Goal: Task Accomplishment & Management: Complete application form

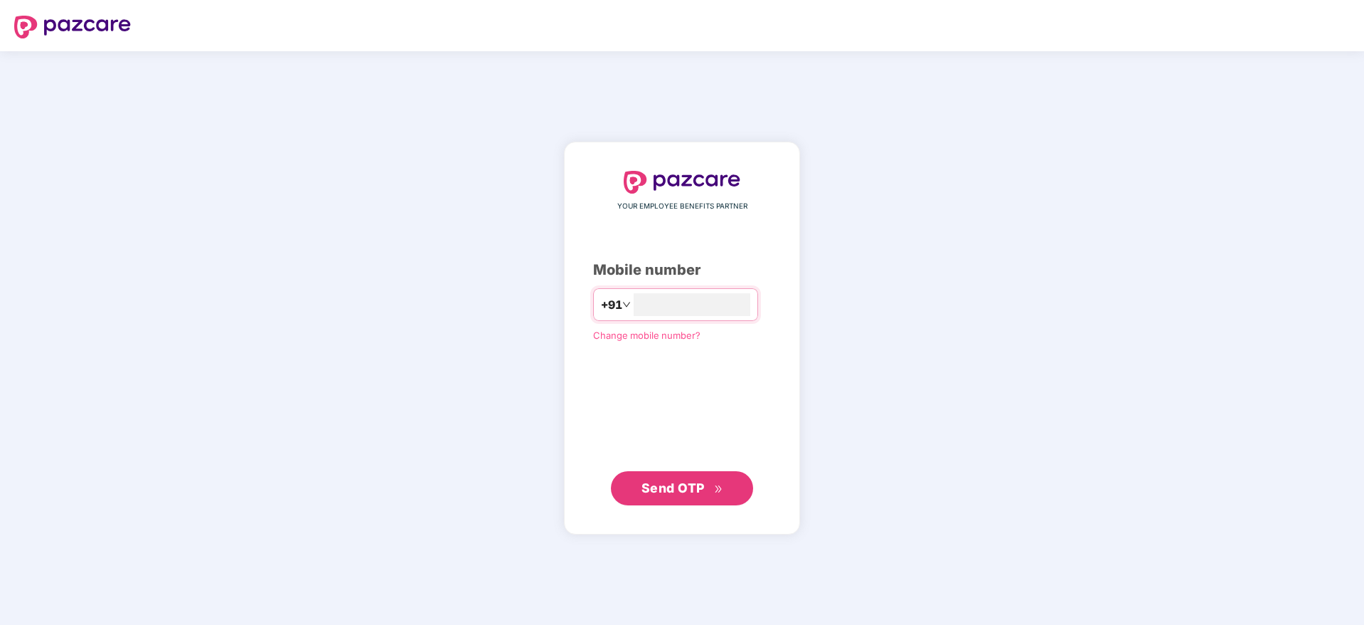
type input "**********"
drag, startPoint x: 668, startPoint y: 464, endPoint x: 676, endPoint y: 483, distance: 20.4
click at [674, 480] on div "**********" at bounding box center [682, 338] width 178 height 334
click at [676, 484] on span "Send OTP" at bounding box center [673, 486] width 63 height 15
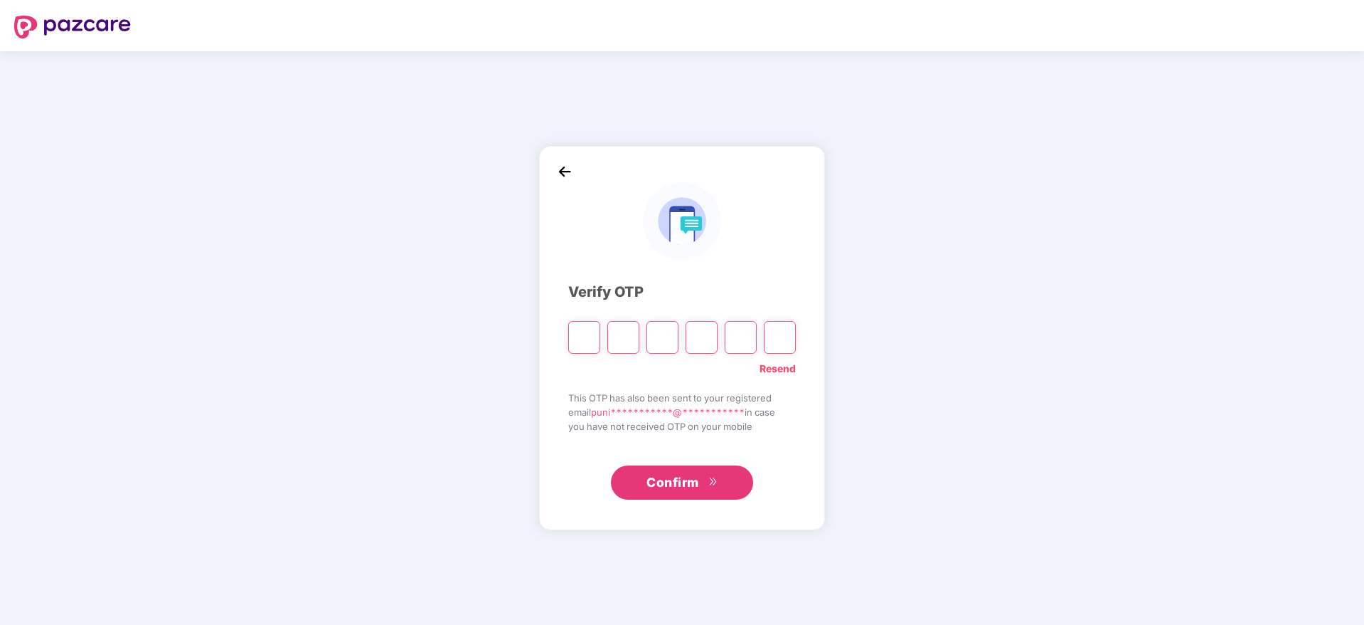
paste input "*"
type input "*"
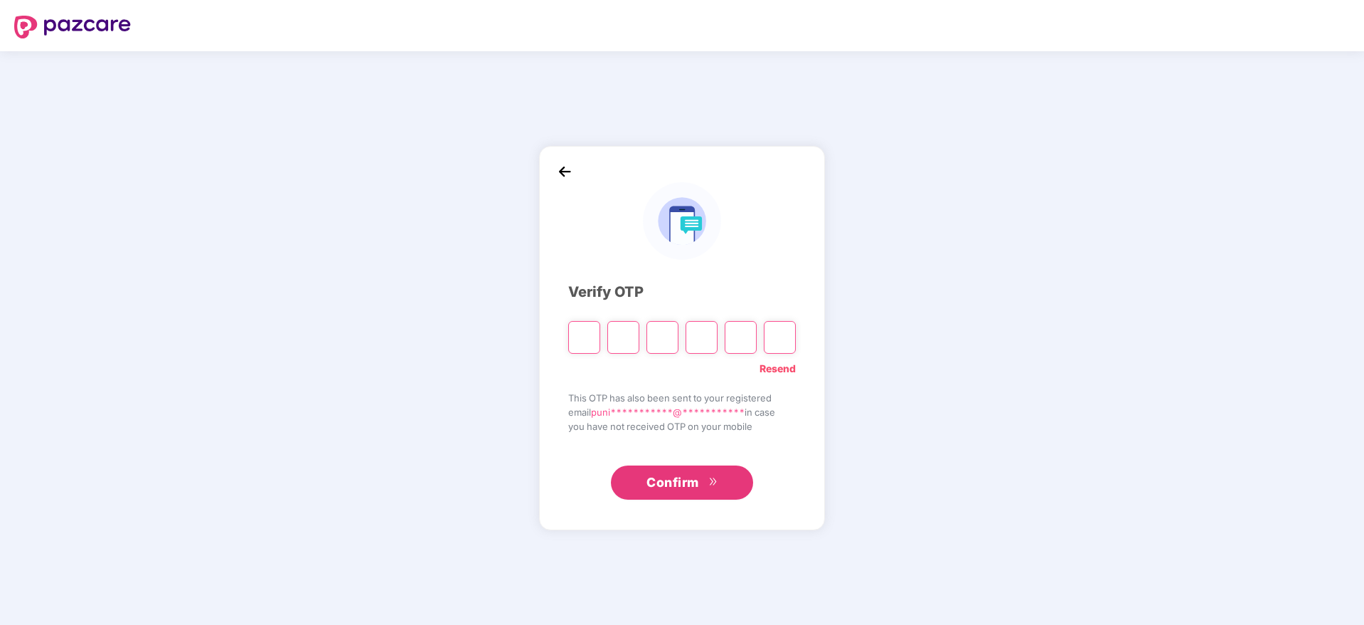
type input "*"
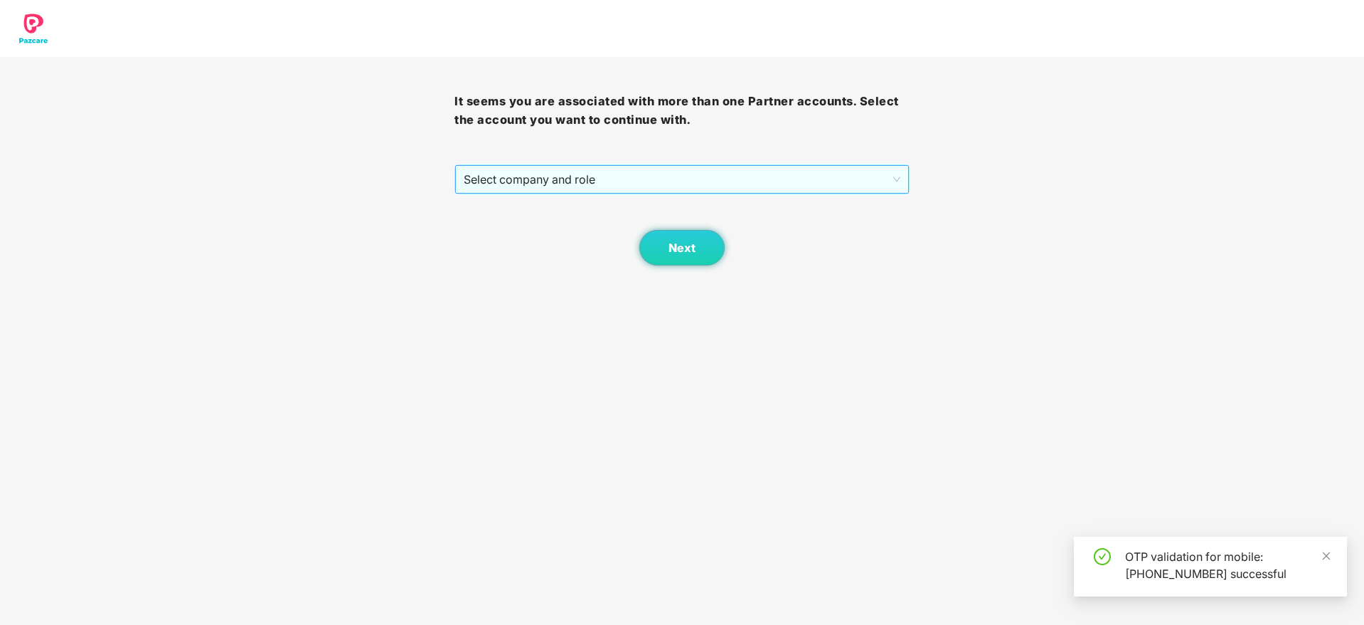
click at [636, 188] on span "Select company and role" at bounding box center [682, 179] width 436 height 27
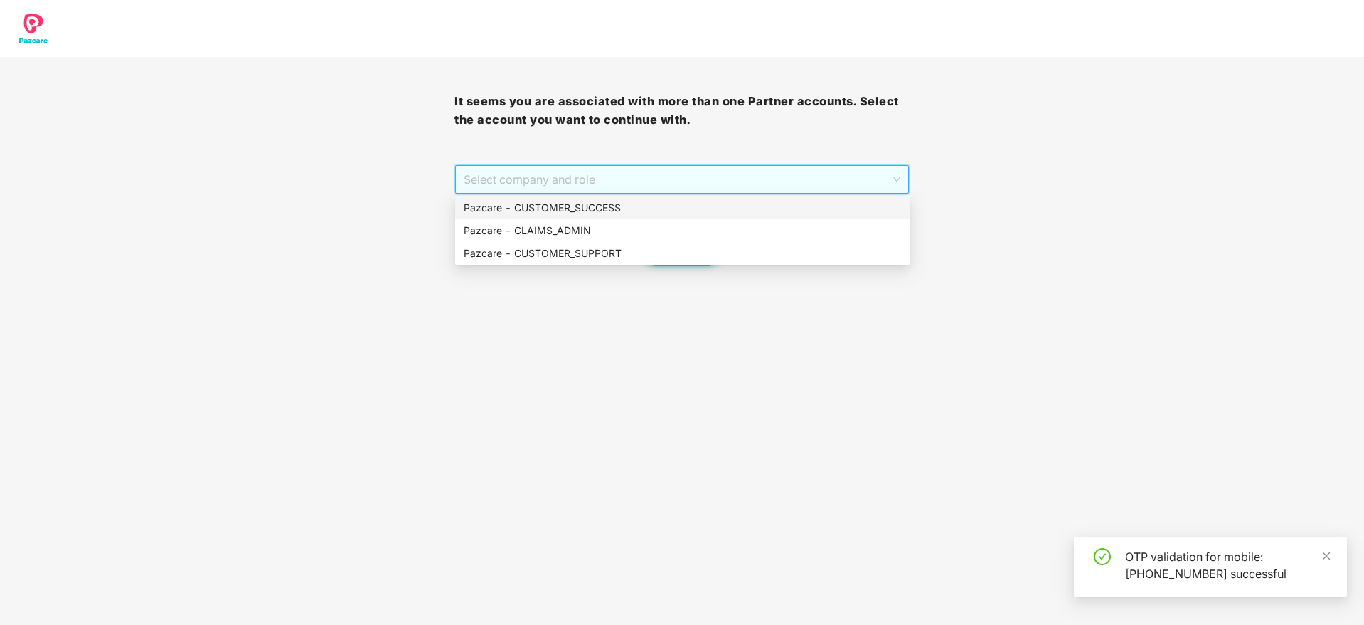
click at [630, 208] on div "Pazcare - CUSTOMER_SUCCESS" at bounding box center [682, 208] width 437 height 16
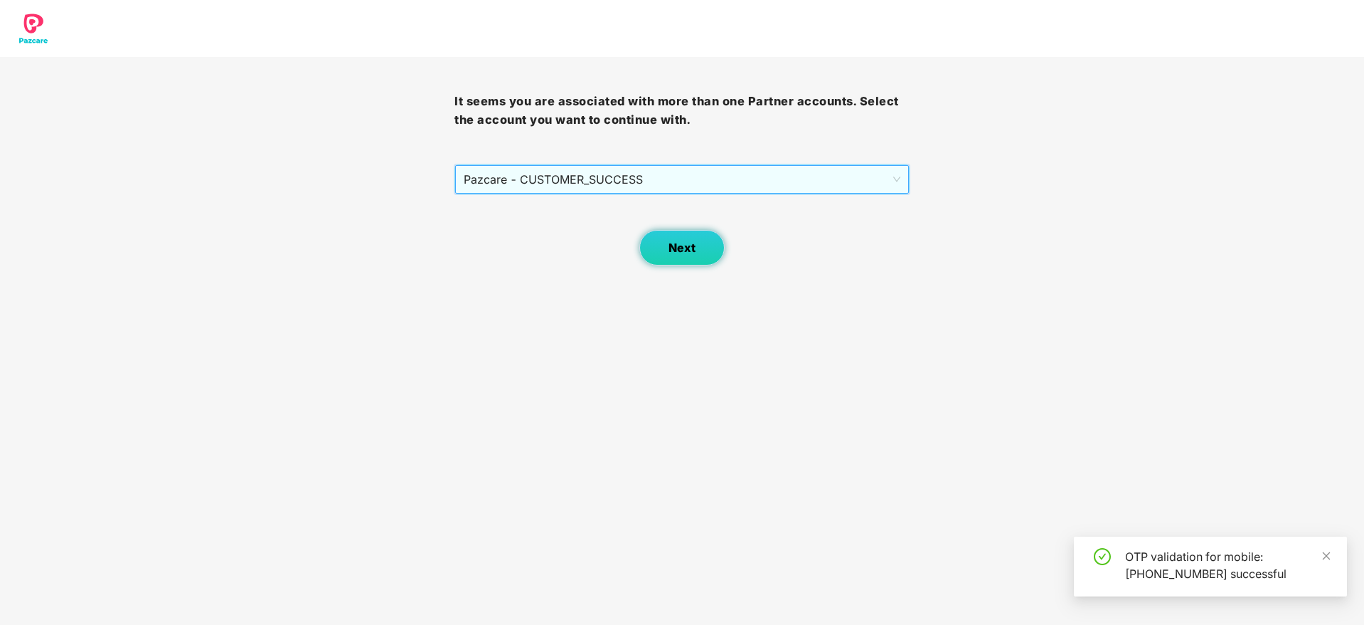
click at [673, 244] on span "Next" at bounding box center [682, 248] width 27 height 14
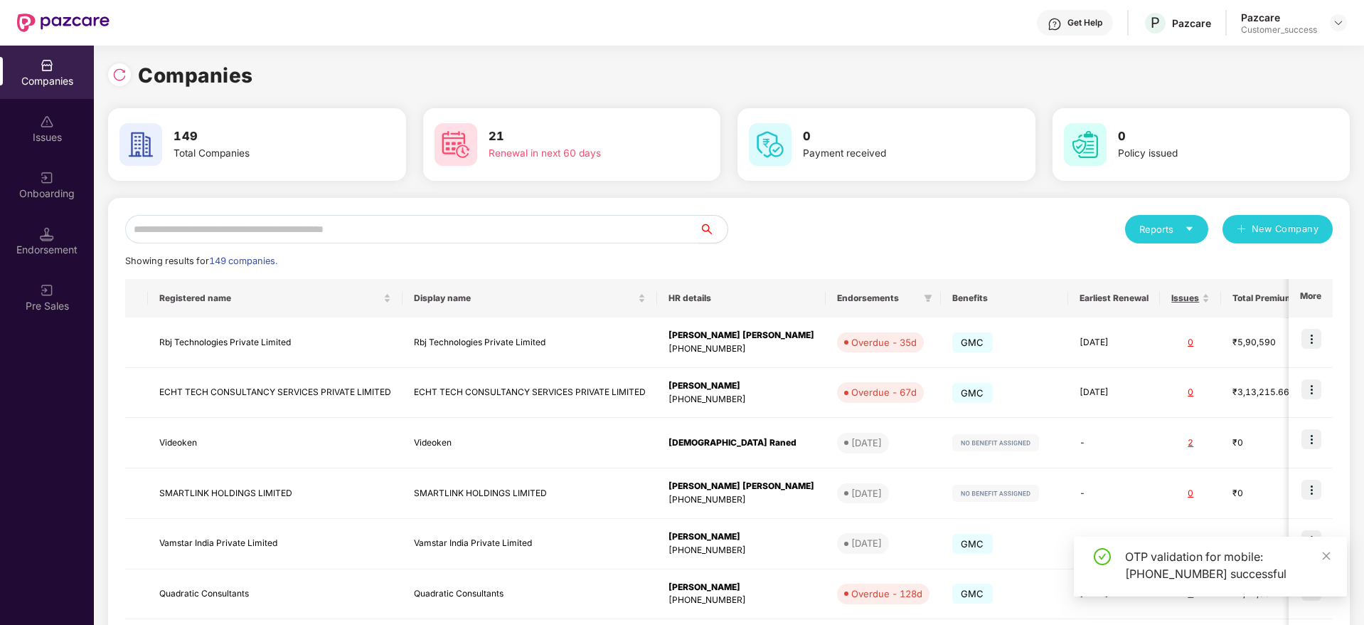
click at [590, 230] on input "text" at bounding box center [412, 229] width 574 height 28
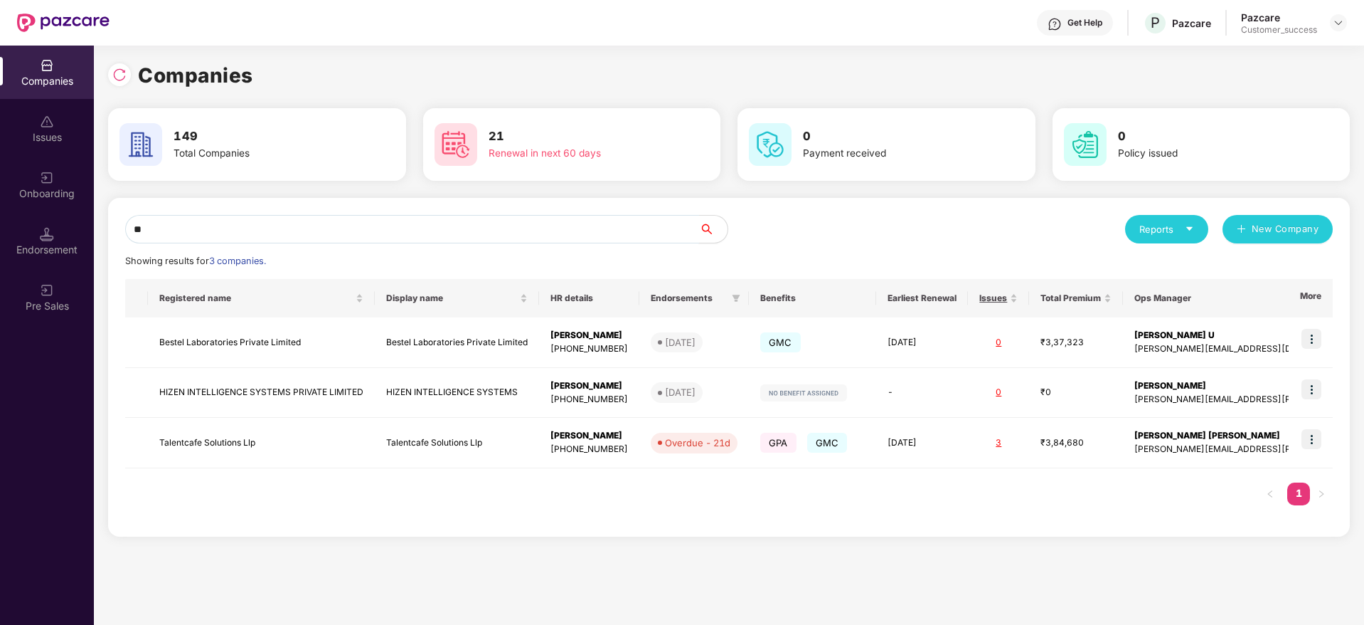
type input "*"
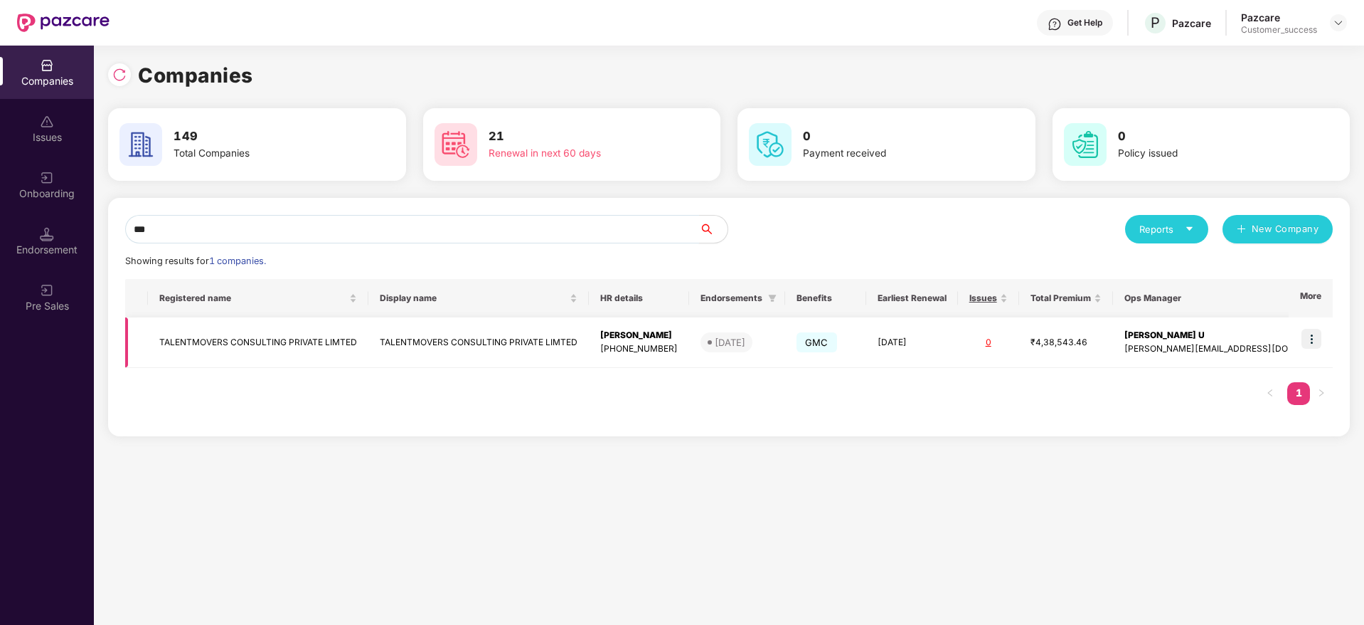
type input "***"
click at [1309, 341] on img at bounding box center [1312, 339] width 20 height 20
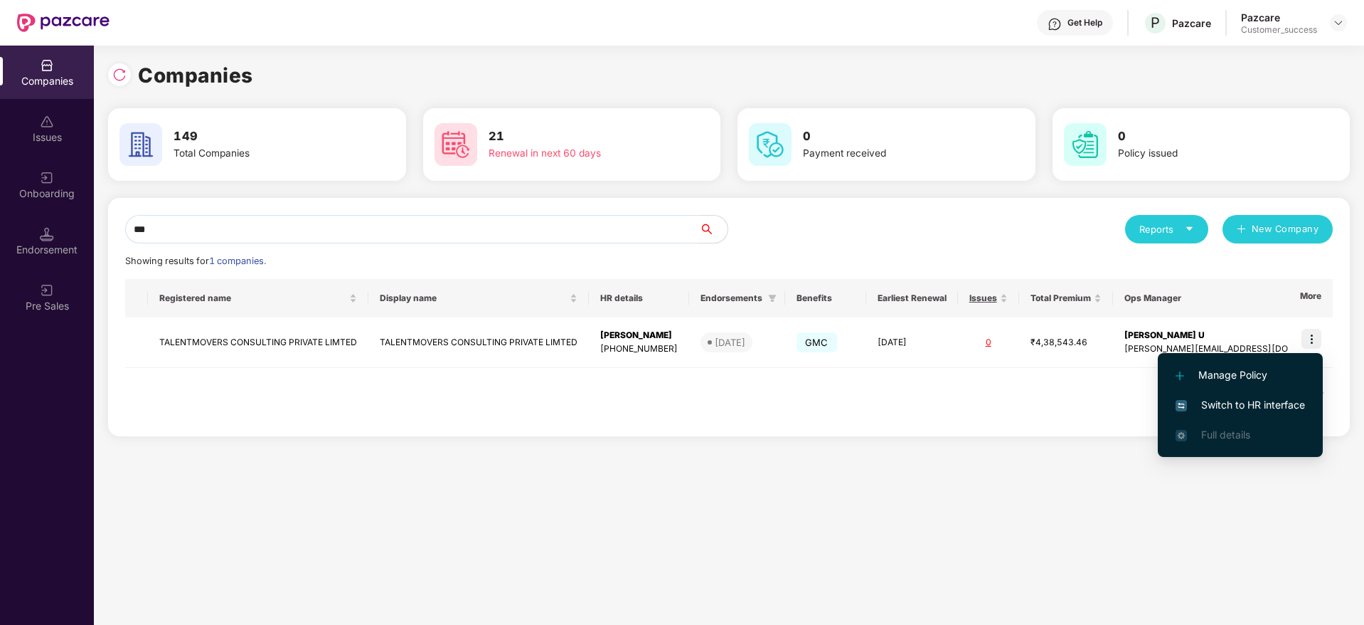
click at [1290, 393] on li "Switch to HR interface" at bounding box center [1240, 405] width 165 height 30
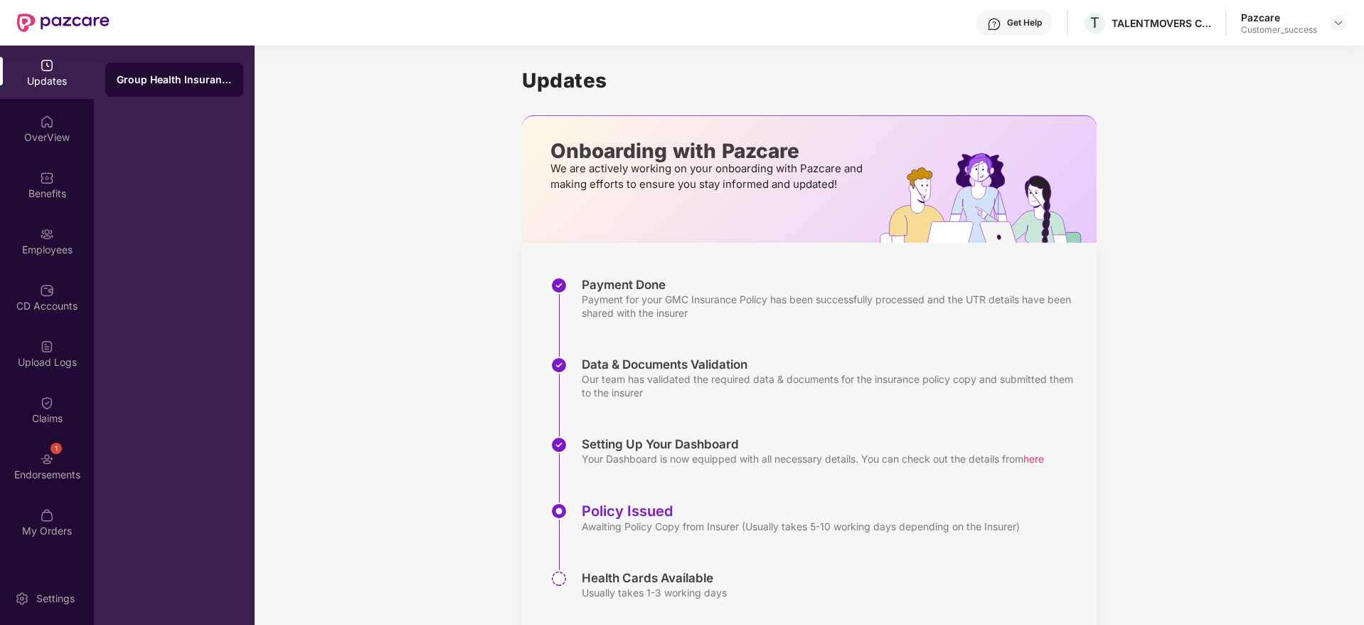
click at [77, 227] on div "Employees" at bounding box center [47, 240] width 94 height 53
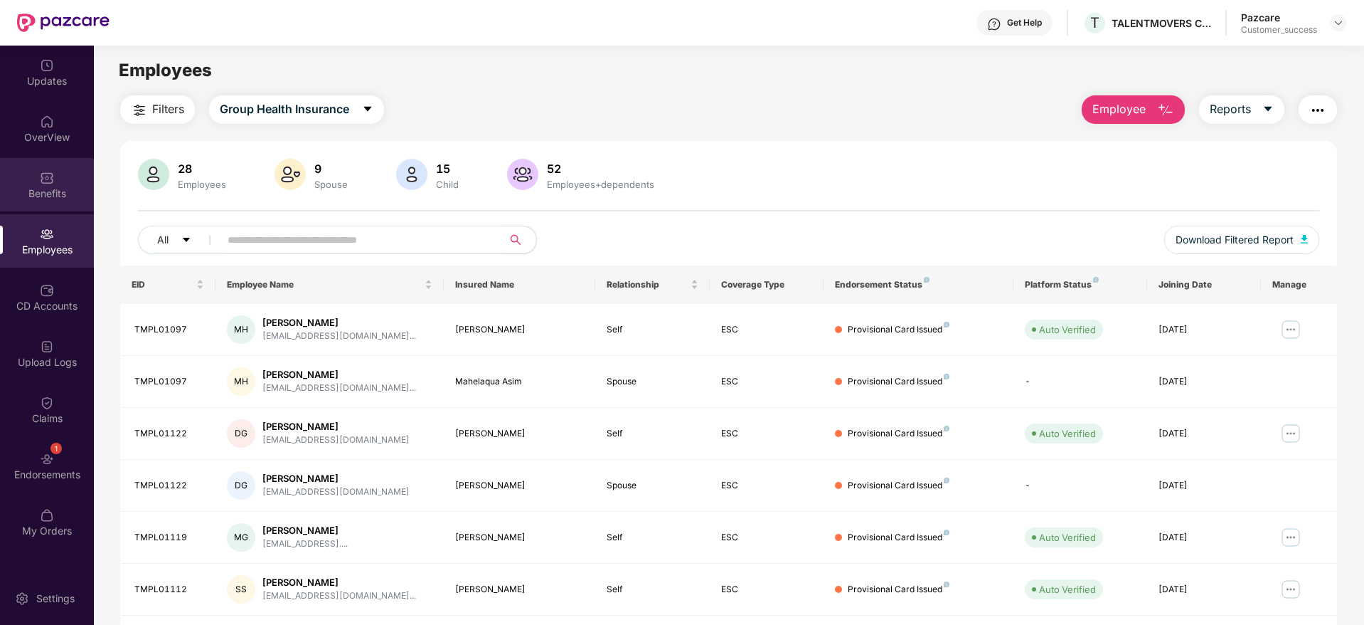
click at [53, 196] on div "Benefits" at bounding box center [47, 193] width 94 height 14
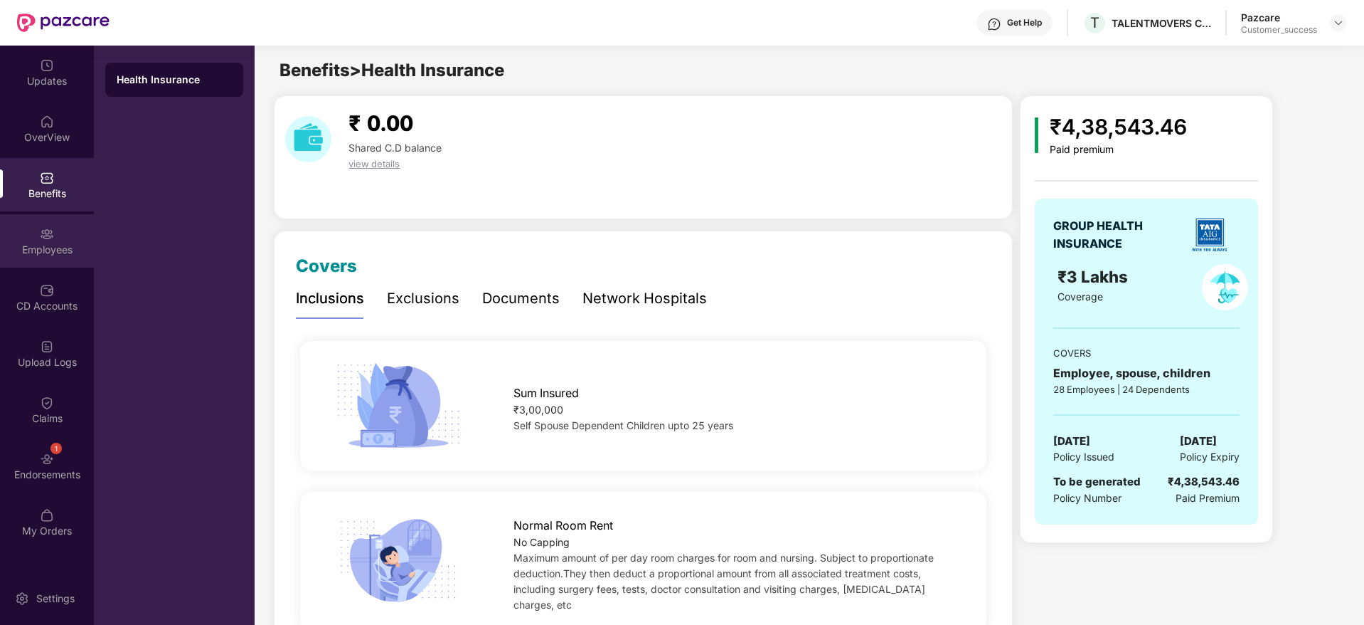
click at [55, 256] on div "Employees" at bounding box center [47, 240] width 94 height 53
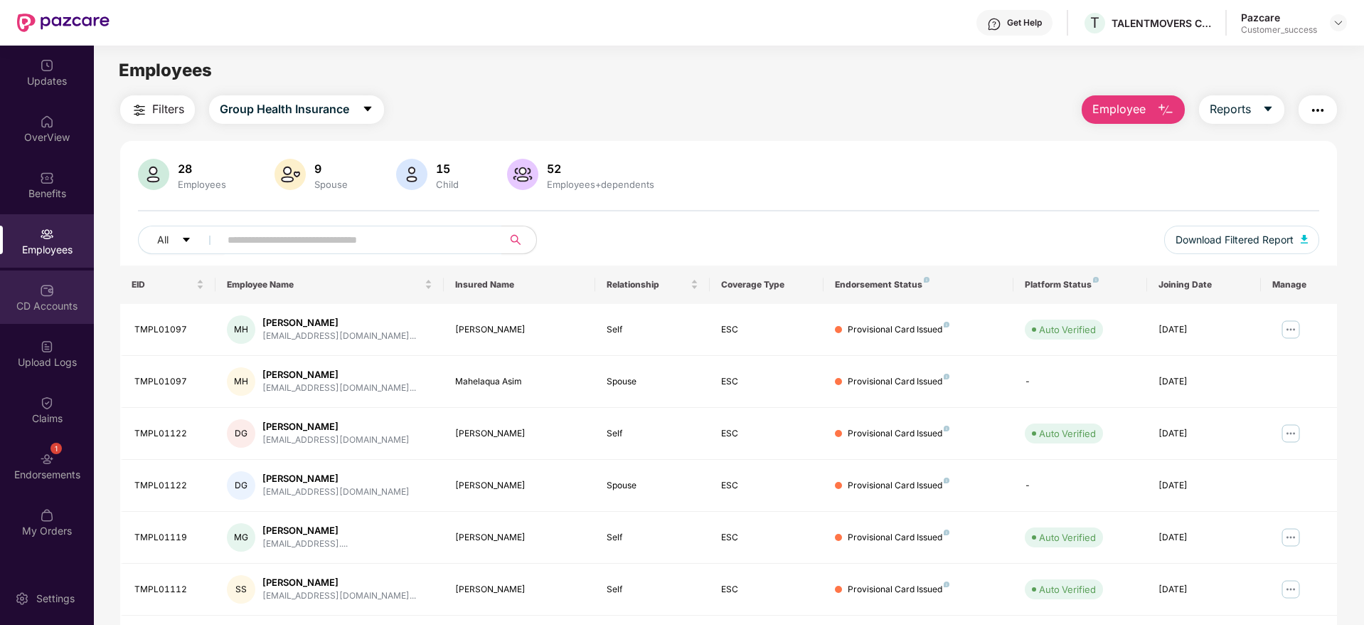
click at [53, 308] on div "CD Accounts" at bounding box center [47, 306] width 94 height 14
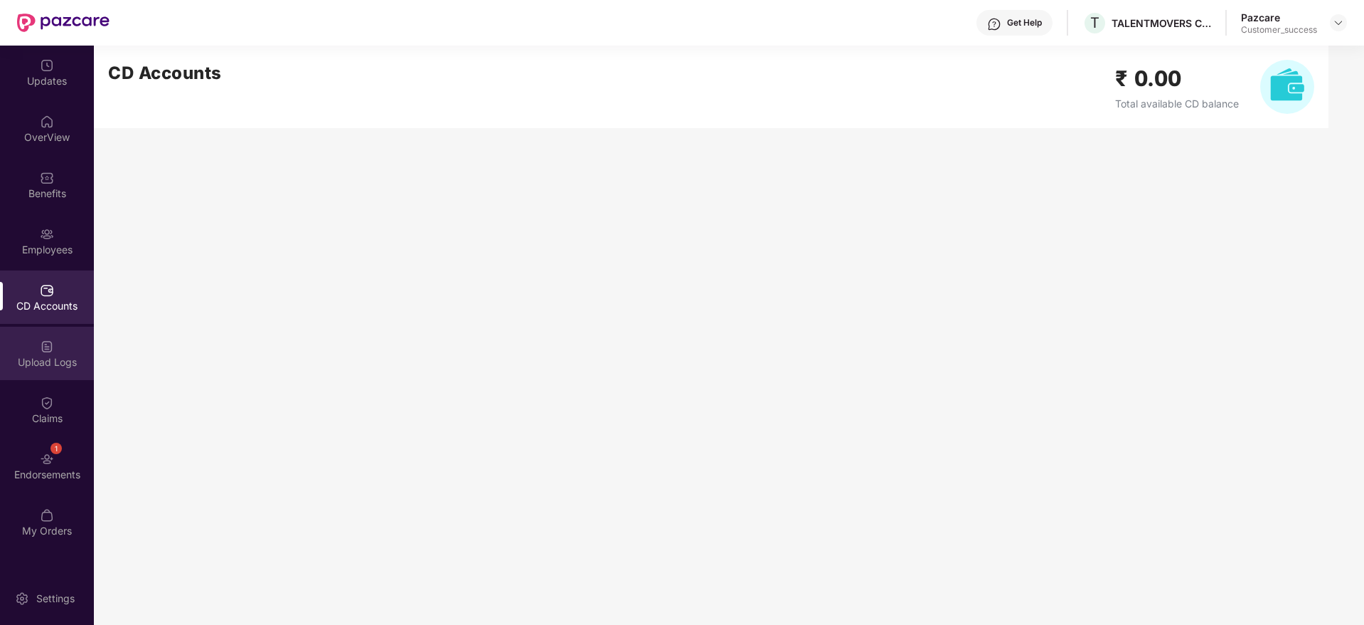
click at [52, 344] on img at bounding box center [47, 346] width 14 height 14
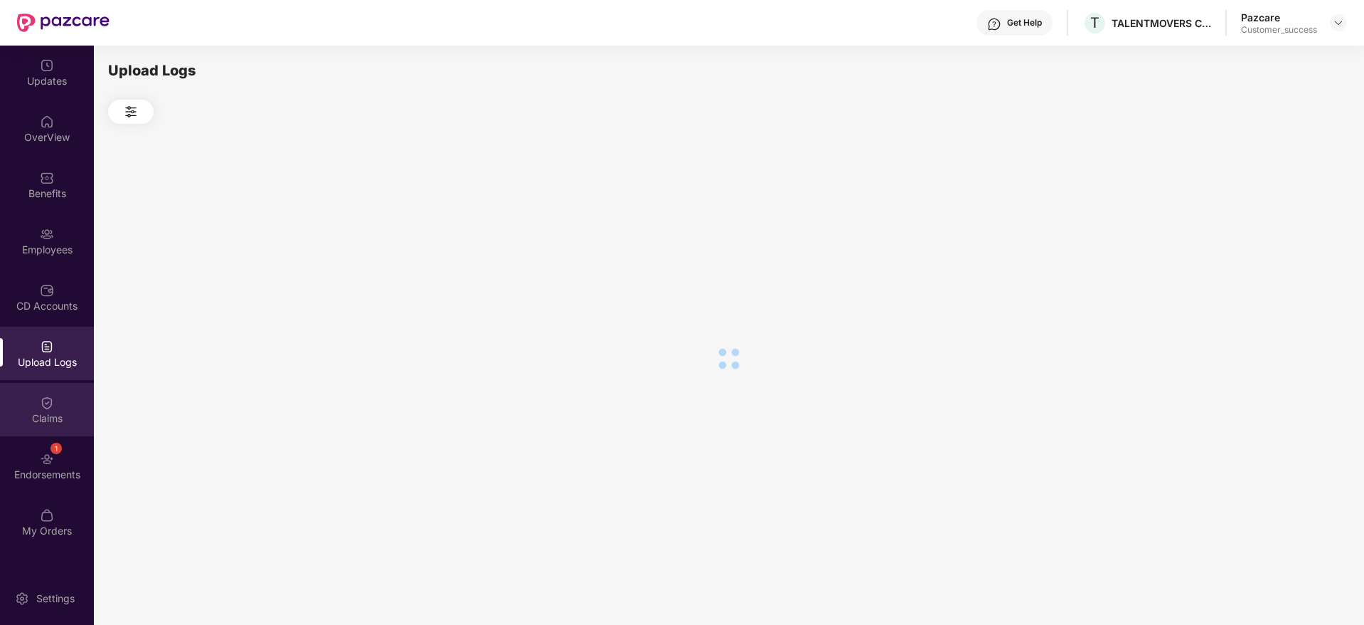
click at [58, 409] on div "Claims" at bounding box center [47, 409] width 94 height 53
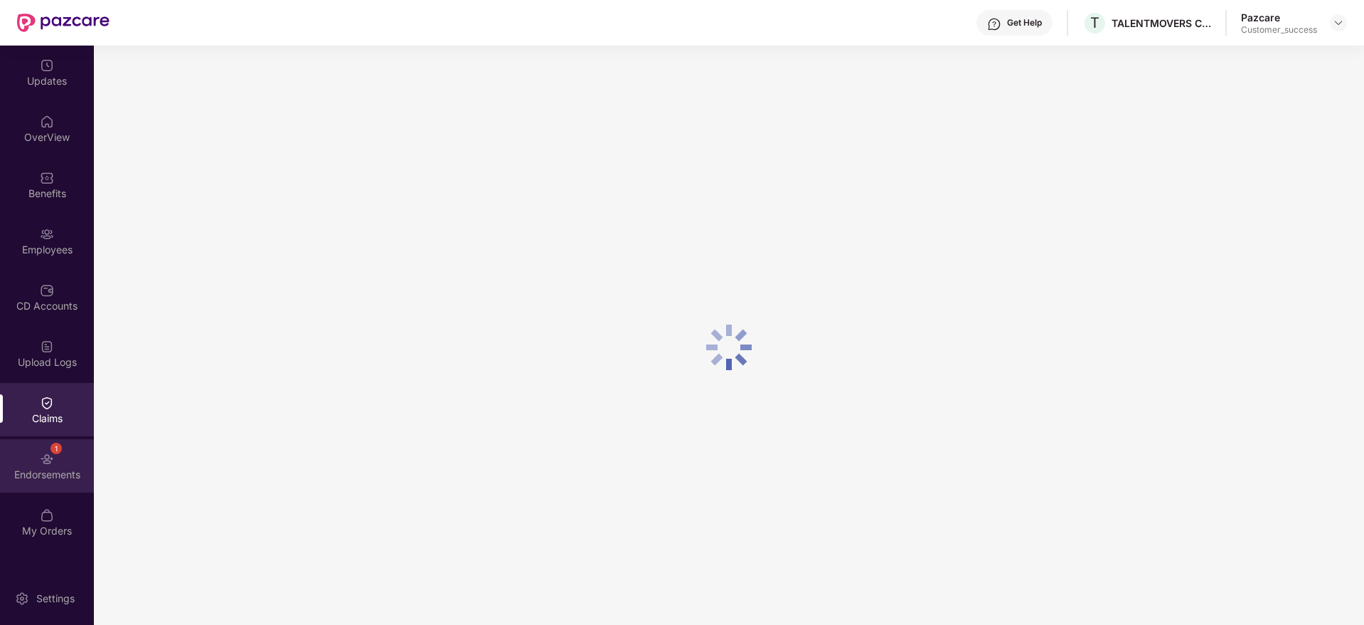
click at [70, 459] on div "1 Endorsements" at bounding box center [47, 465] width 94 height 53
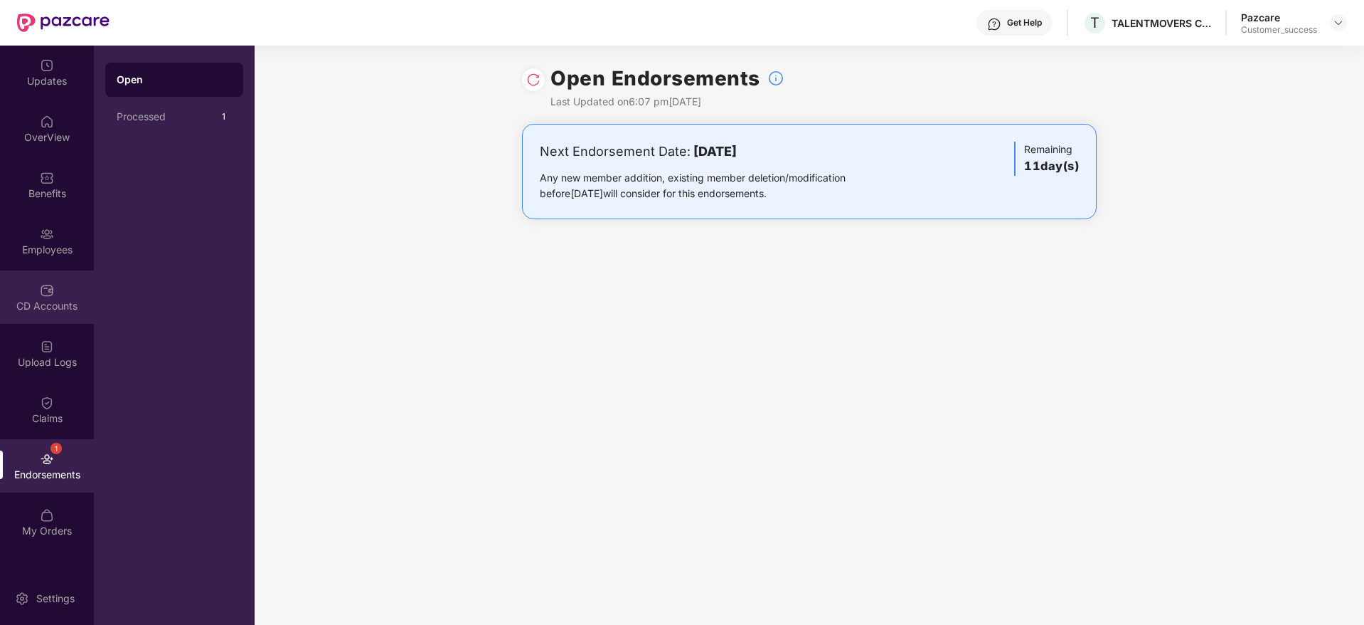
click at [63, 309] on div "CD Accounts" at bounding box center [47, 306] width 94 height 14
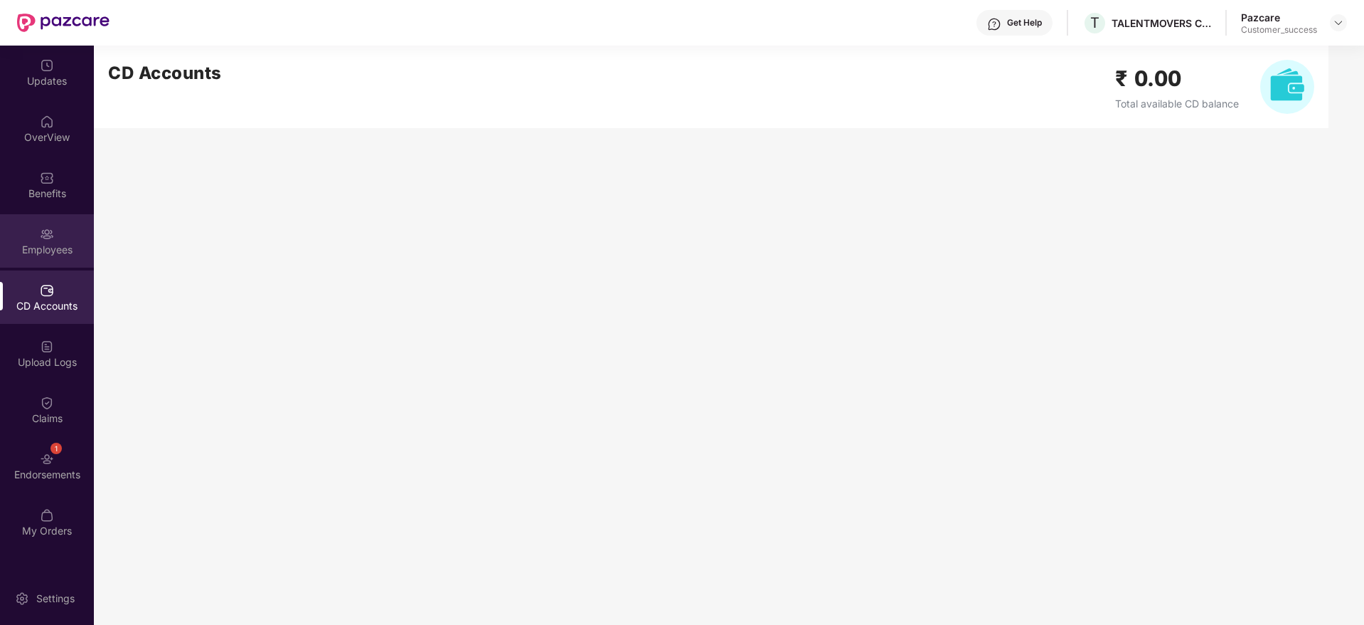
click at [59, 245] on div "Employees" at bounding box center [47, 250] width 94 height 14
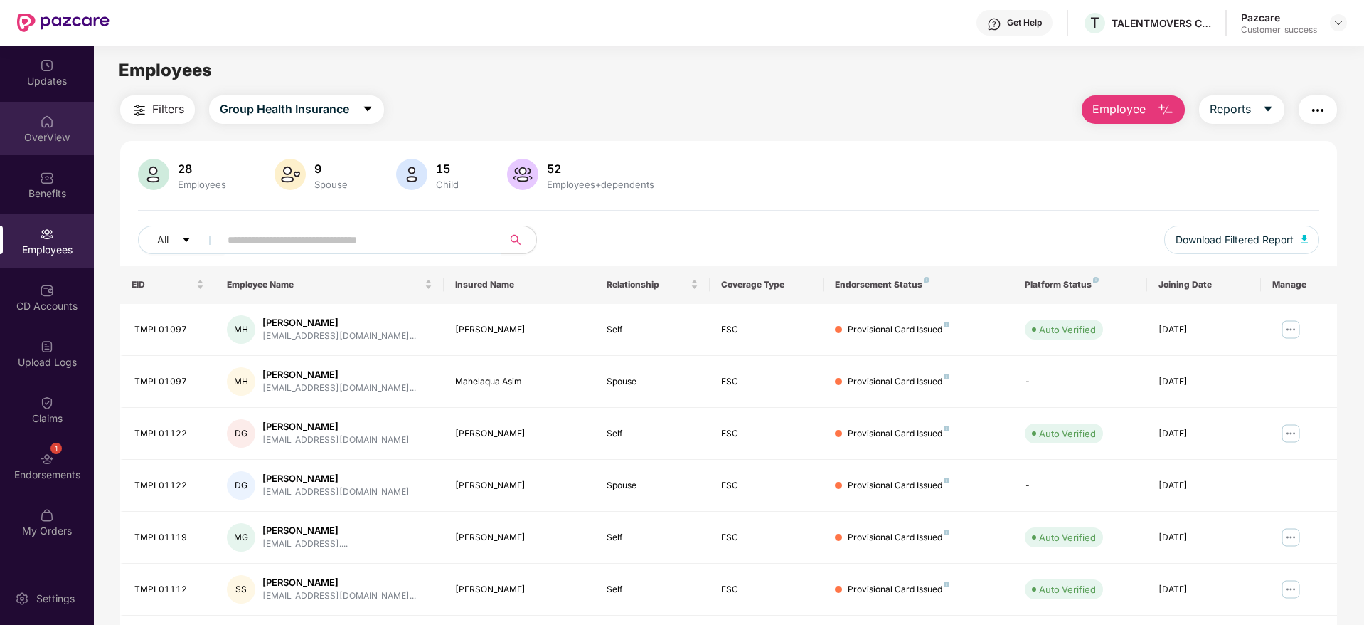
click at [58, 148] on div "OverView" at bounding box center [47, 128] width 94 height 53
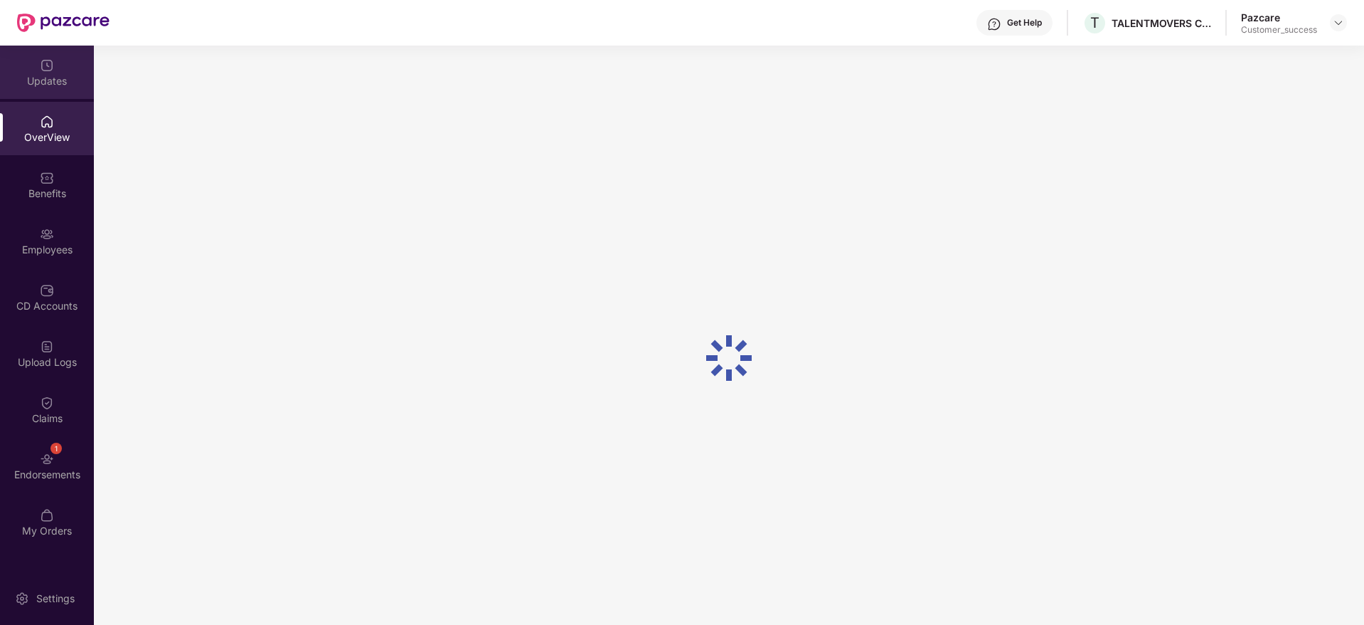
click at [65, 94] on div "Updates" at bounding box center [47, 72] width 94 height 53
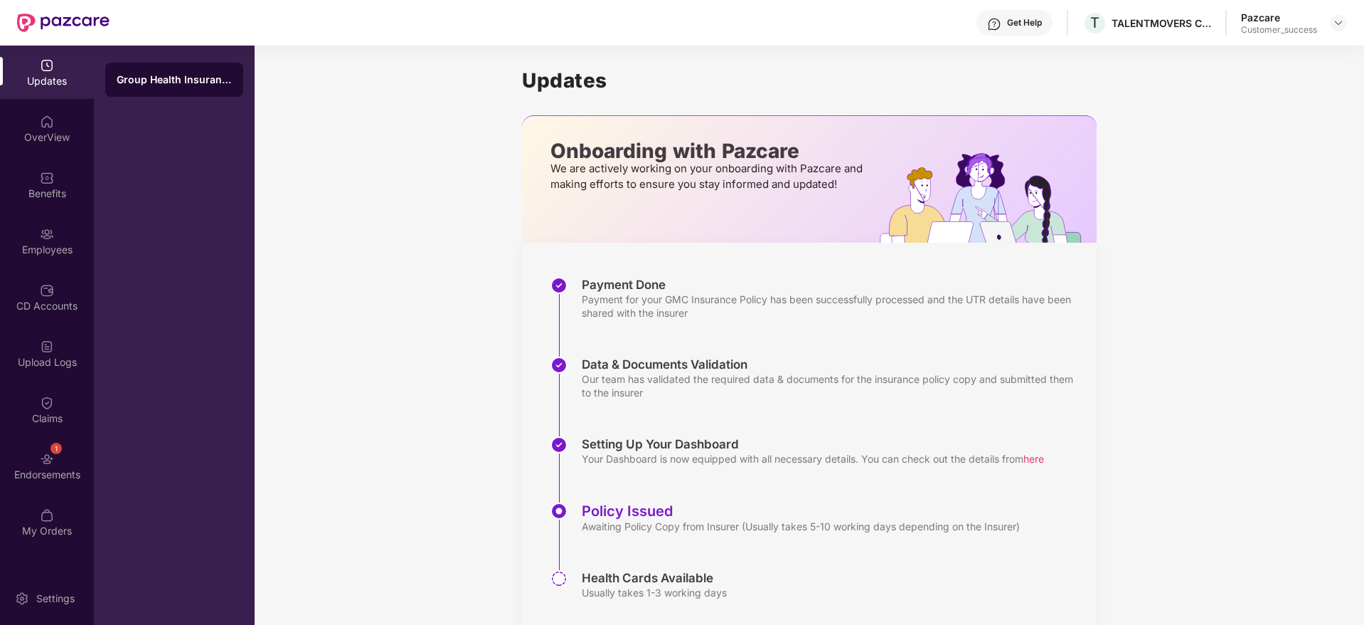
click at [59, 158] on div "Benefits" at bounding box center [47, 184] width 94 height 53
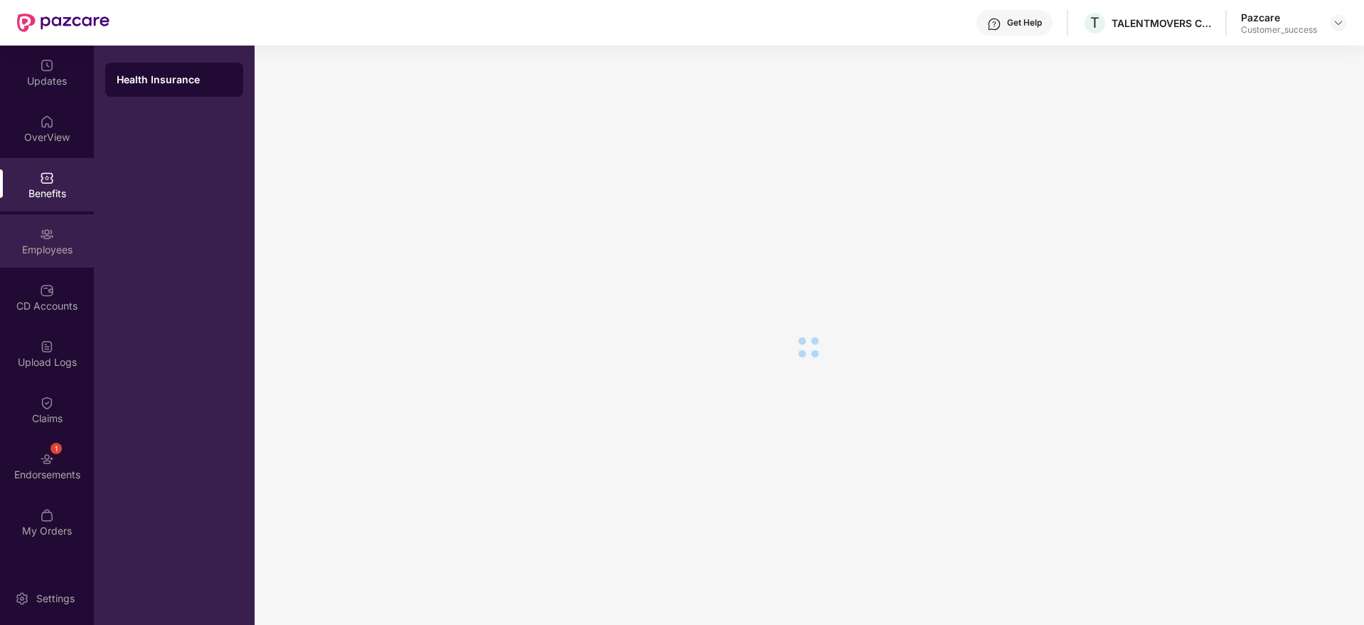
click at [67, 238] on div "Employees" at bounding box center [47, 240] width 94 height 53
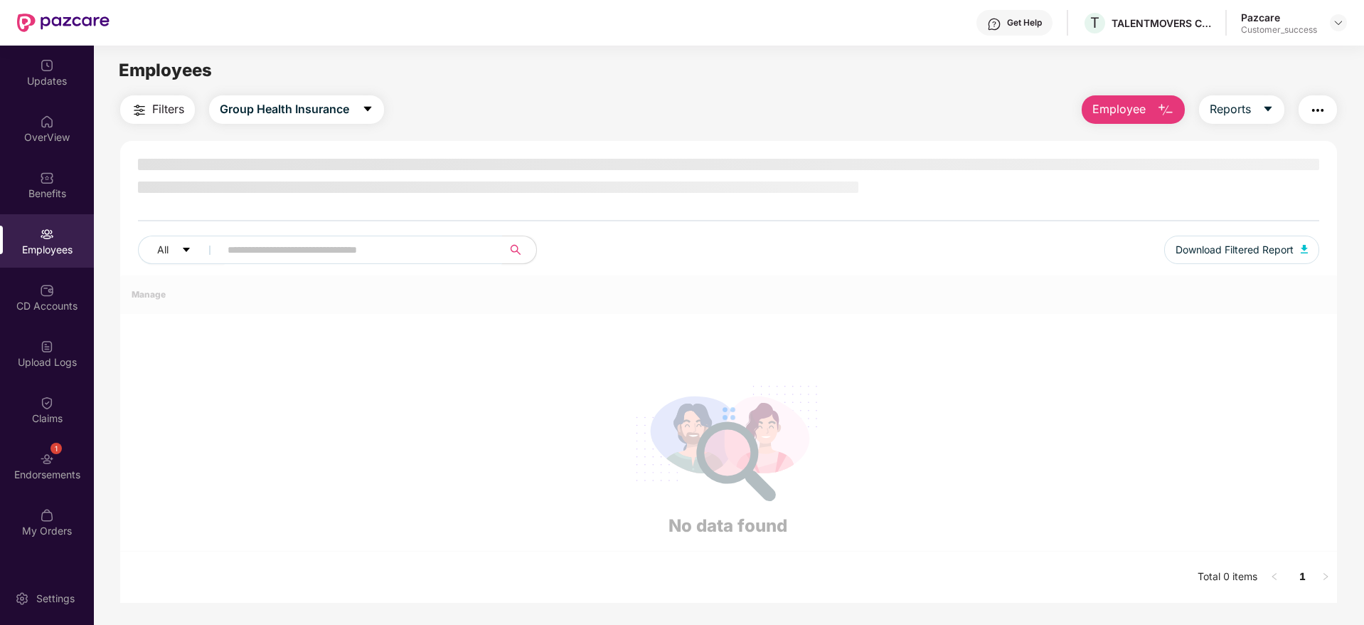
click at [252, 249] on input "text" at bounding box center [355, 249] width 255 height 21
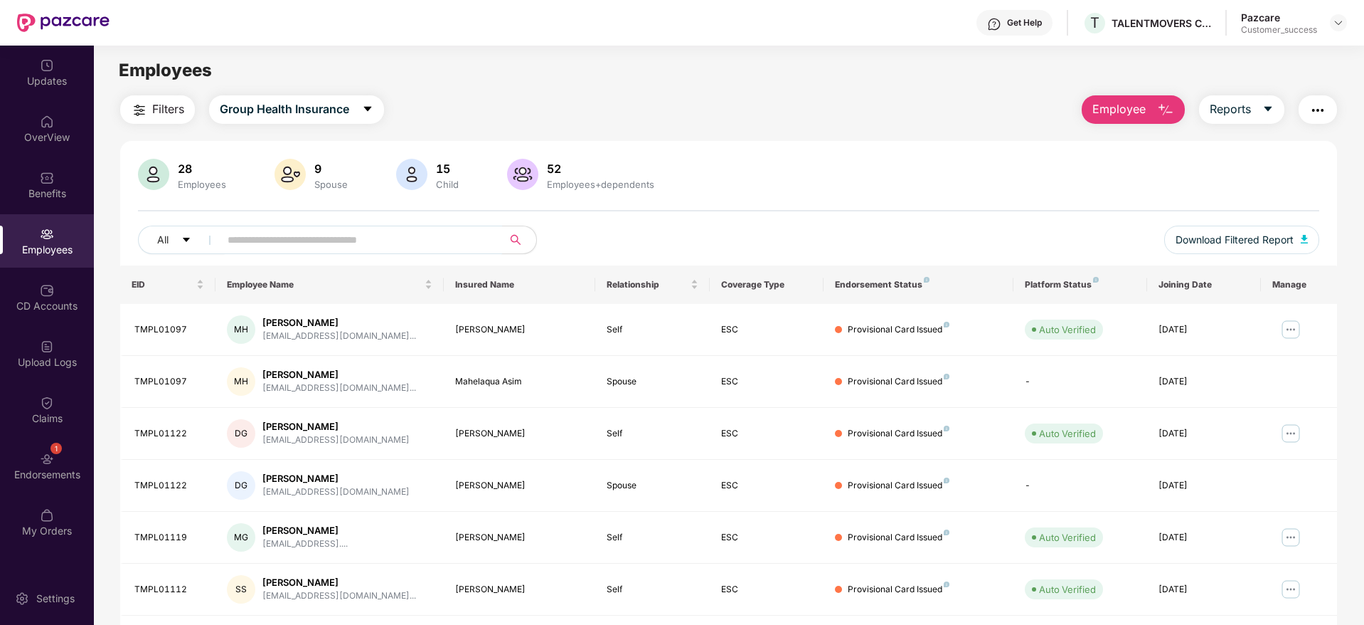
click at [317, 175] on div "9" at bounding box center [331, 168] width 39 height 14
click at [1342, 18] on img at bounding box center [1338, 22] width 11 height 11
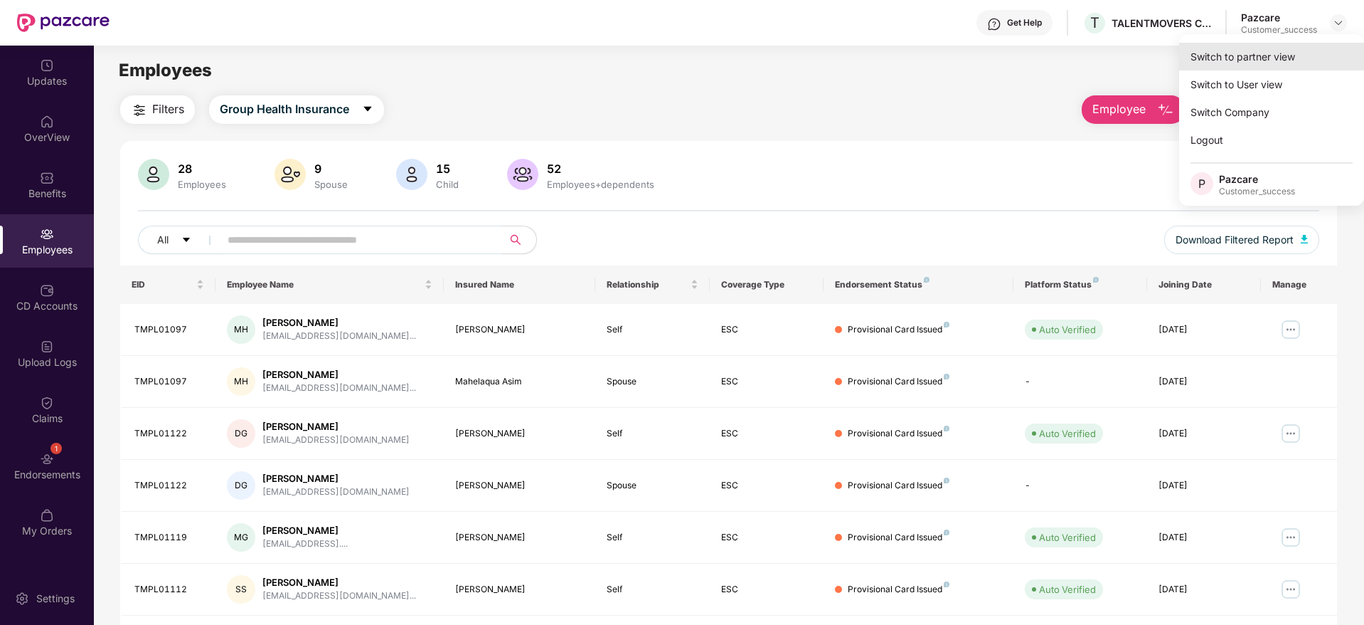
click at [1299, 63] on div "Switch to partner view" at bounding box center [1271, 57] width 185 height 28
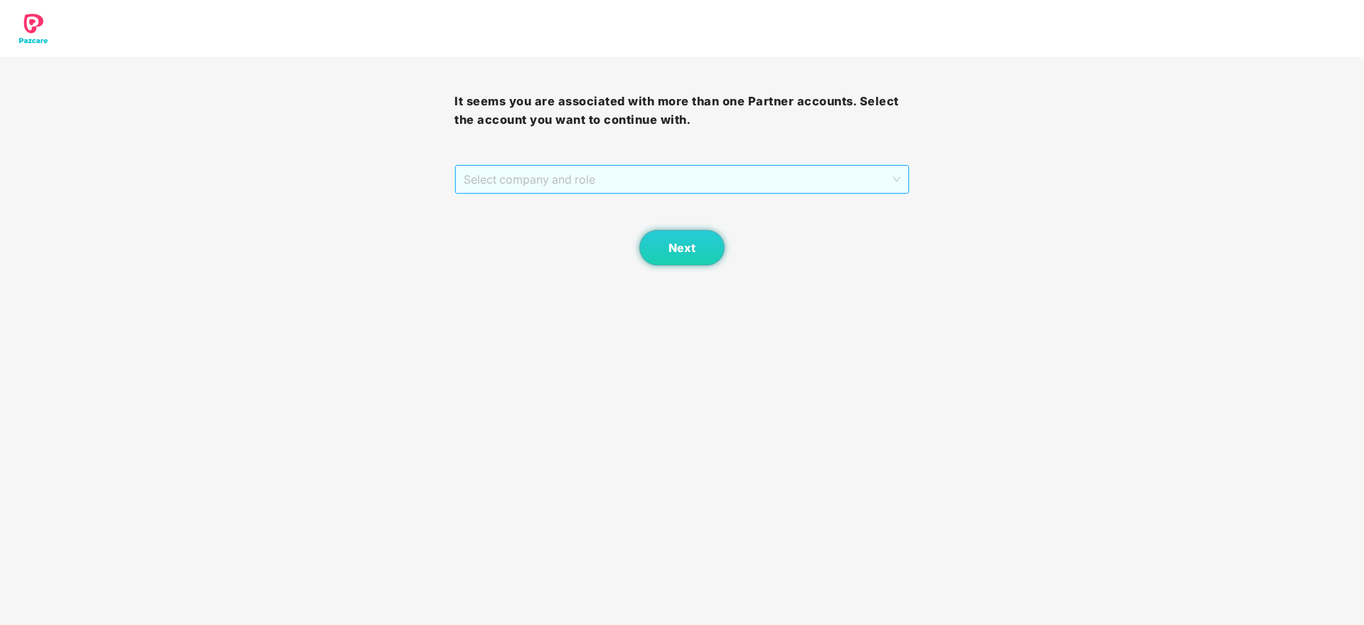
click at [785, 175] on span "Select company and role" at bounding box center [682, 179] width 436 height 27
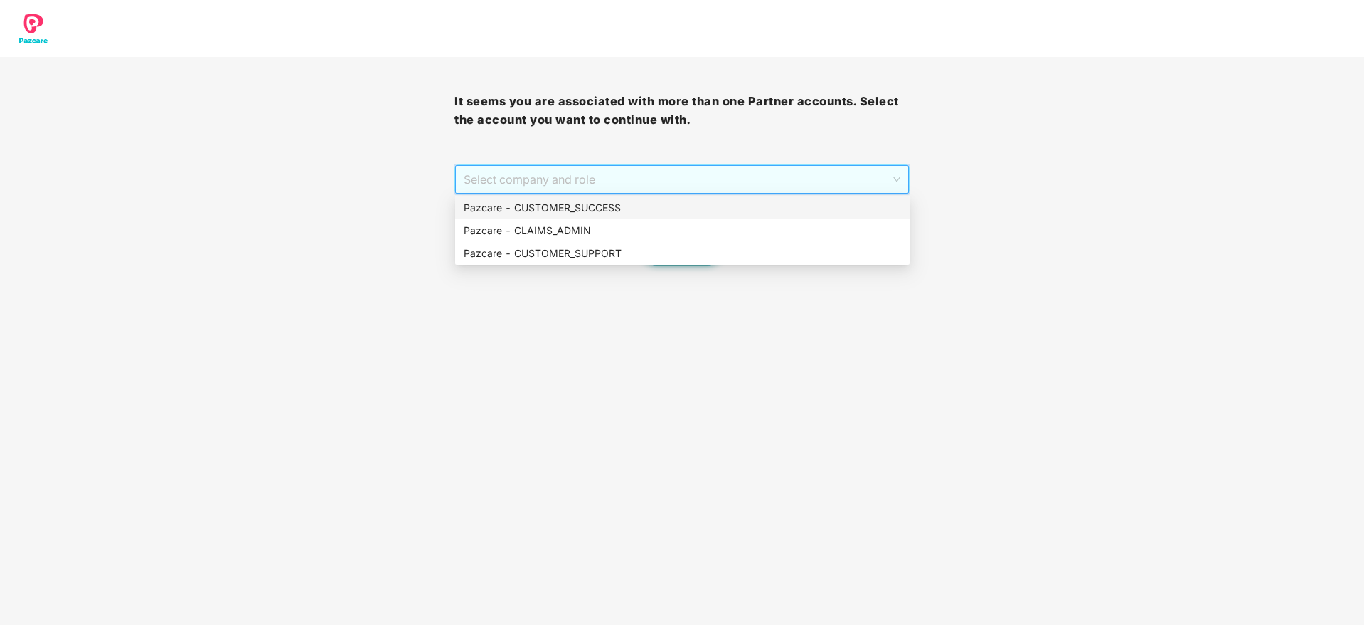
click at [772, 203] on div "Pazcare - CUSTOMER_SUCCESS" at bounding box center [682, 208] width 437 height 16
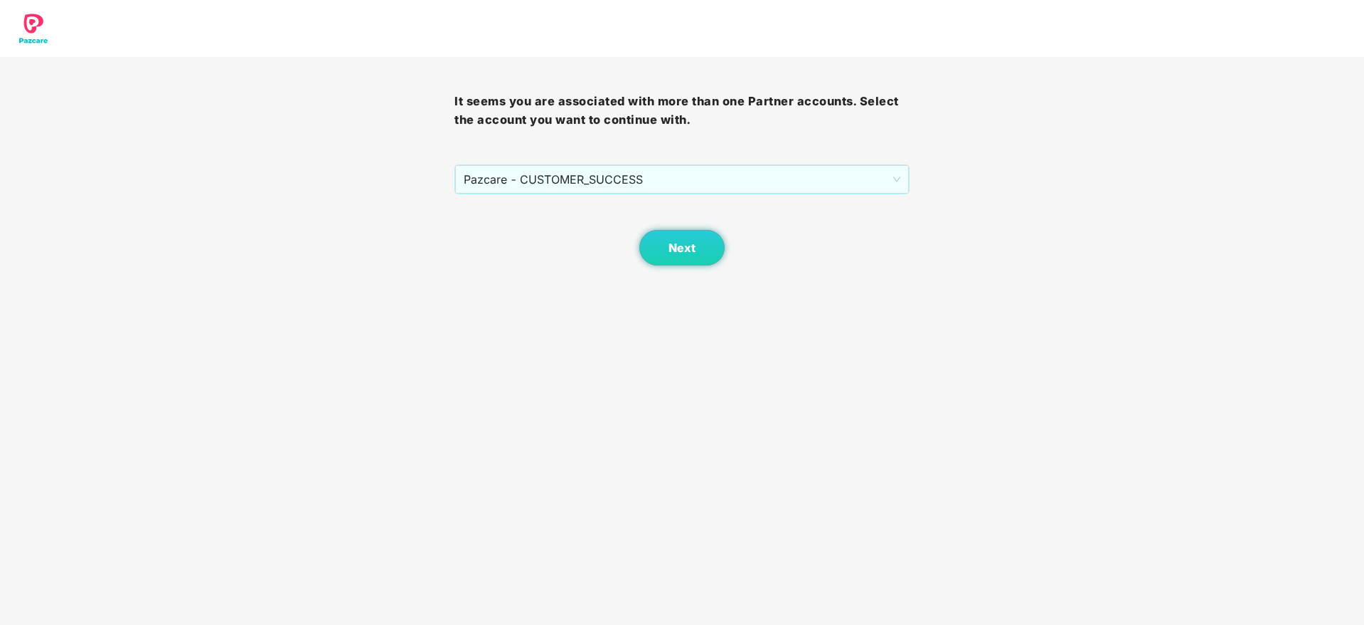
click at [688, 275] on body "It seems you are associated with more than one Partner accounts. Select the acc…" at bounding box center [682, 312] width 1364 height 625
click at [684, 262] on button "Next" at bounding box center [681, 248] width 85 height 36
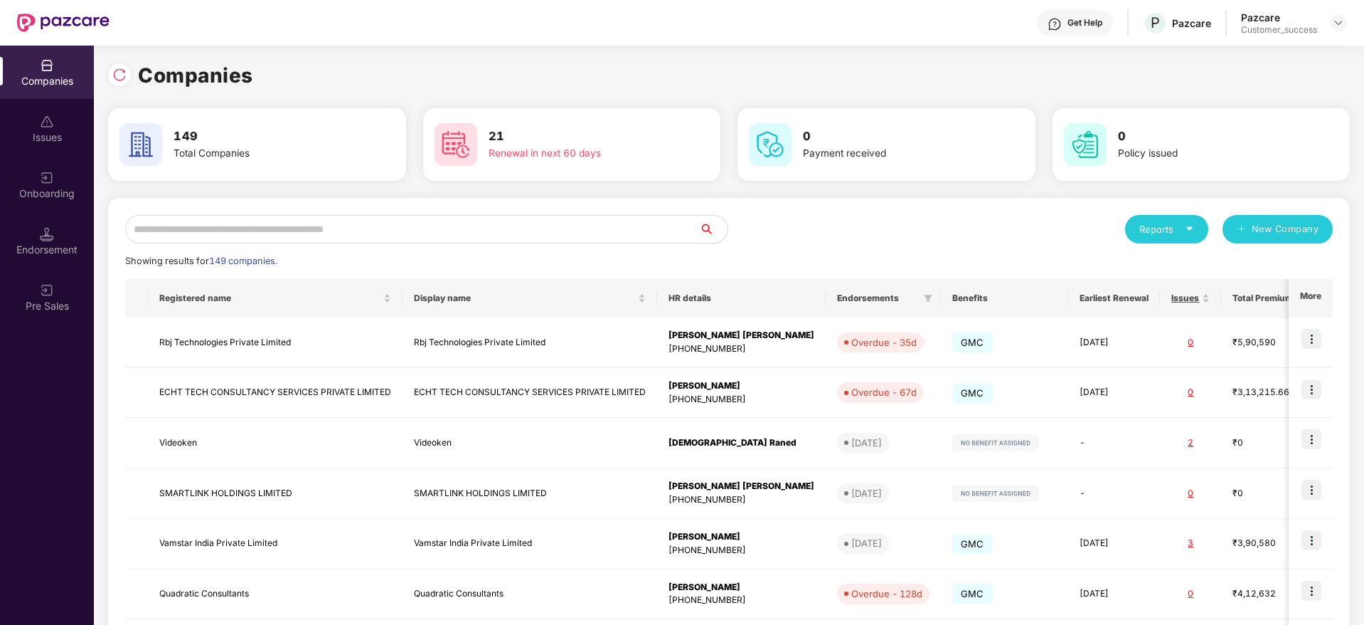
click at [620, 217] on input "text" at bounding box center [412, 229] width 574 height 28
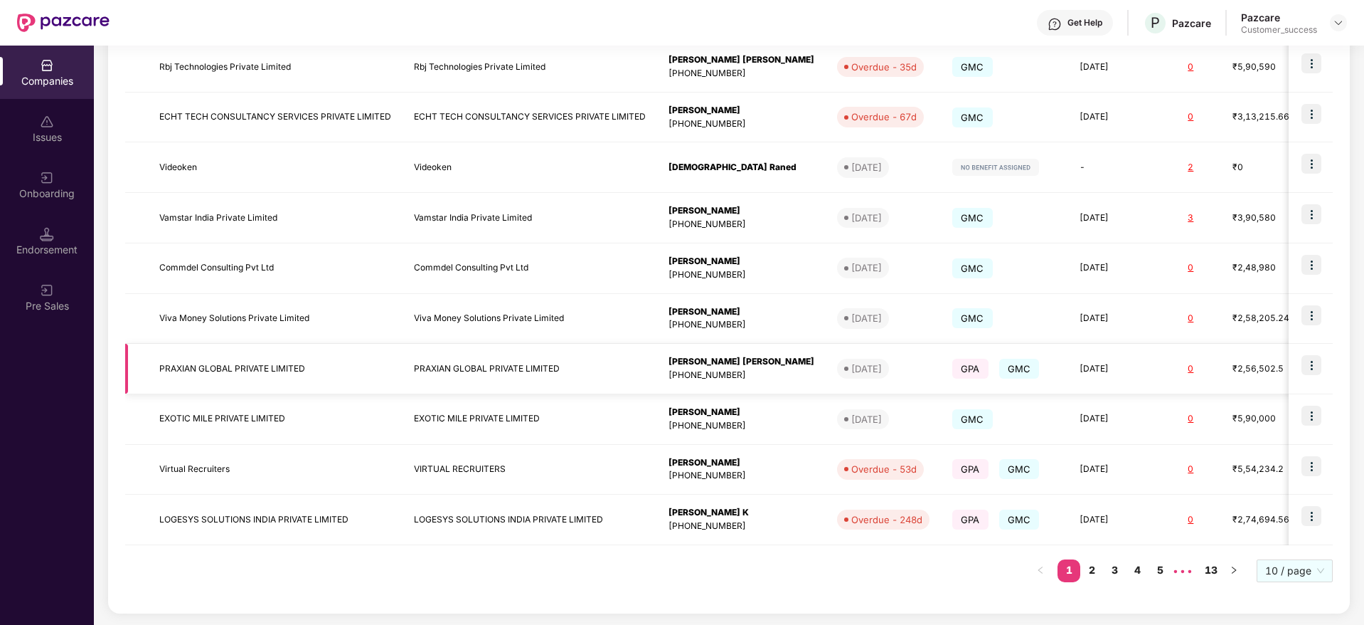
scroll to position [178, 0]
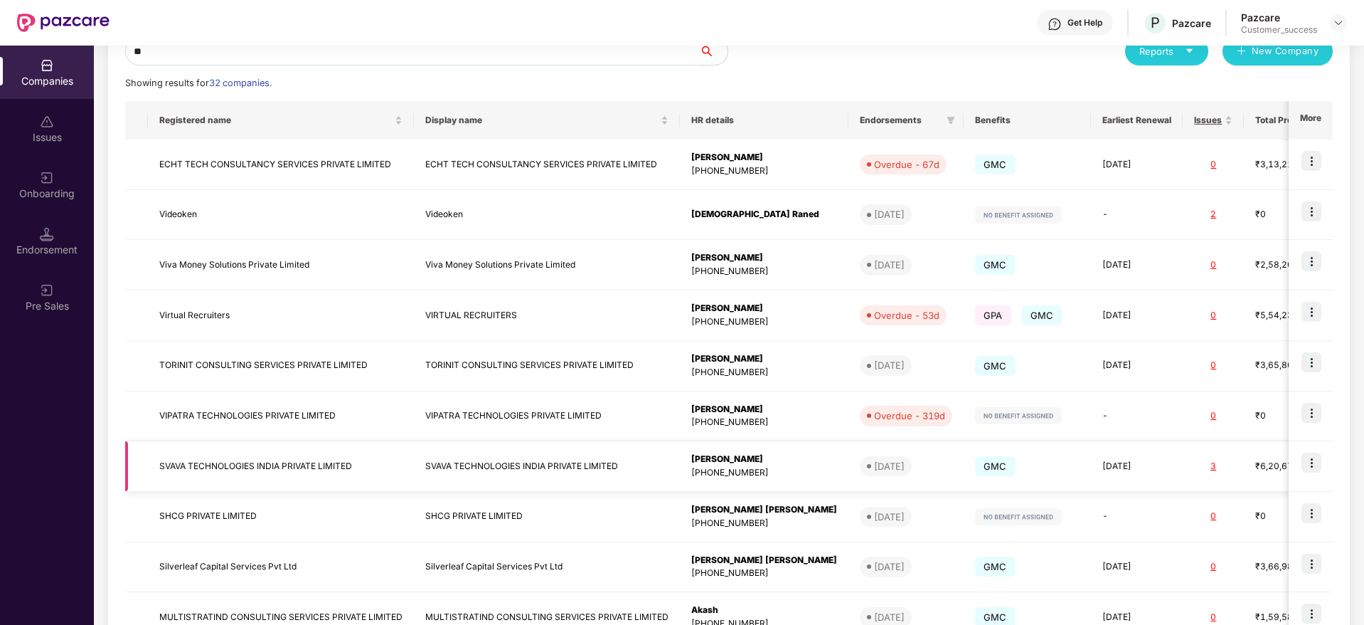
type input "*"
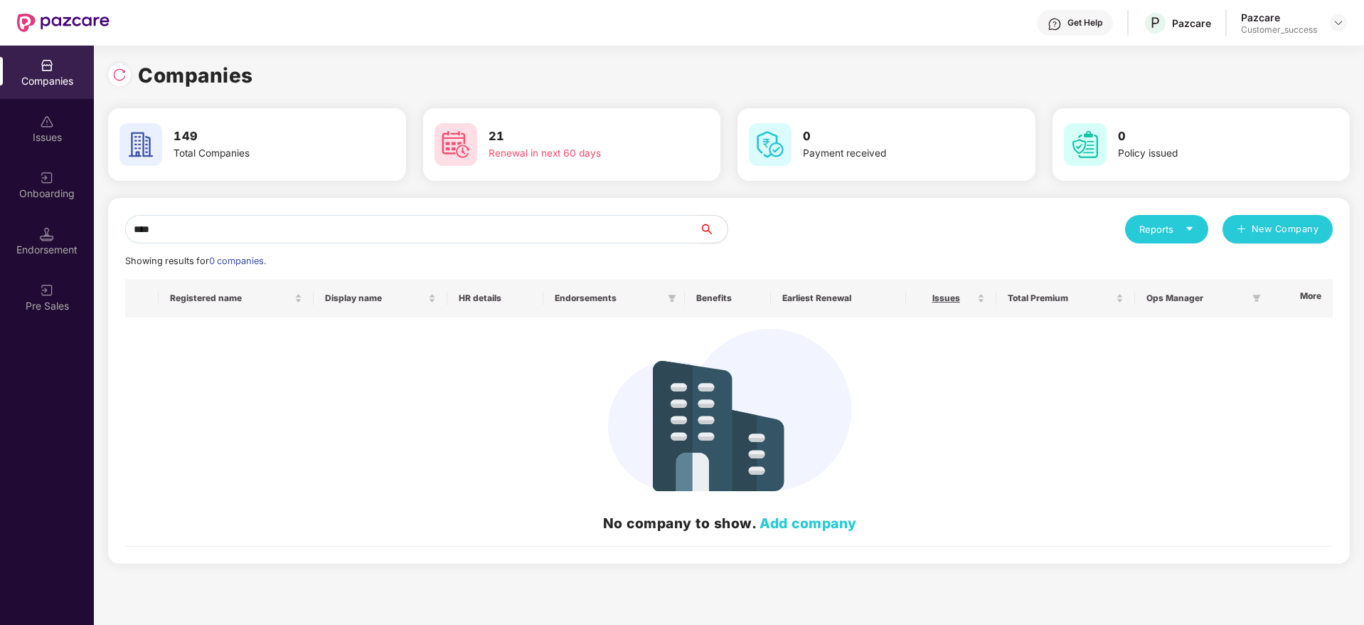
scroll to position [0, 0]
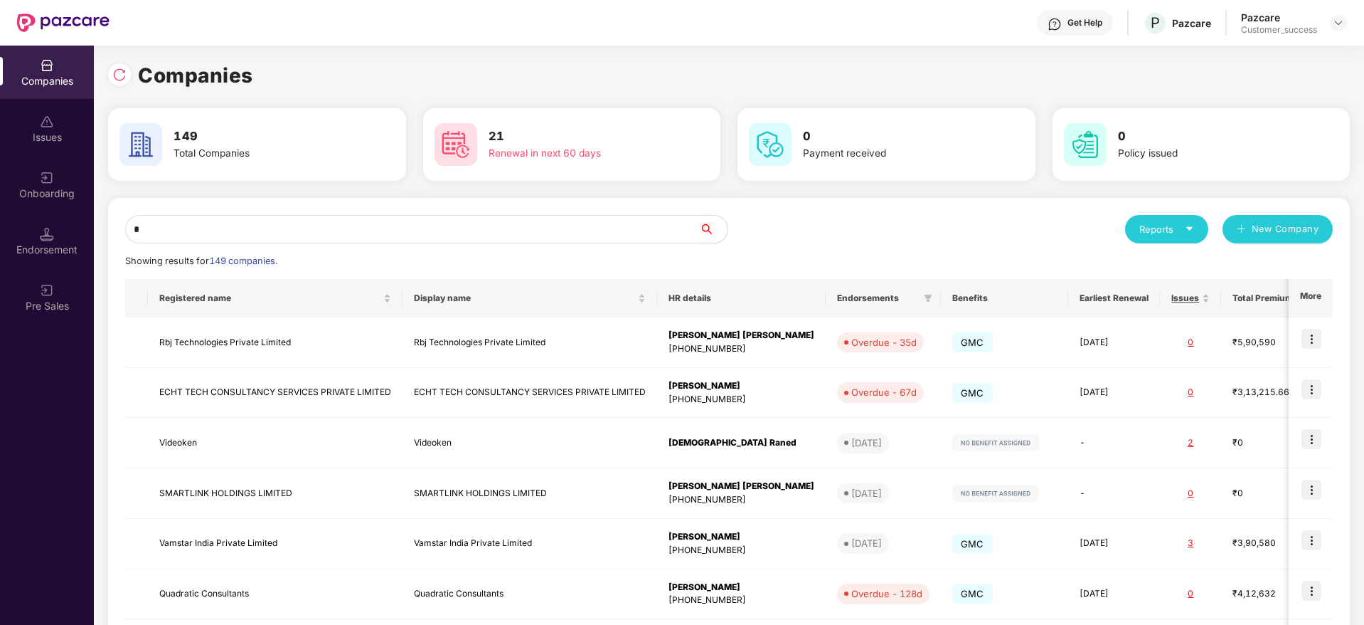
paste input "*********"
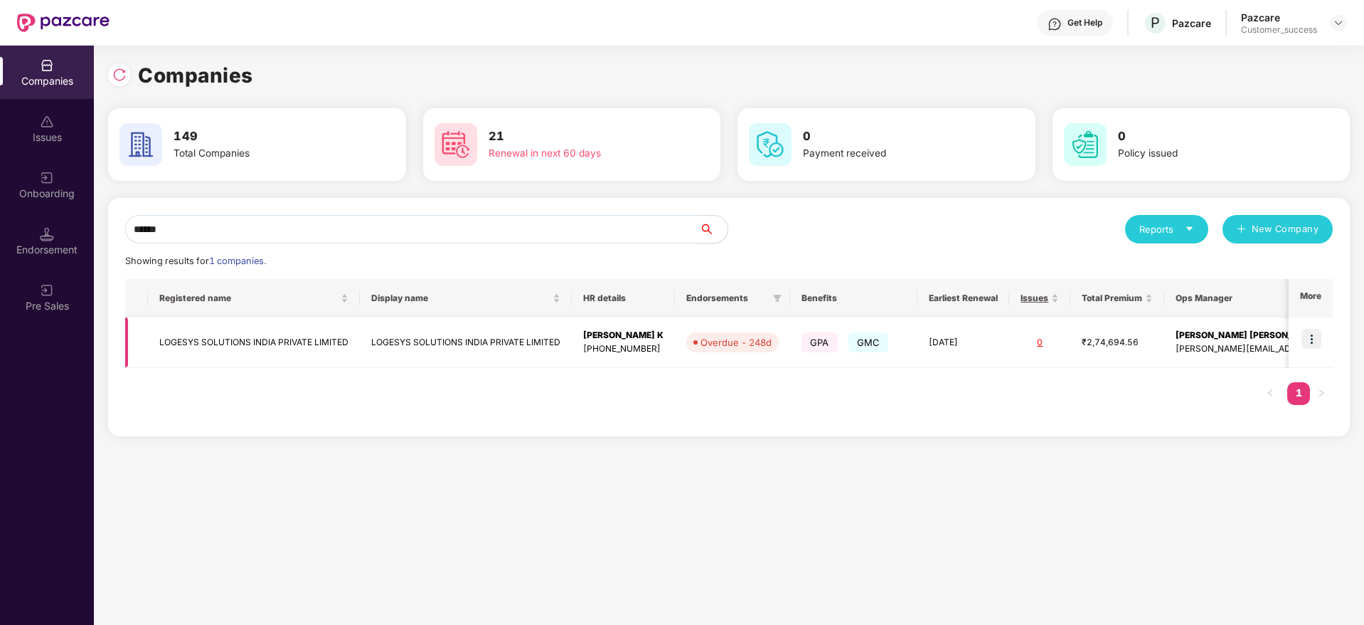
type input "******"
click at [1314, 329] on img at bounding box center [1312, 339] width 20 height 20
click at [1315, 339] on img at bounding box center [1312, 339] width 20 height 20
click at [1314, 345] on img at bounding box center [1312, 339] width 20 height 20
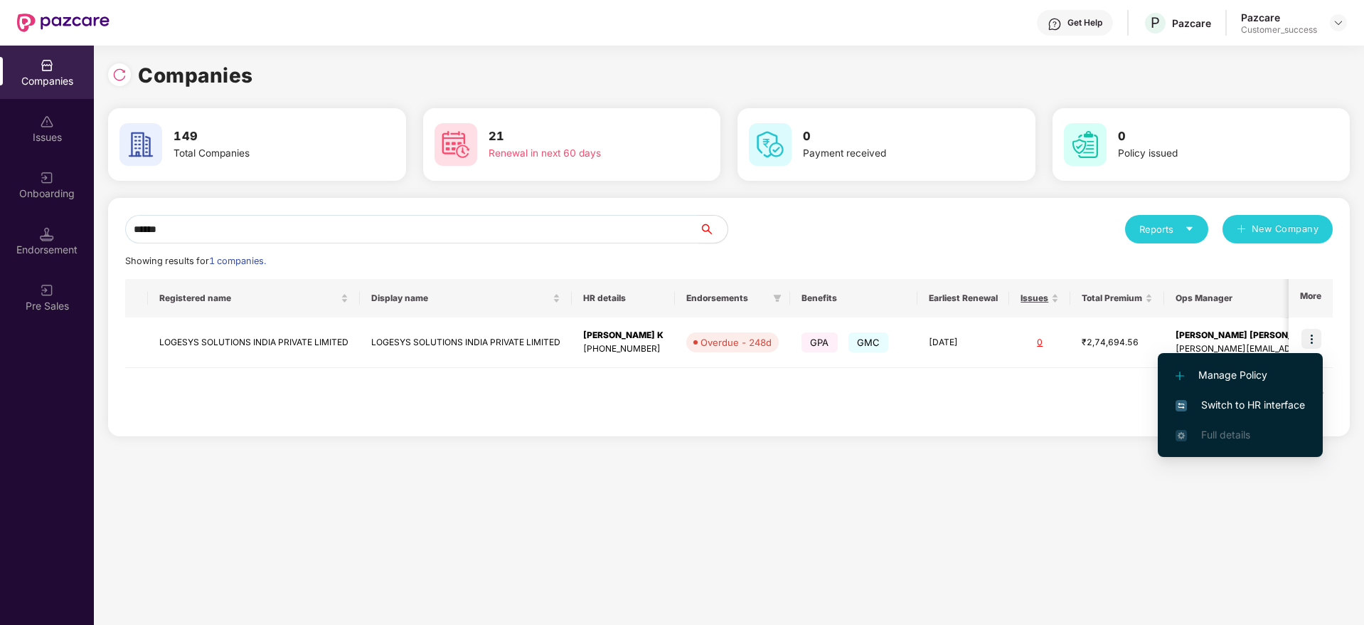
click at [1275, 402] on span "Switch to HR interface" at bounding box center [1240, 405] width 129 height 16
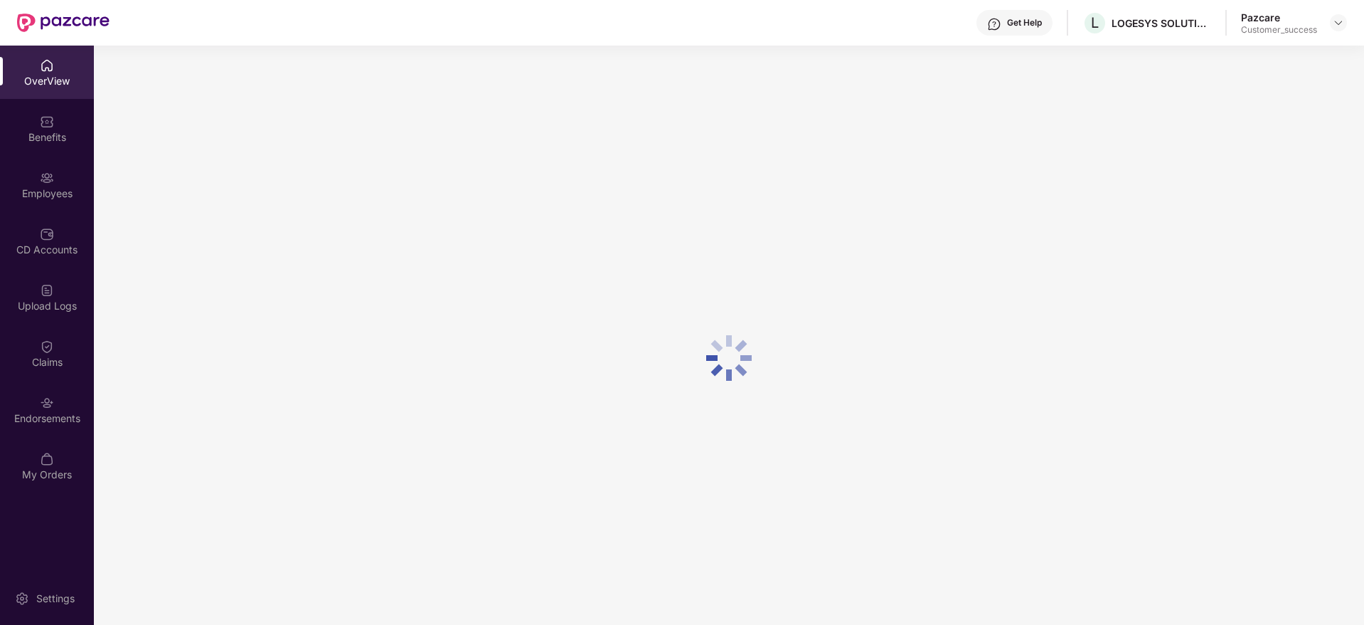
click at [18, 205] on div "Employees" at bounding box center [47, 184] width 94 height 53
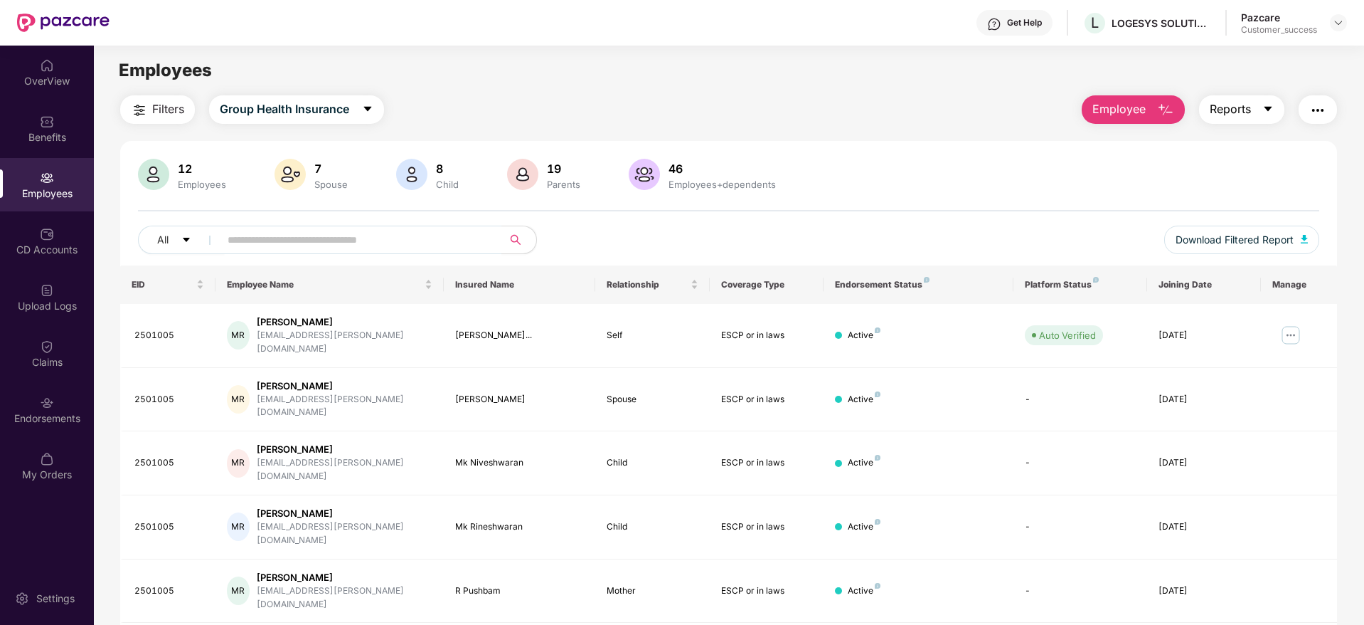
click at [1221, 115] on span "Reports" at bounding box center [1230, 109] width 41 height 18
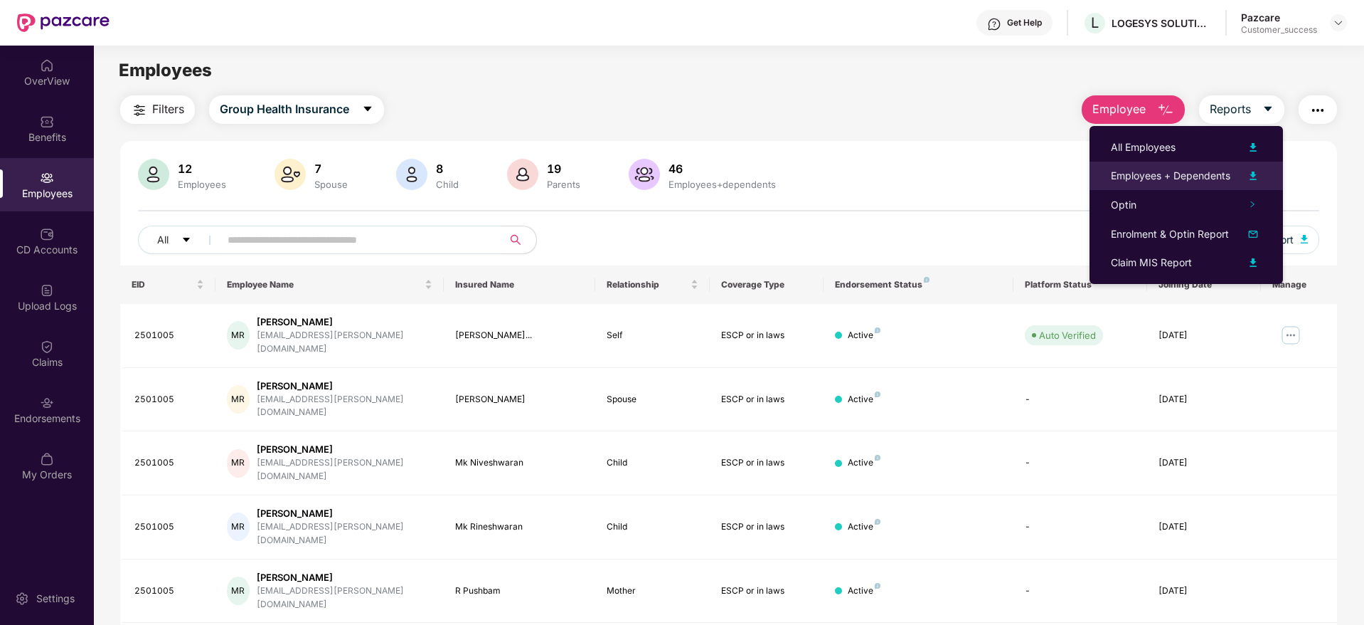
click at [1210, 172] on div "Employees + Dependents" at bounding box center [1170, 176] width 119 height 16
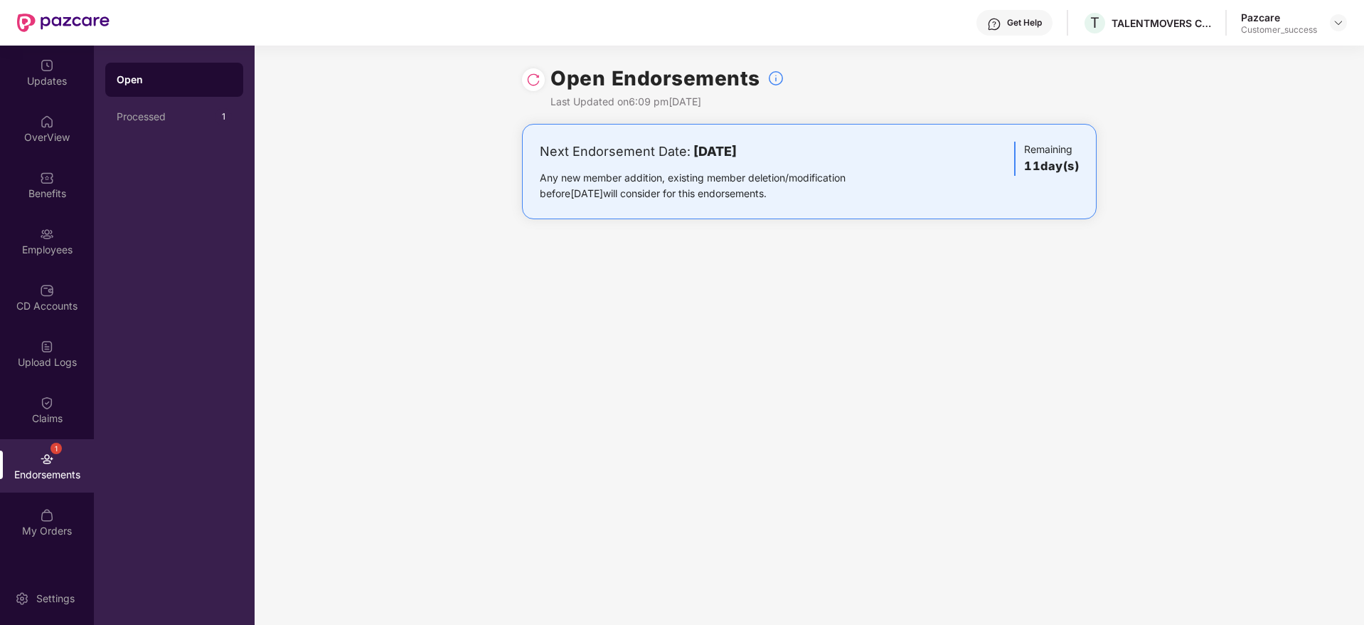
click at [1339, 32] on div "Pazcare Customer_success" at bounding box center [1294, 23] width 106 height 25
click at [1311, 60] on div "Open Endorsements Last Updated on 6:09 pm[DATE]" at bounding box center [810, 85] width 1110 height 78
click at [1339, 21] on img at bounding box center [1338, 22] width 11 height 11
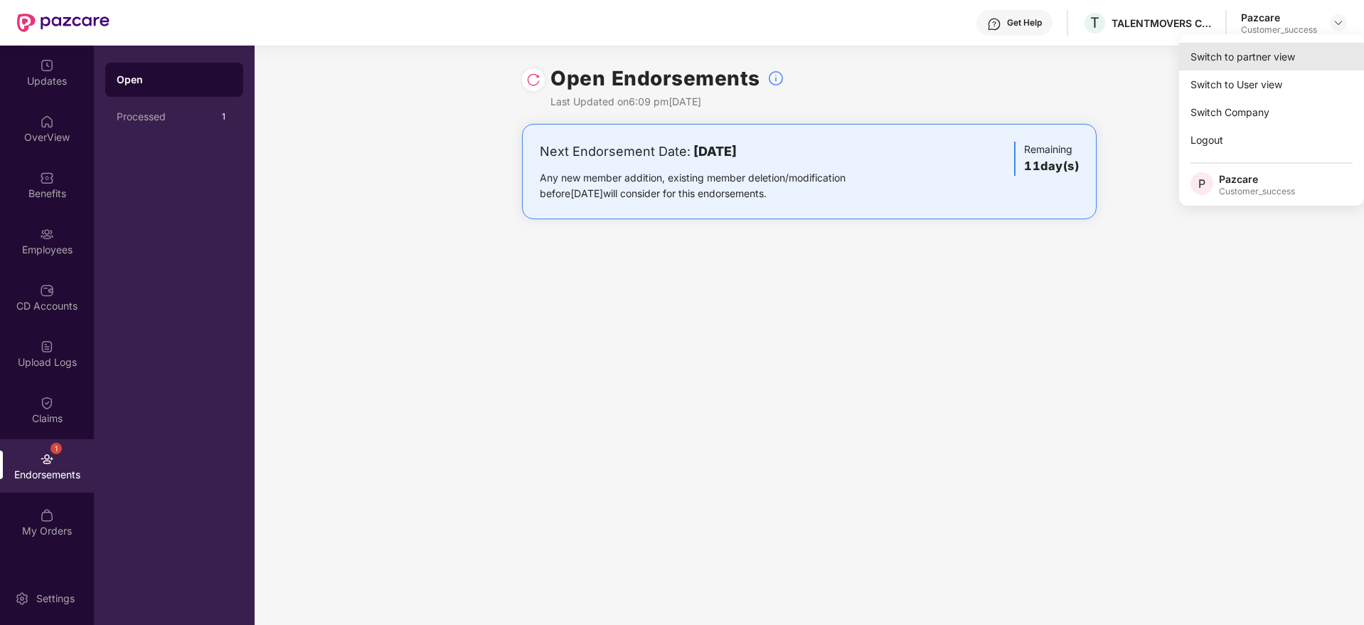
click at [1306, 56] on div "Switch to partner view" at bounding box center [1271, 57] width 185 height 28
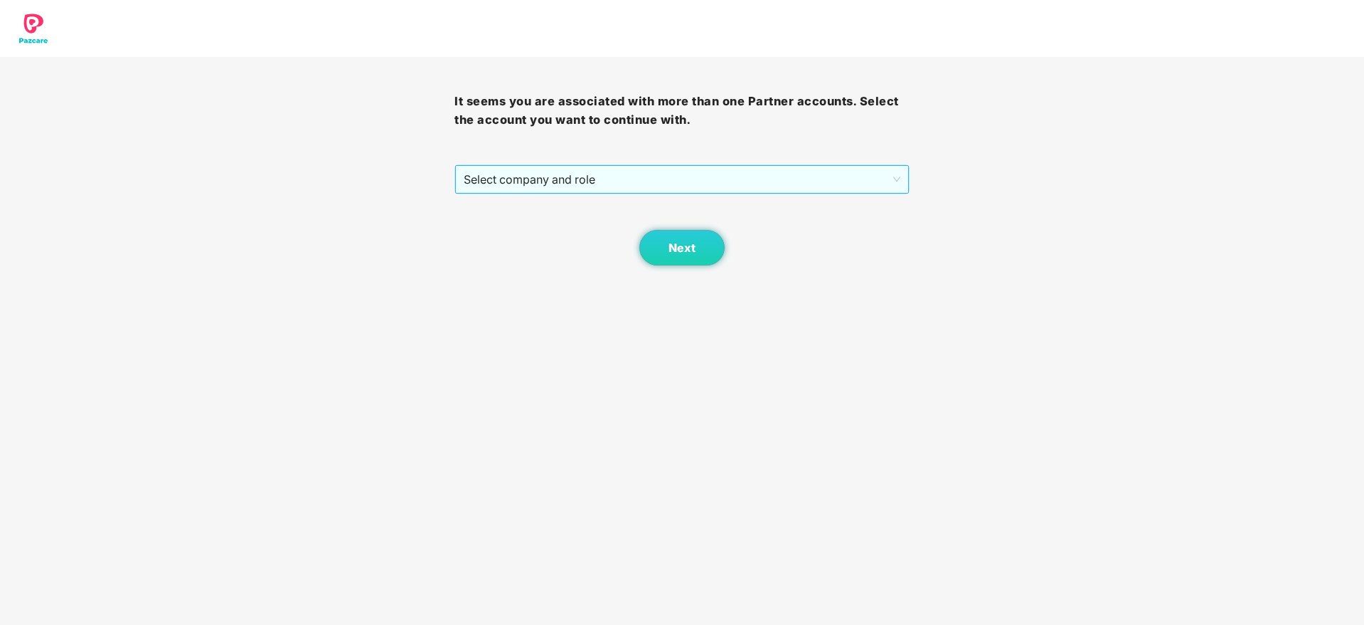
click at [718, 165] on div "Select company and role" at bounding box center [681, 179] width 453 height 28
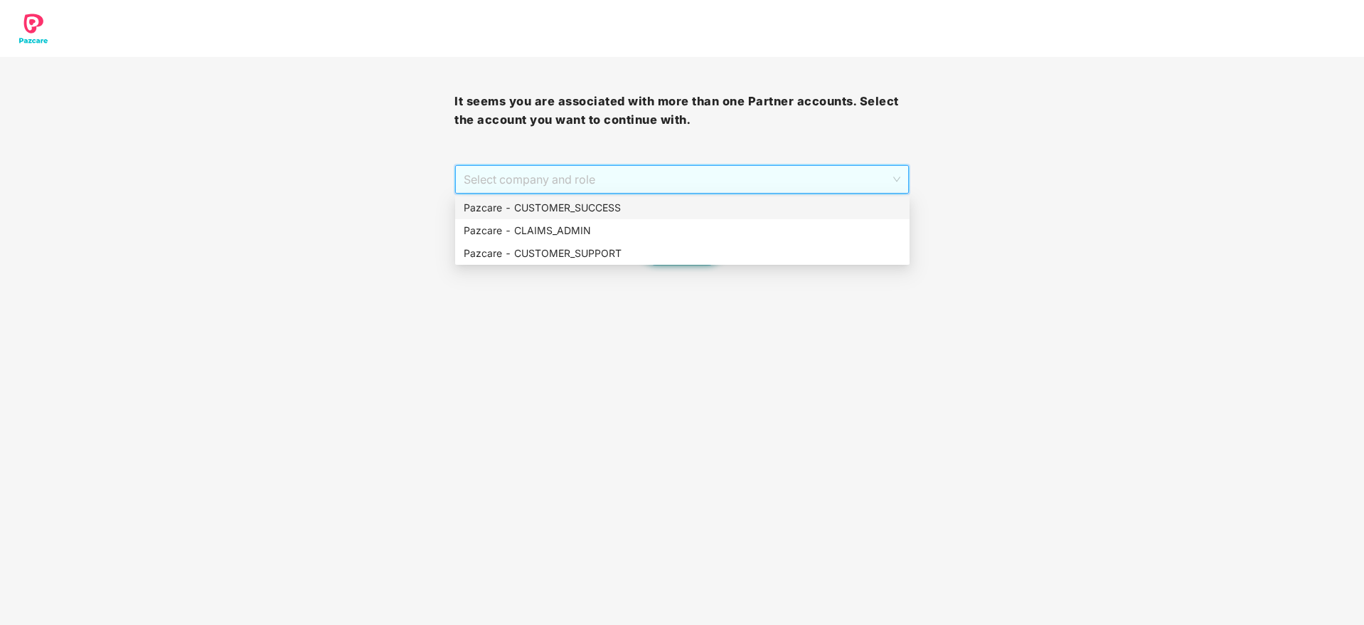
click at [708, 201] on div "Pazcare - CUSTOMER_SUCCESS" at bounding box center [682, 208] width 437 height 16
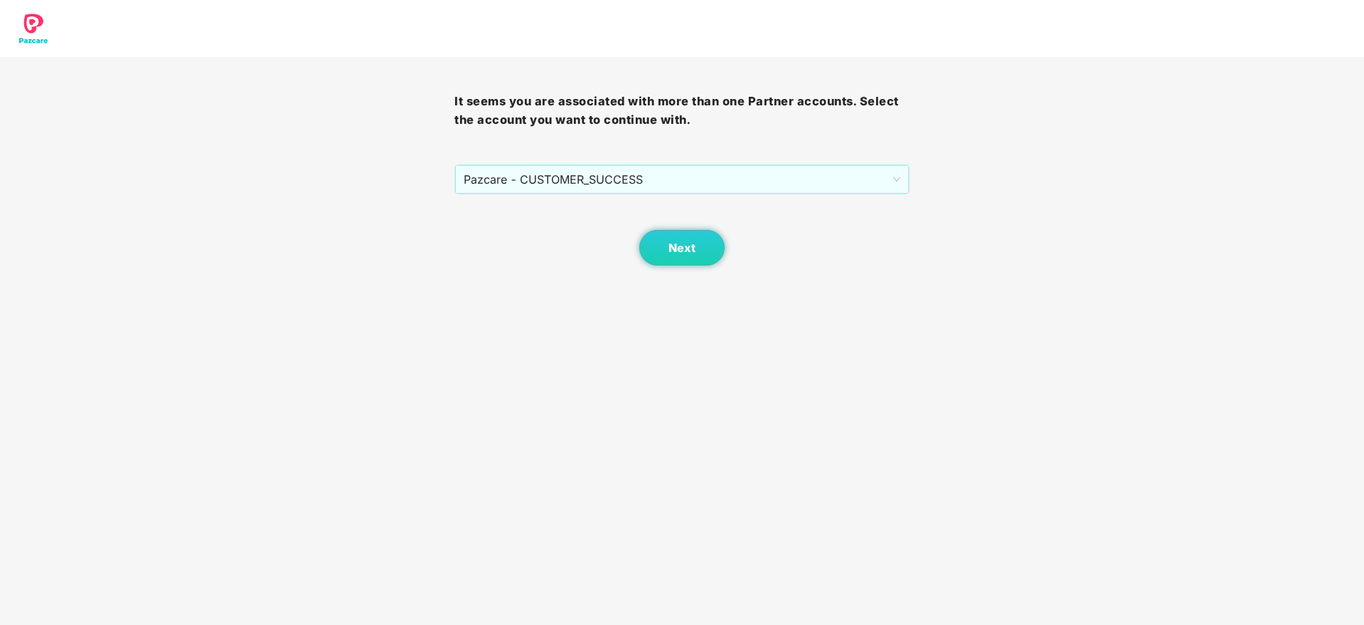
click at [669, 267] on body "It seems you are associated with more than one Partner accounts. Select the acc…" at bounding box center [682, 312] width 1364 height 625
click at [670, 265] on button "Next" at bounding box center [681, 248] width 85 height 36
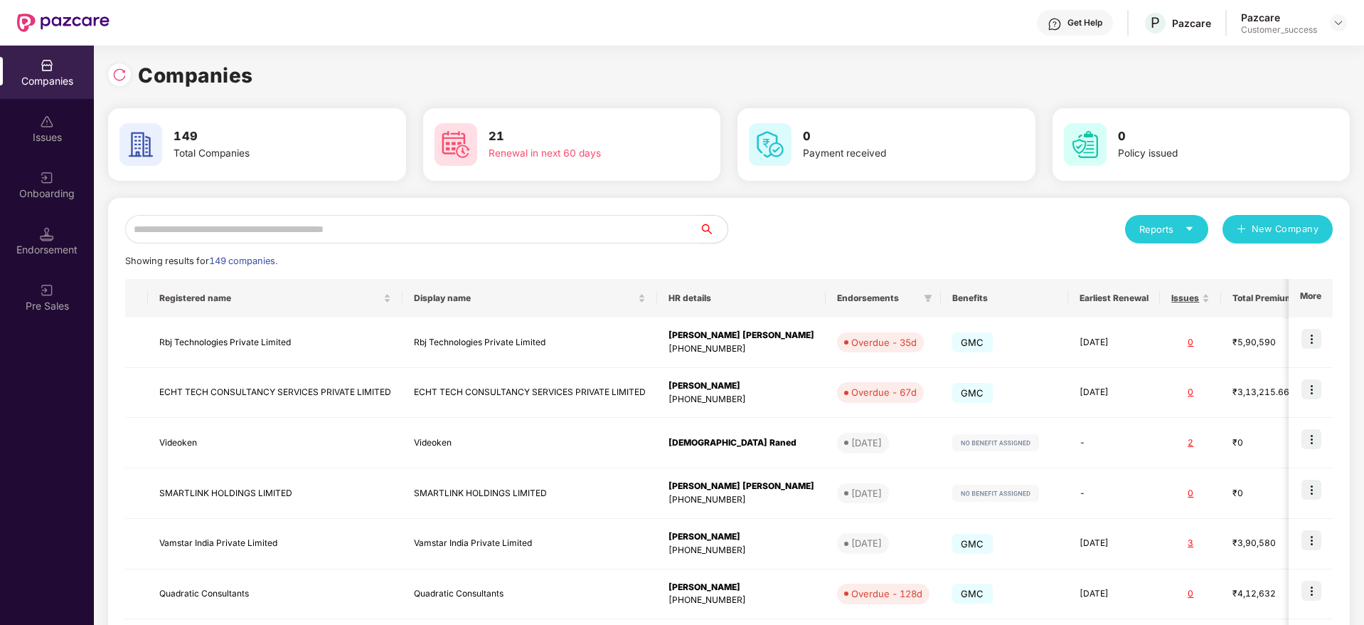
click at [619, 237] on input "text" at bounding box center [412, 229] width 574 height 28
paste input "*******"
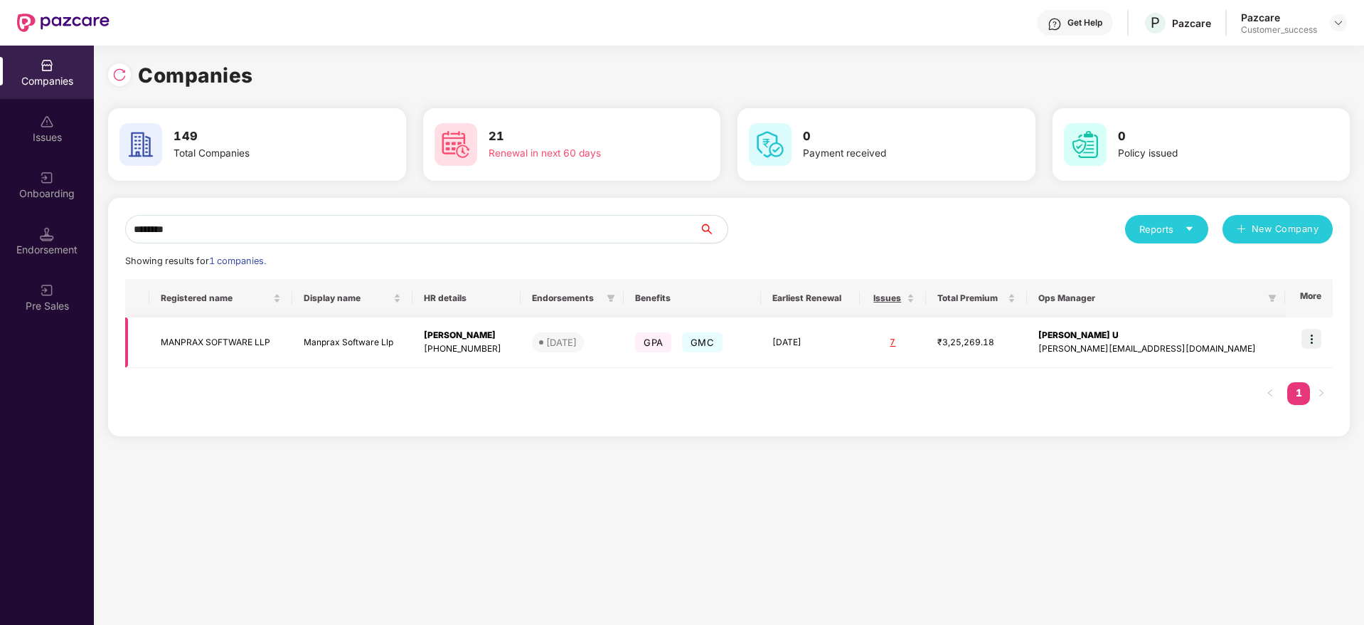
type input "*******"
click at [723, 337] on span "GMC" at bounding box center [702, 342] width 41 height 20
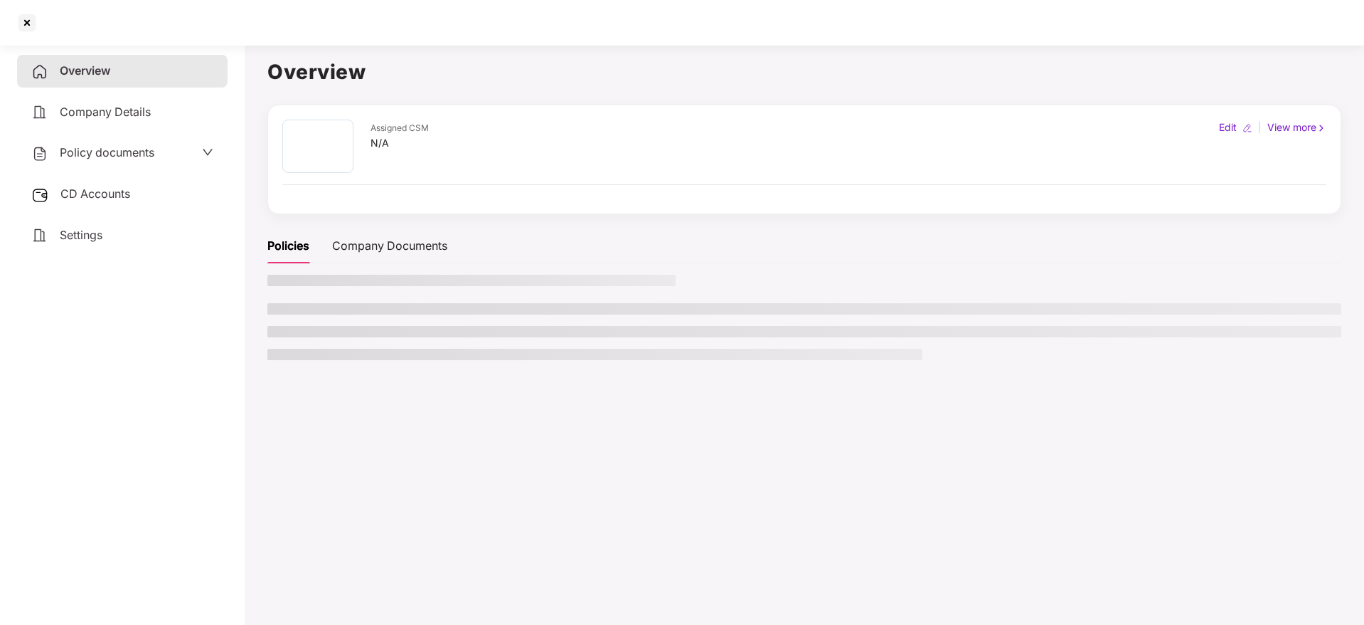
click at [117, 142] on div "Policy documents" at bounding box center [122, 153] width 211 height 33
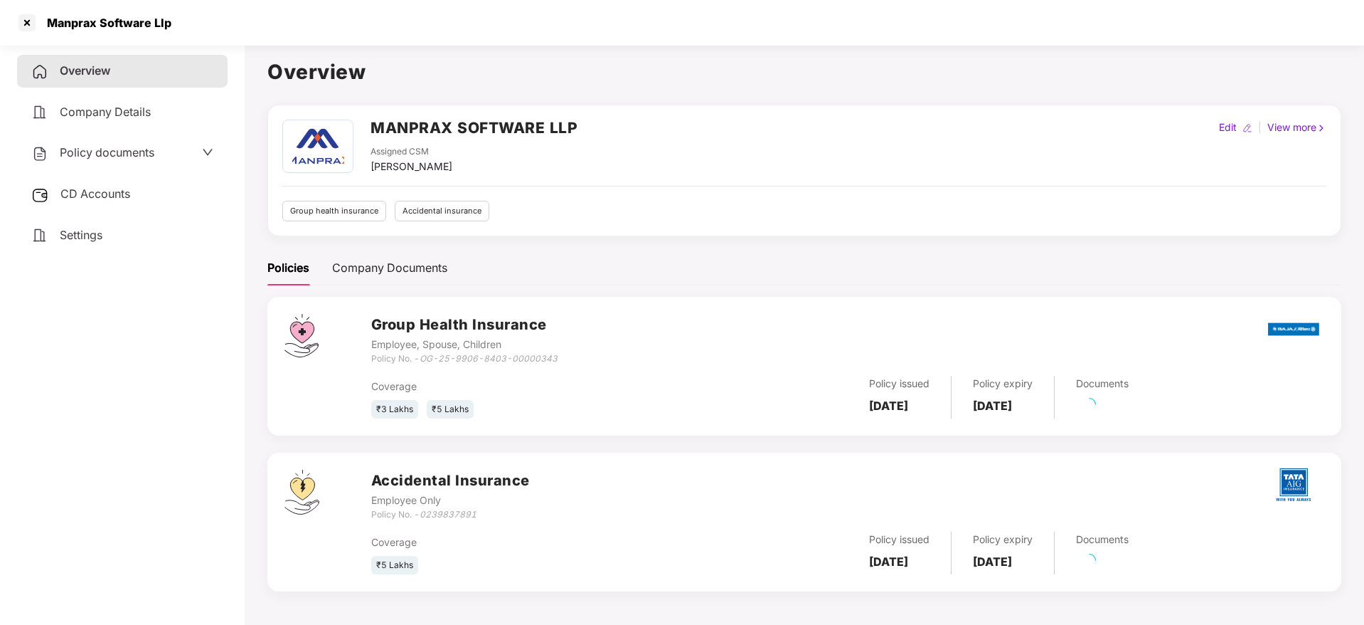
drag, startPoint x: 115, startPoint y: 164, endPoint x: 118, endPoint y: 152, distance: 13.3
click at [116, 157] on div "Policy documents" at bounding box center [122, 153] width 211 height 33
click at [118, 152] on span "Policy documents" at bounding box center [107, 152] width 95 height 14
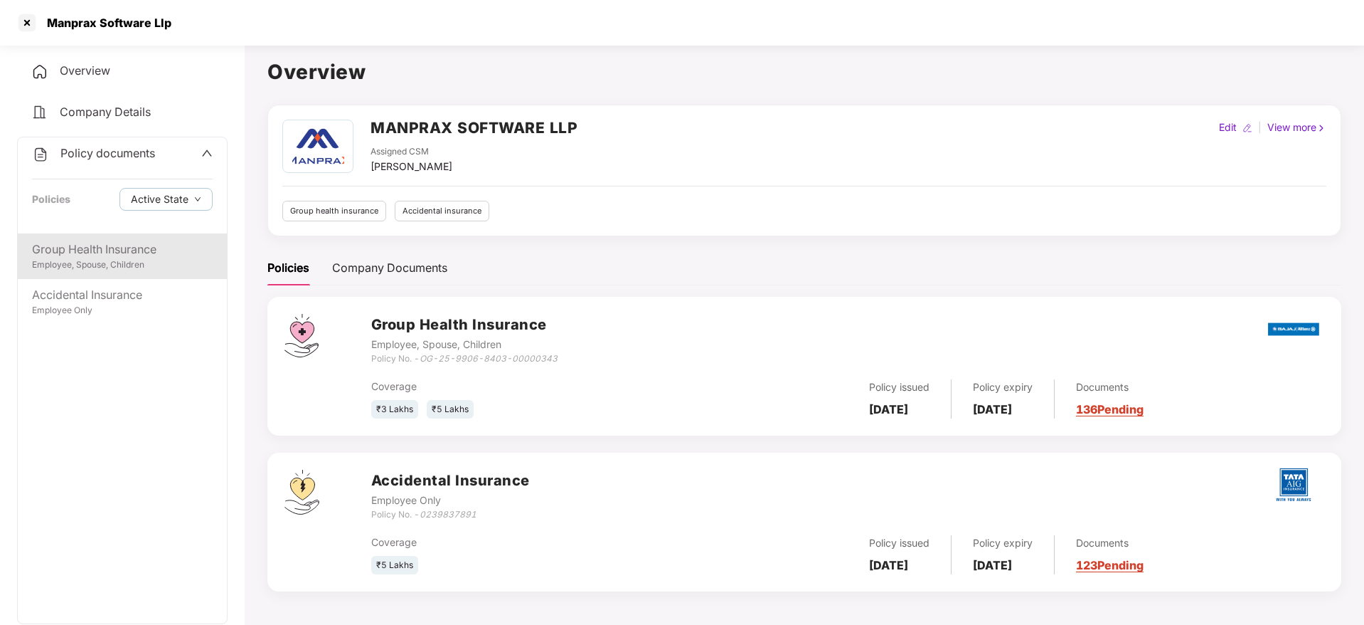
click at [121, 235] on div "Group Health Insurance Employee, Spouse, Children" at bounding box center [122, 256] width 209 height 46
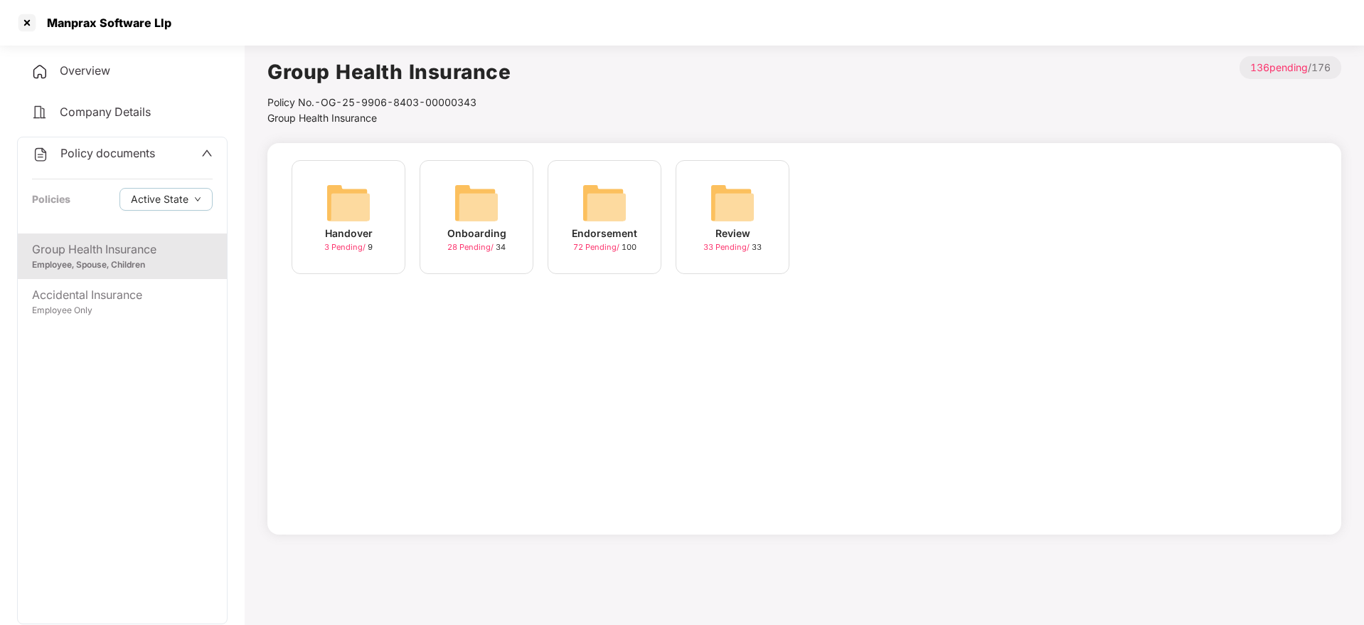
click at [648, 246] on div "Endorsement 72 Pending / 100" at bounding box center [605, 217] width 114 height 114
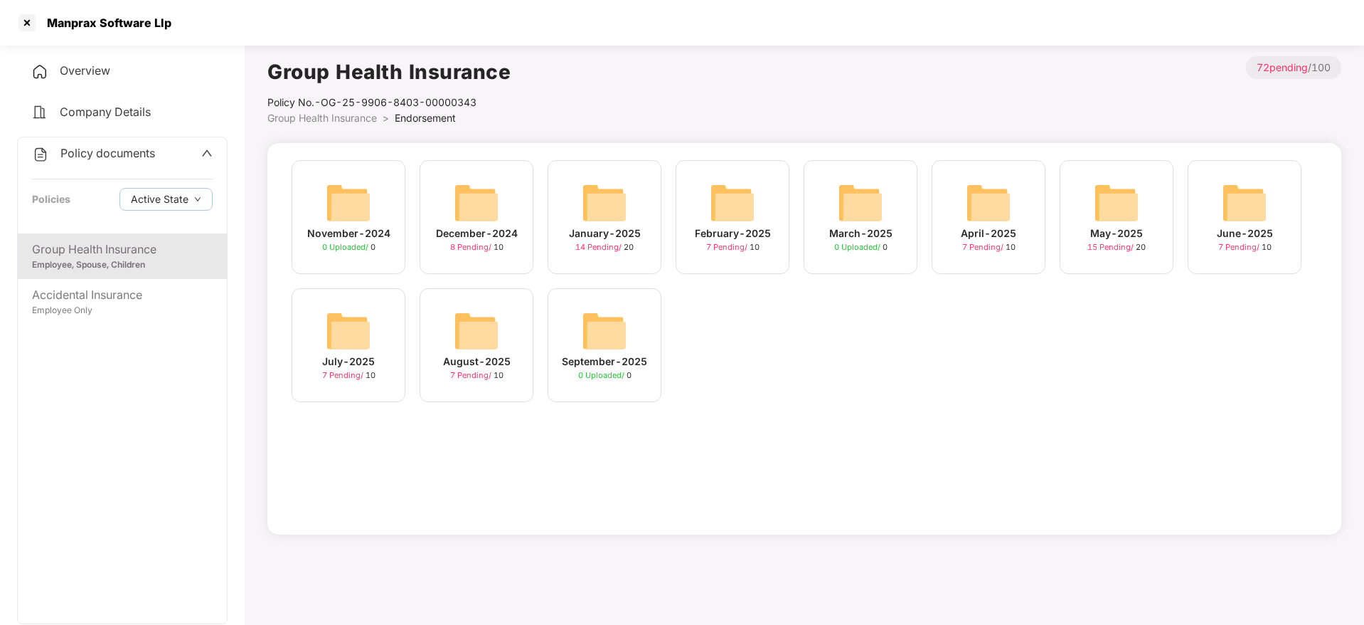
click at [483, 351] on img at bounding box center [477, 331] width 46 height 46
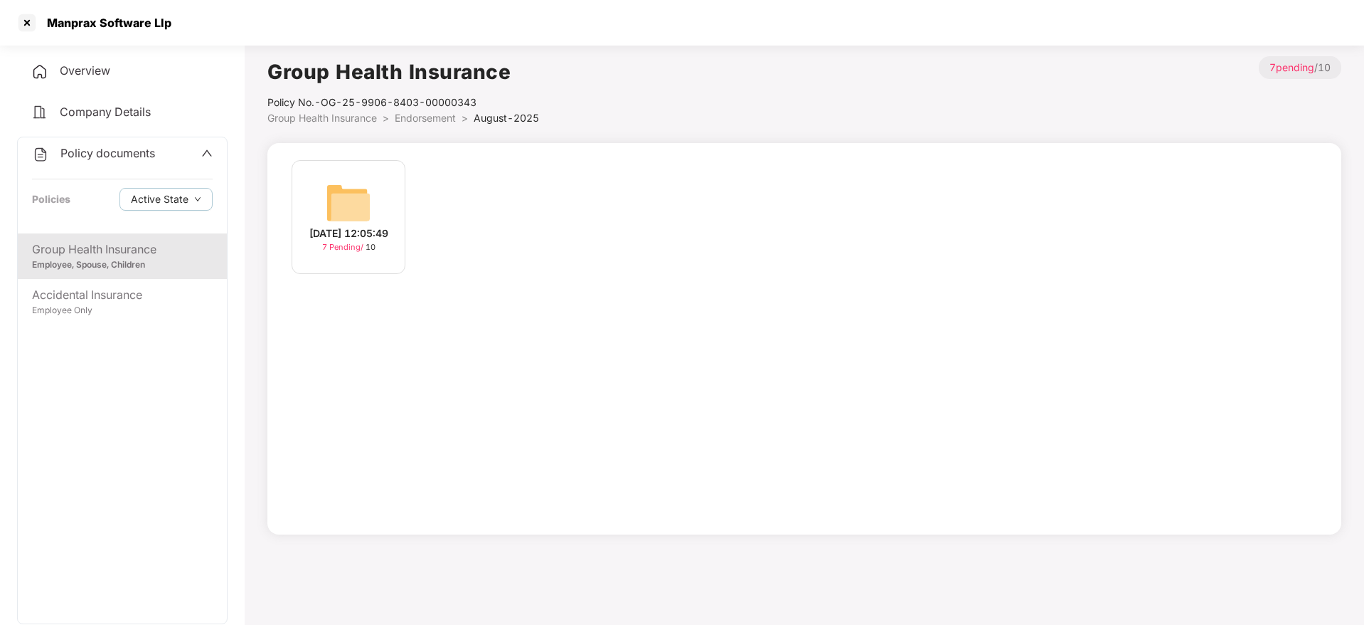
click at [387, 274] on div "13-Aug-2025 12:05:49 7 Pending / 10" at bounding box center [349, 224] width 128 height 128
click at [376, 253] on div "7 Pending / 10" at bounding box center [348, 247] width 53 height 12
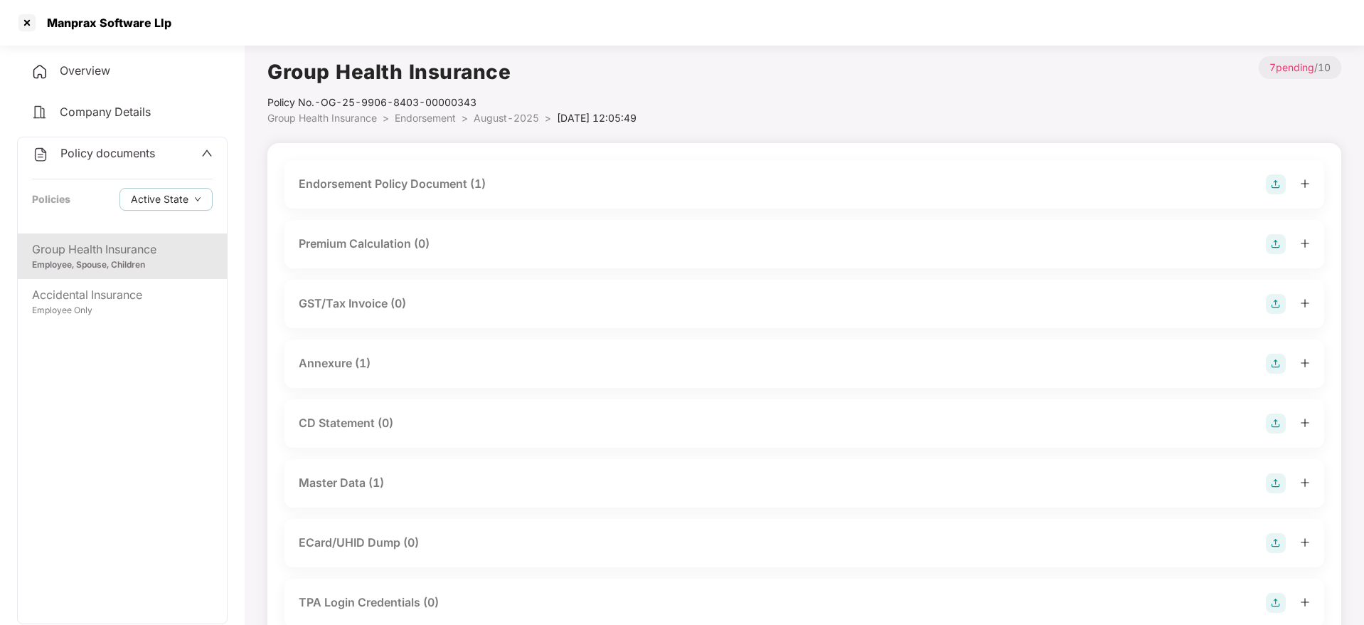
scroll to position [107, 0]
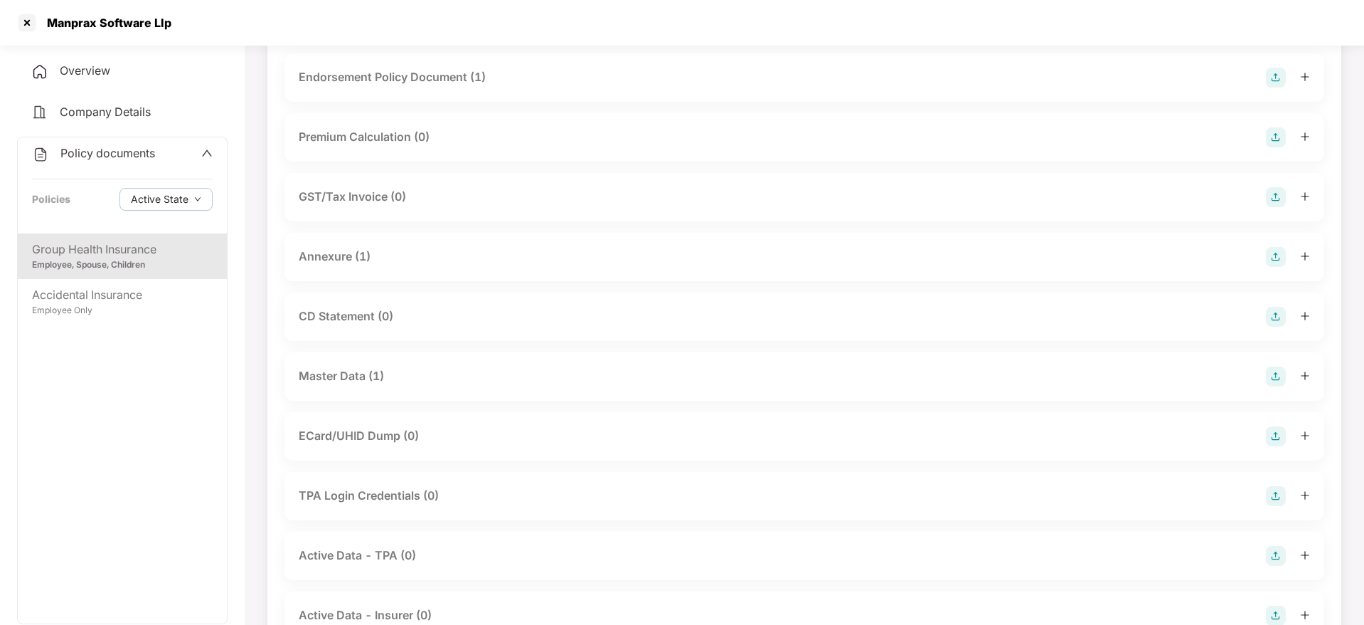
click at [370, 374] on div "Master Data (1)" at bounding box center [341, 376] width 85 height 18
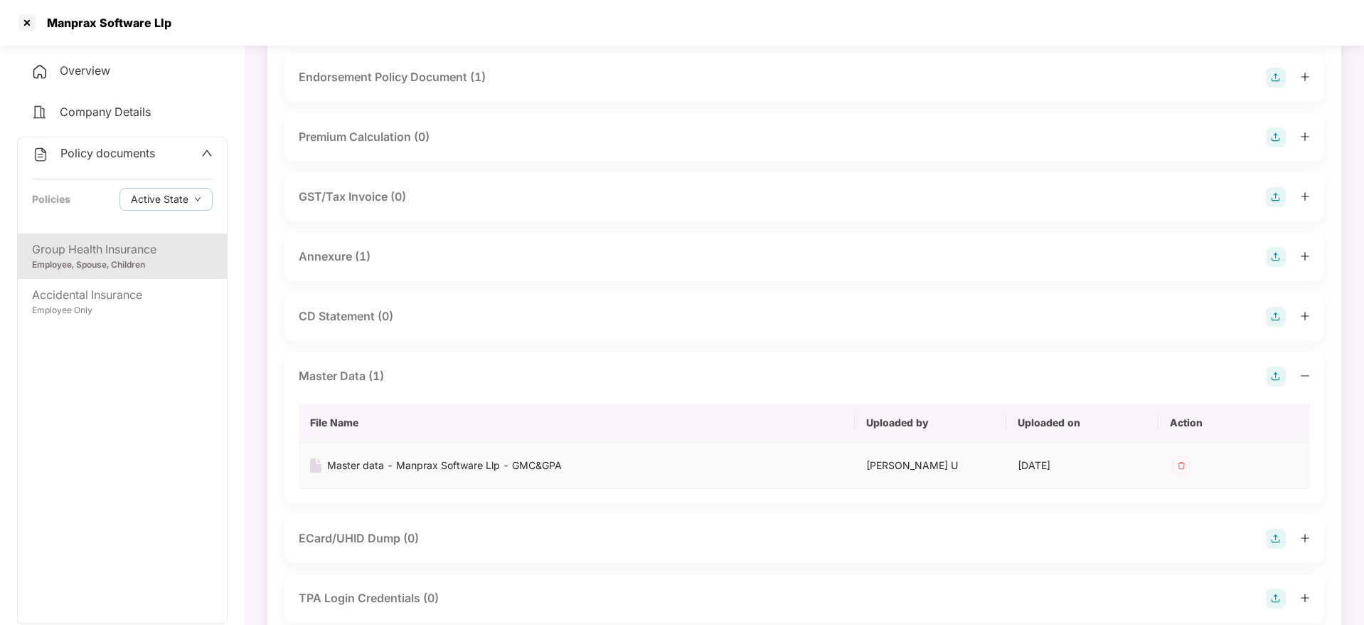
click at [452, 460] on div "Master data - Manprax Software Llp - GMC&GPA" at bounding box center [444, 465] width 235 height 16
click at [421, 464] on div "Master data - Manprax Software Llp - GMC&GPA" at bounding box center [444, 465] width 235 height 16
click at [35, 18] on div at bounding box center [27, 22] width 23 height 23
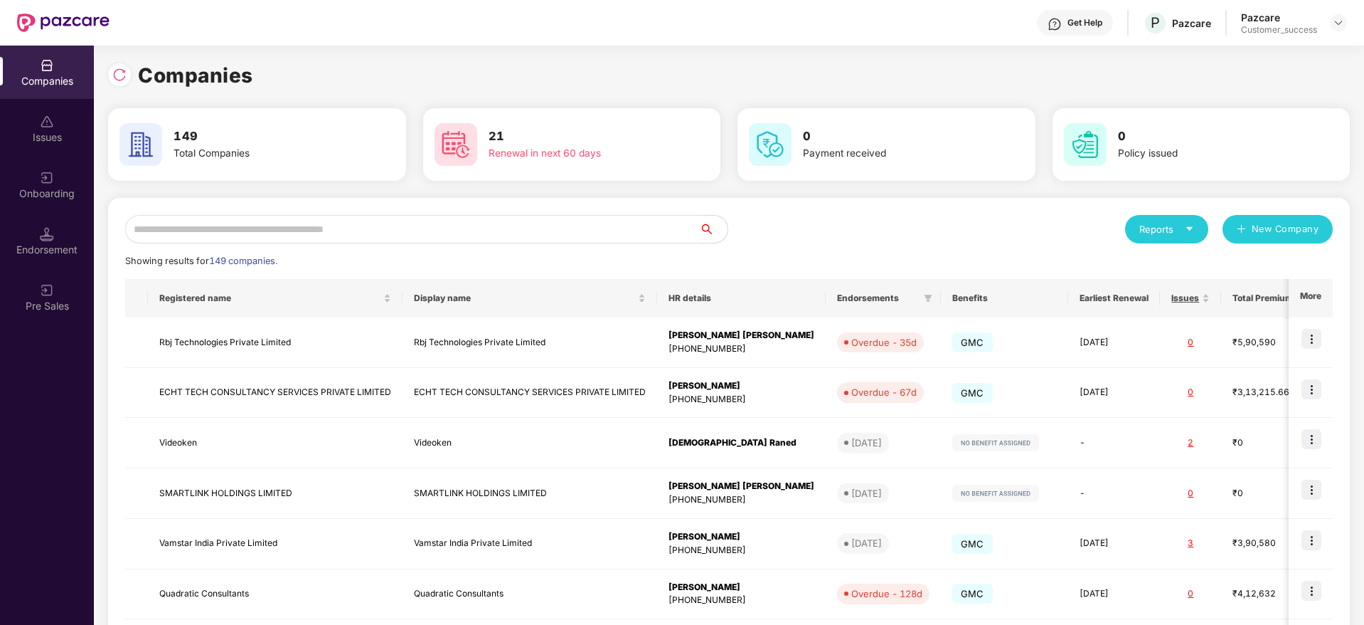
click at [322, 223] on input "text" at bounding box center [412, 229] width 574 height 28
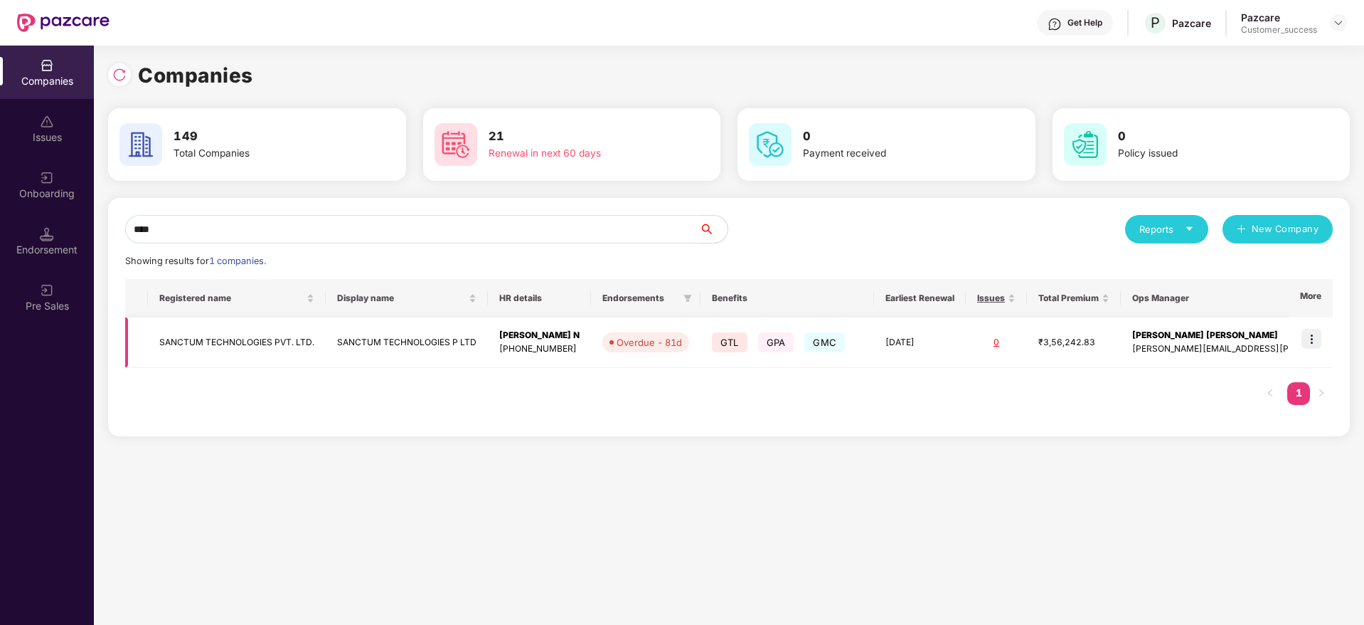
type input "****"
click at [1309, 336] on img at bounding box center [1312, 339] width 20 height 20
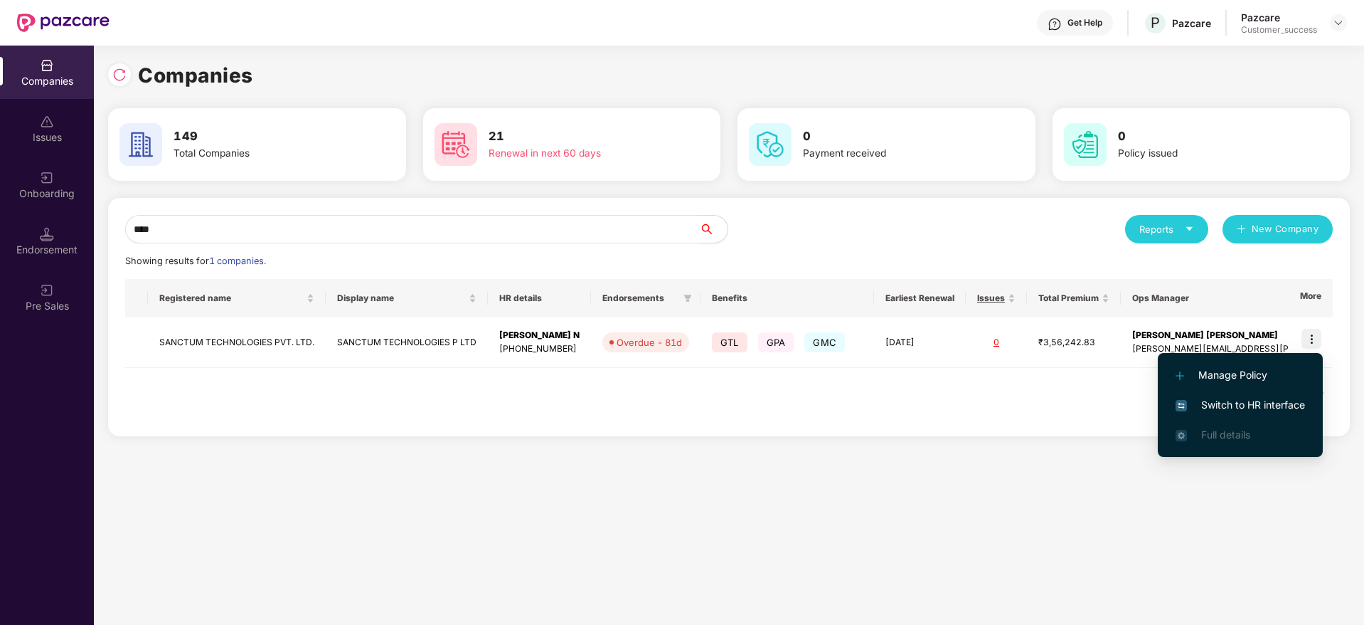
click at [1229, 399] on span "Switch to HR interface" at bounding box center [1240, 405] width 129 height 16
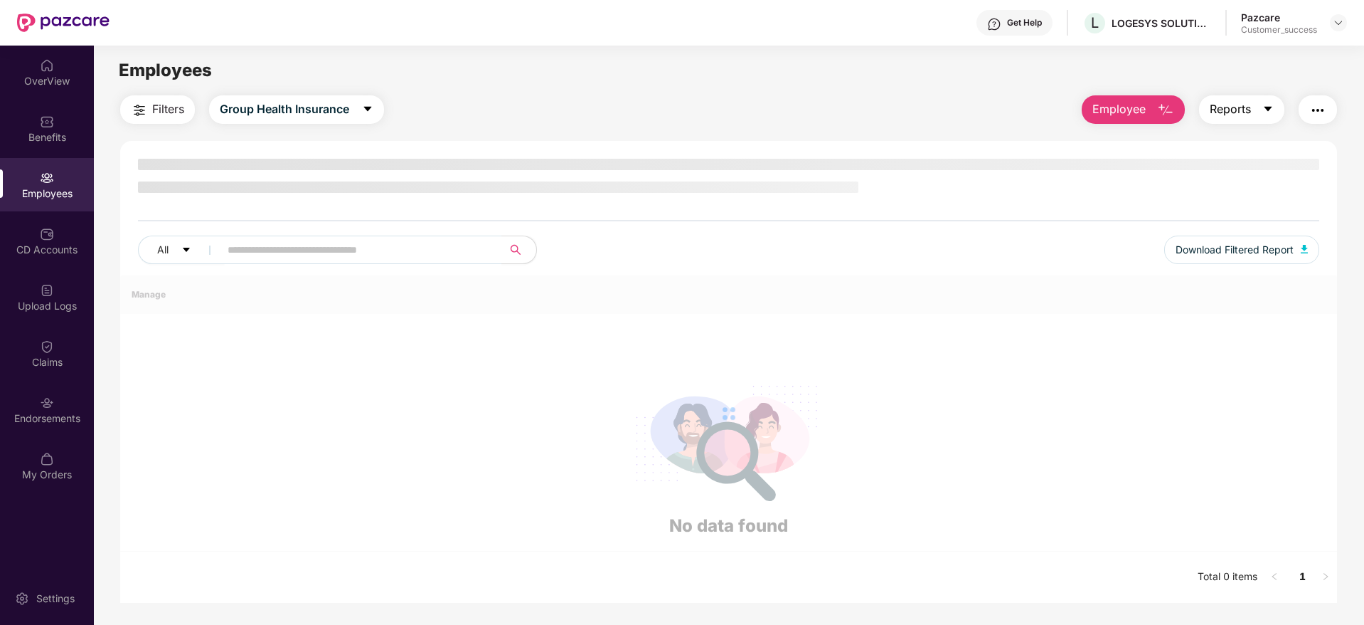
click at [1221, 104] on span "Reports" at bounding box center [1230, 109] width 41 height 18
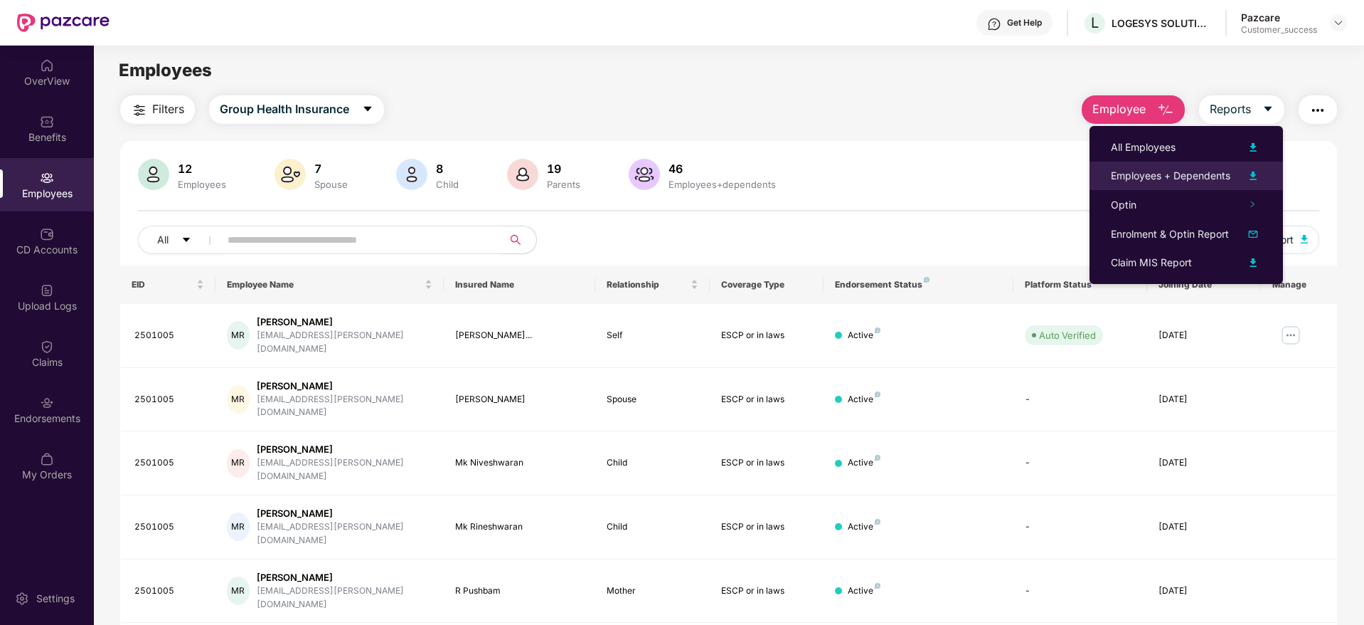
click at [1188, 169] on div "Employees + Dependents" at bounding box center [1170, 176] width 119 height 16
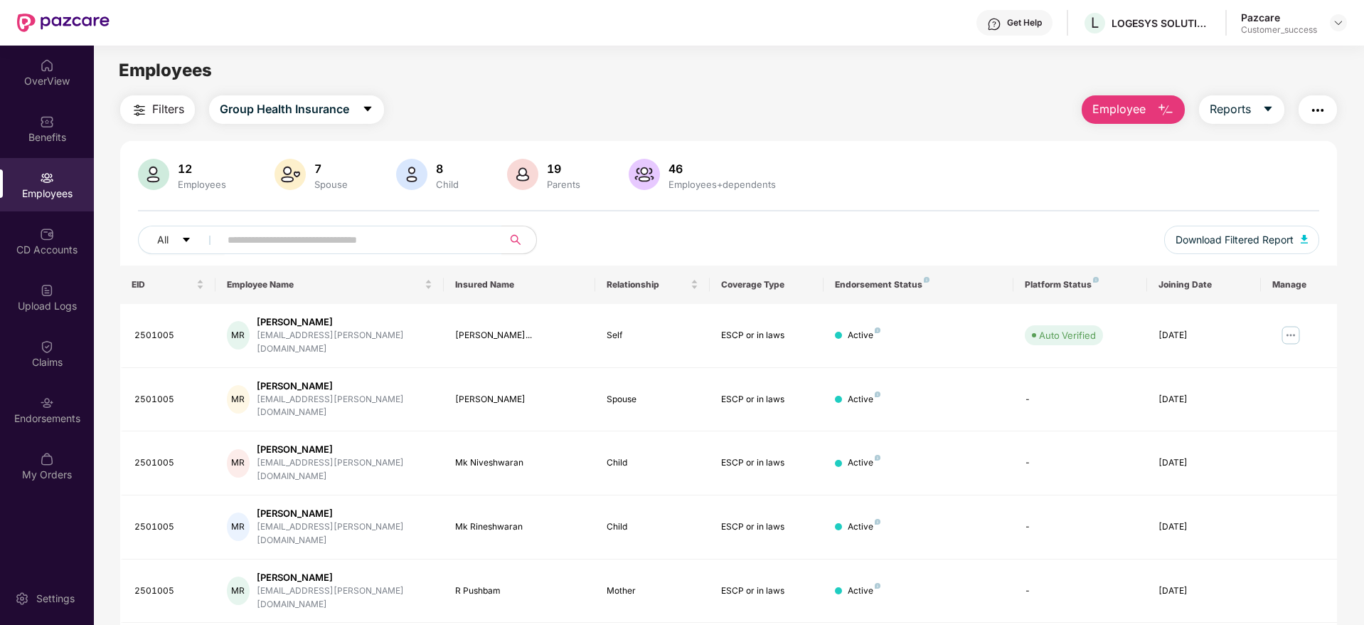
click at [1349, 24] on header "Get Help L LOGESYS SOLUTIONS INDIA PRIVATE LIMITED Pazcare Customer_success" at bounding box center [682, 23] width 1364 height 46
click at [1337, 25] on img at bounding box center [1338, 22] width 11 height 11
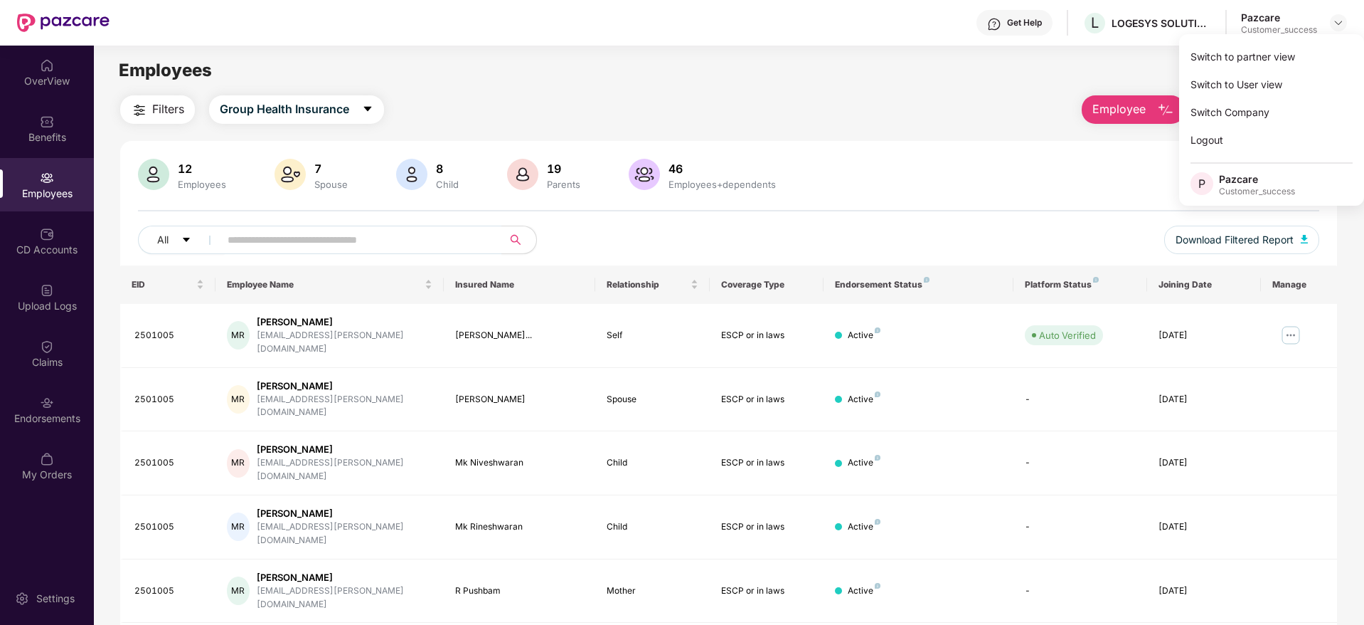
click at [1297, 57] on div "Switch to partner view" at bounding box center [1271, 57] width 185 height 28
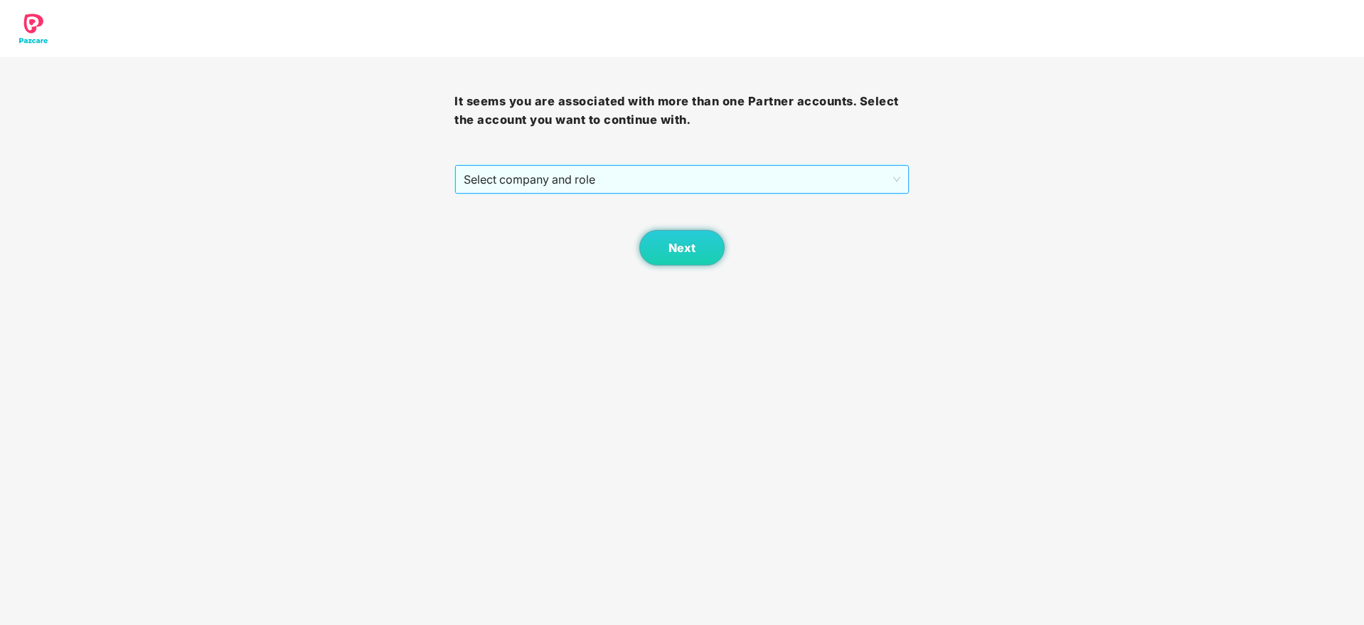
click at [684, 182] on span "Select company and role" at bounding box center [682, 179] width 436 height 27
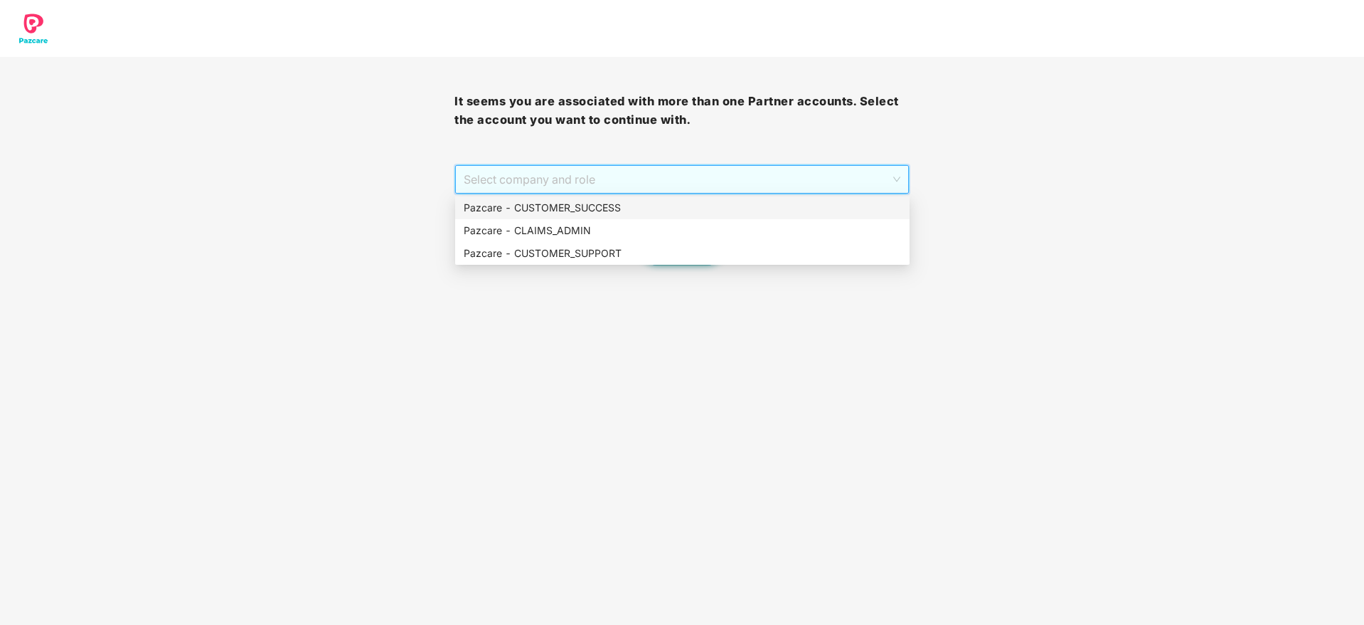
click at [677, 213] on div "Pazcare - CUSTOMER_SUCCESS" at bounding box center [682, 208] width 437 height 16
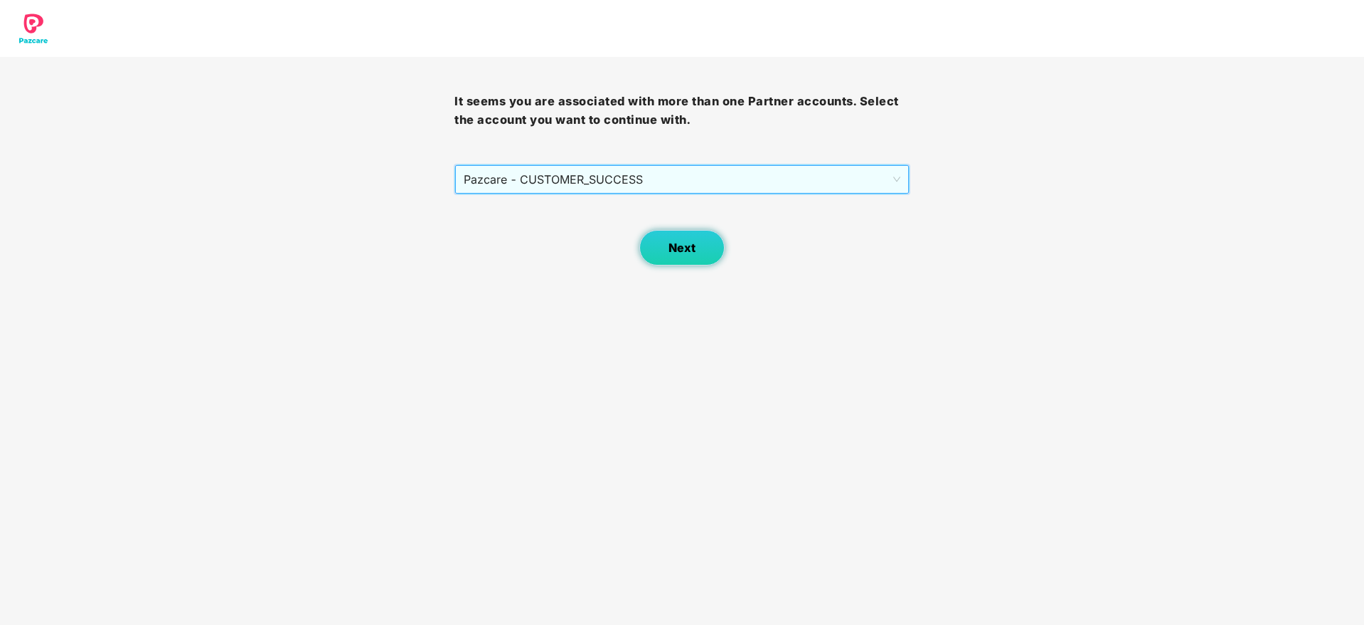
click at [654, 230] on button "Next" at bounding box center [681, 248] width 85 height 36
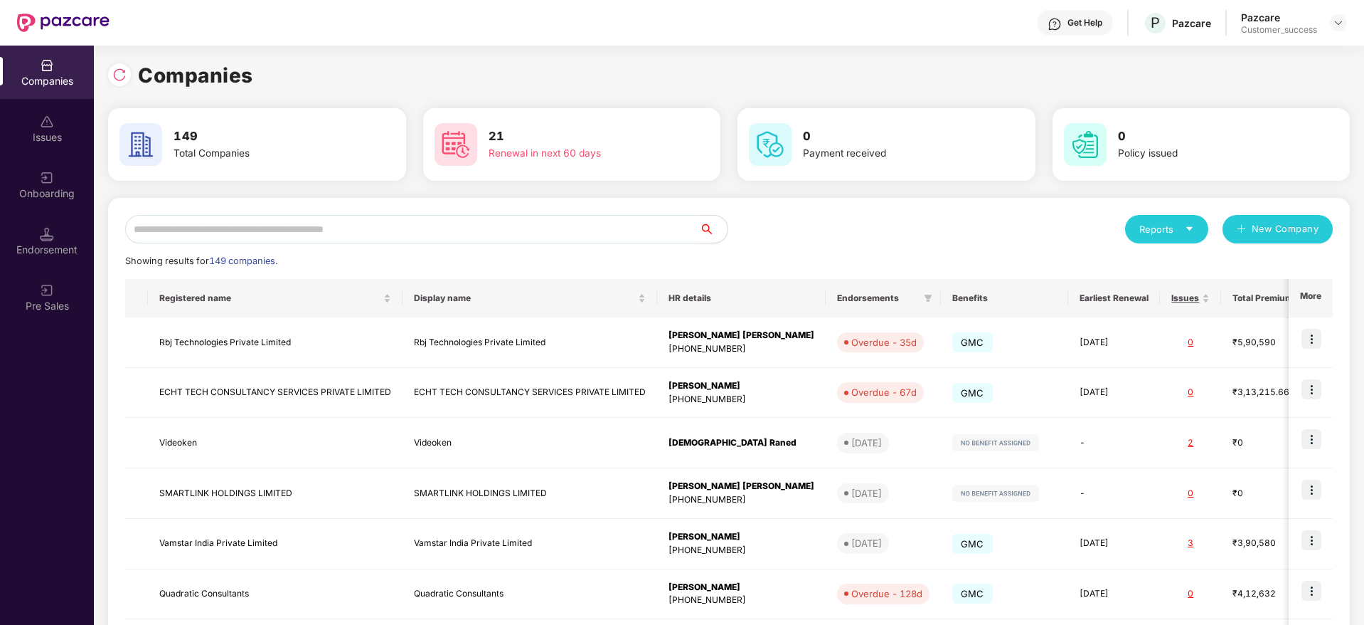
click at [334, 224] on input "text" at bounding box center [412, 229] width 574 height 28
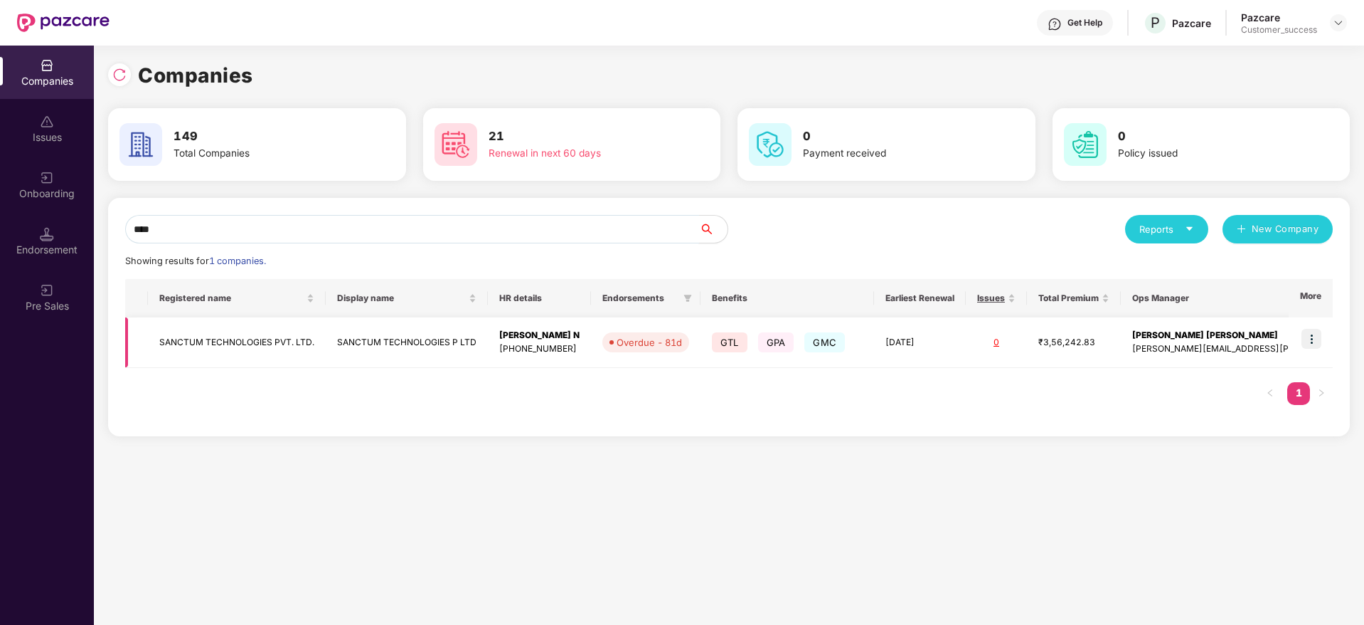
type input "****"
click at [1317, 336] on img at bounding box center [1312, 339] width 20 height 20
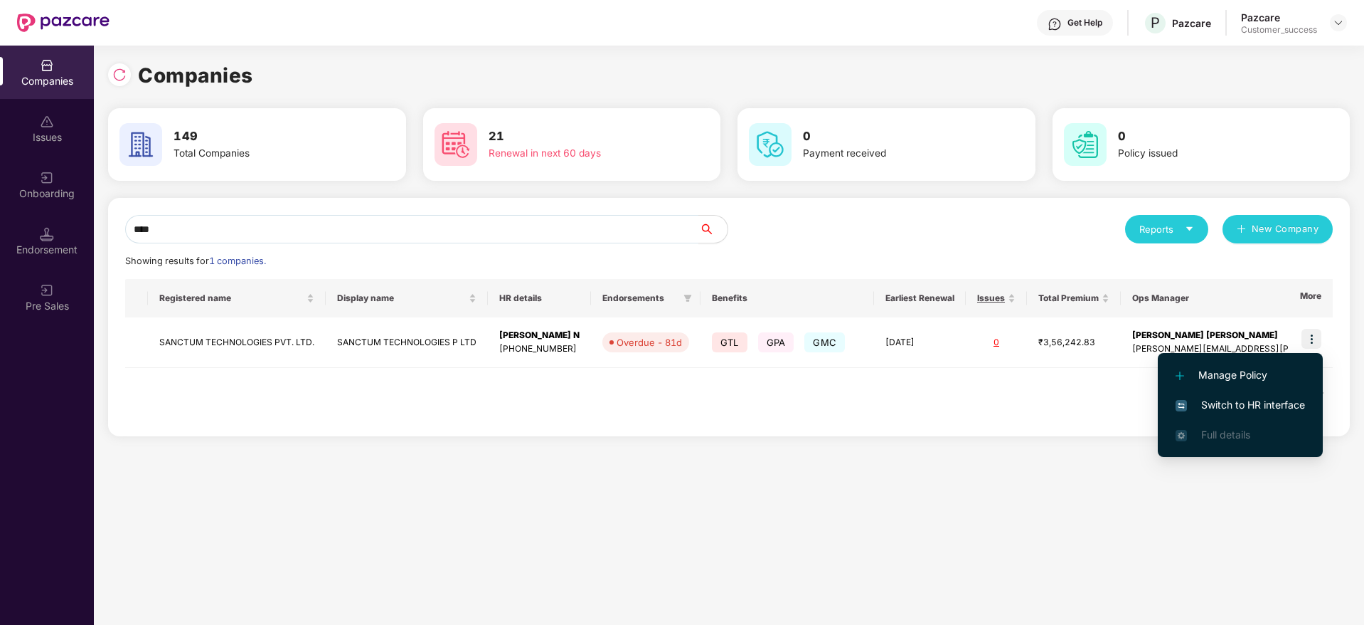
click at [1285, 402] on span "Switch to HR interface" at bounding box center [1240, 405] width 129 height 16
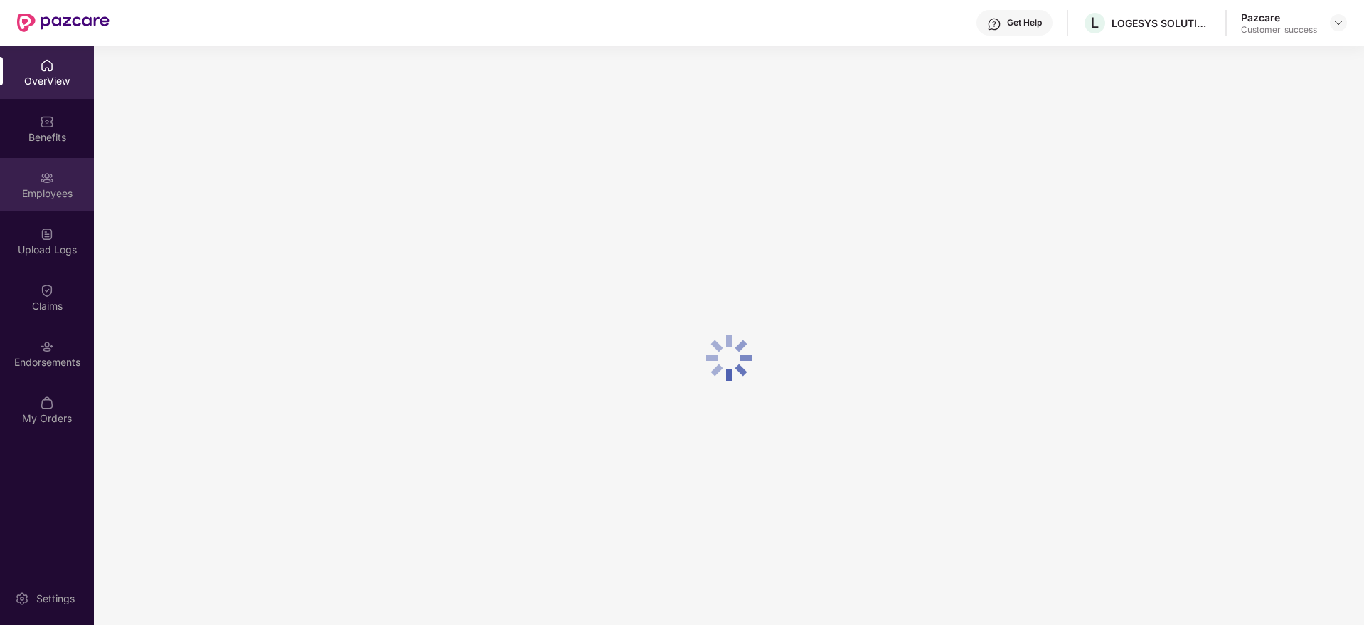
click at [48, 196] on div "Employees" at bounding box center [47, 193] width 94 height 14
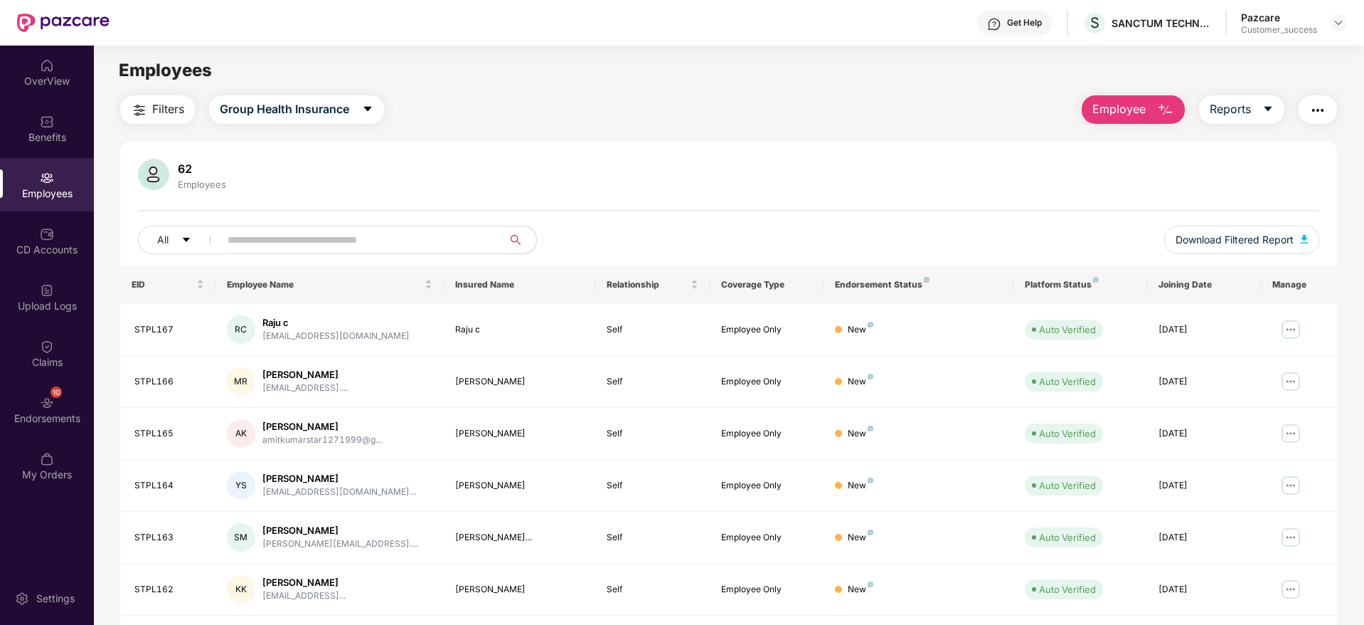
click at [1112, 112] on span "Employee" at bounding box center [1119, 109] width 53 height 18
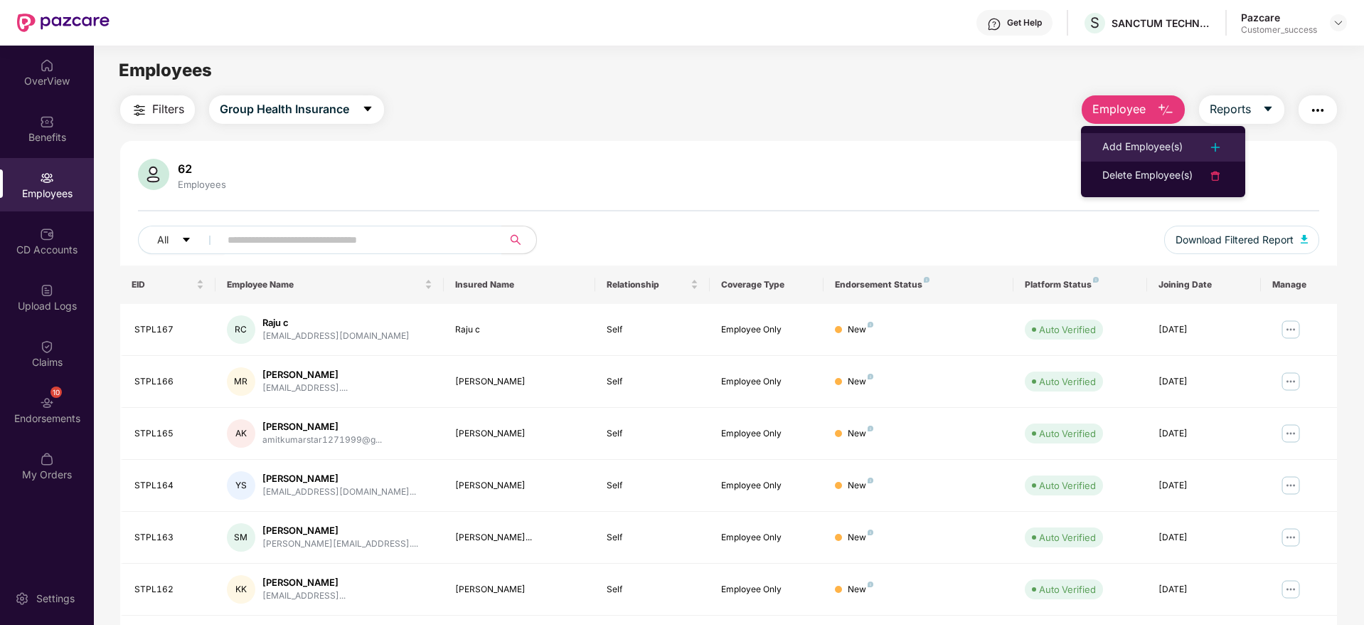
click at [1130, 155] on div "Add Employee(s)" at bounding box center [1143, 147] width 80 height 17
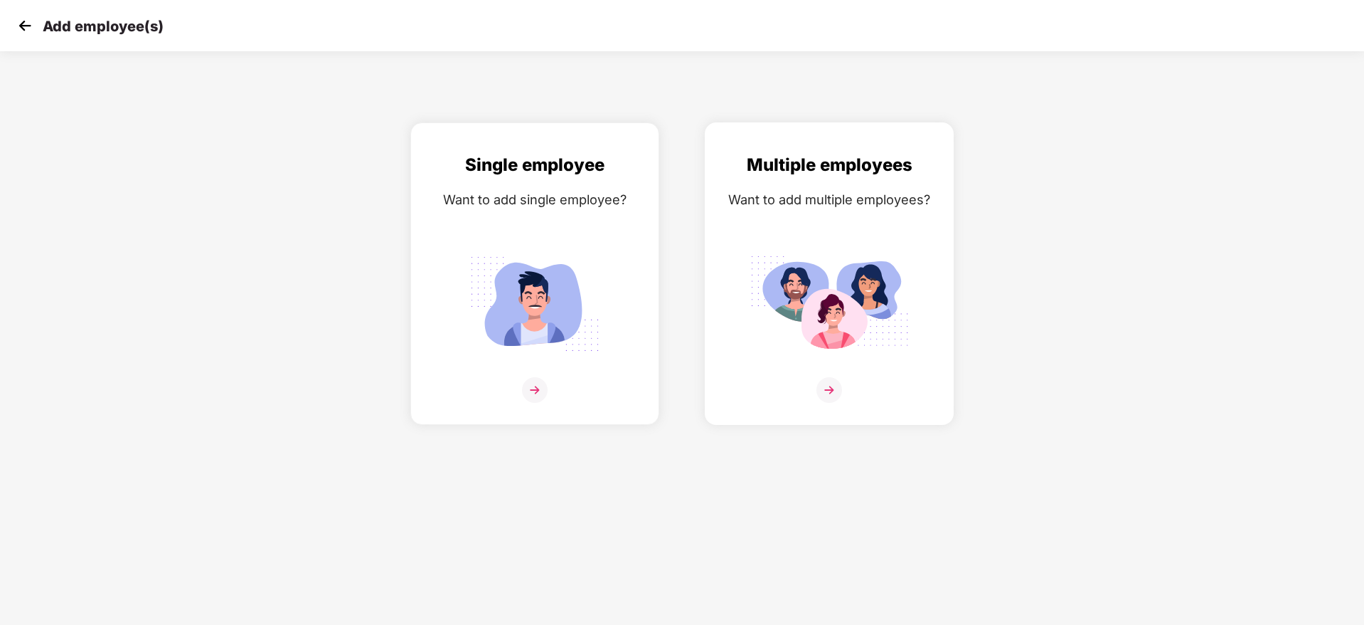
click at [895, 234] on div "Multiple employees Want to add multiple employees?" at bounding box center [829, 286] width 219 height 269
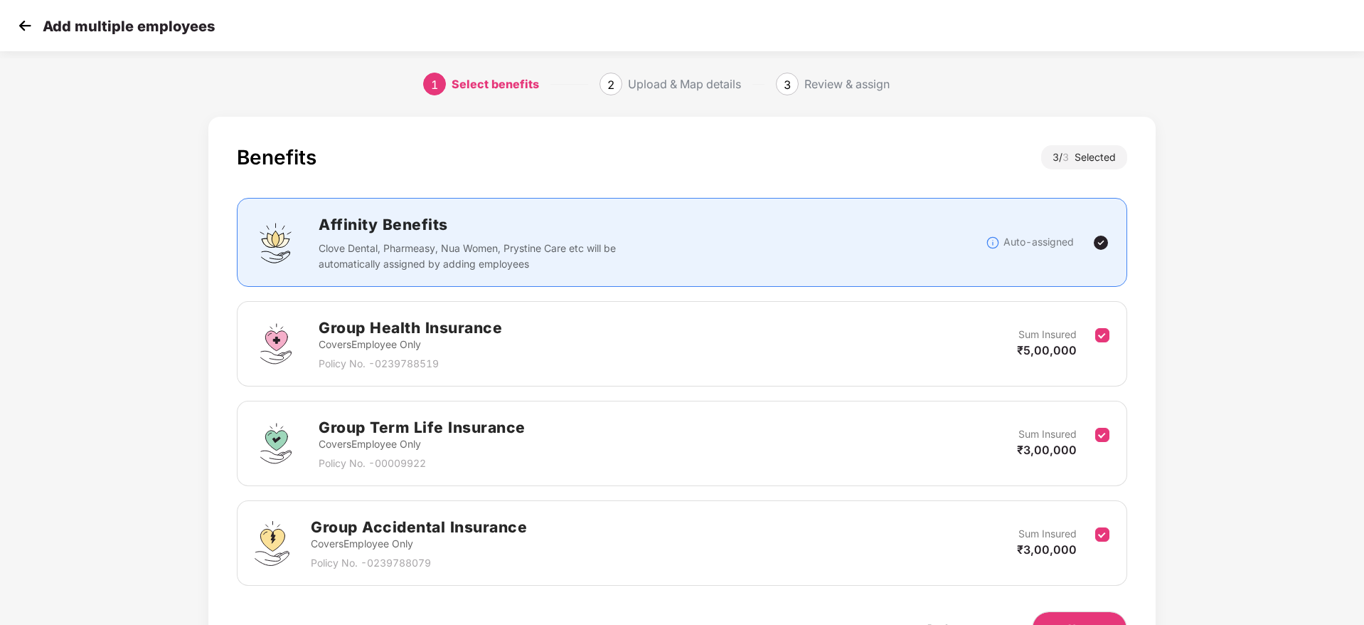
click at [14, 23] on div "Add multiple employees" at bounding box center [682, 25] width 1364 height 51
click at [20, 25] on img at bounding box center [24, 25] width 21 height 21
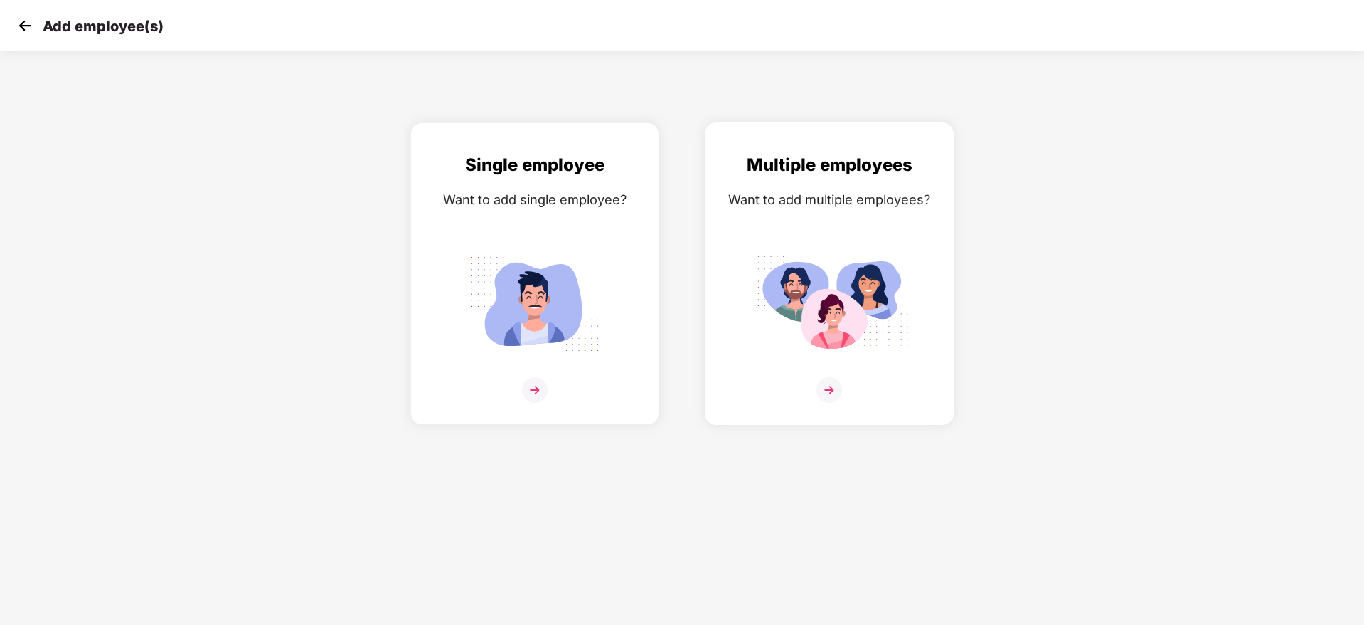
click at [816, 211] on div "Multiple employees Want to add multiple employees?" at bounding box center [829, 286] width 219 height 269
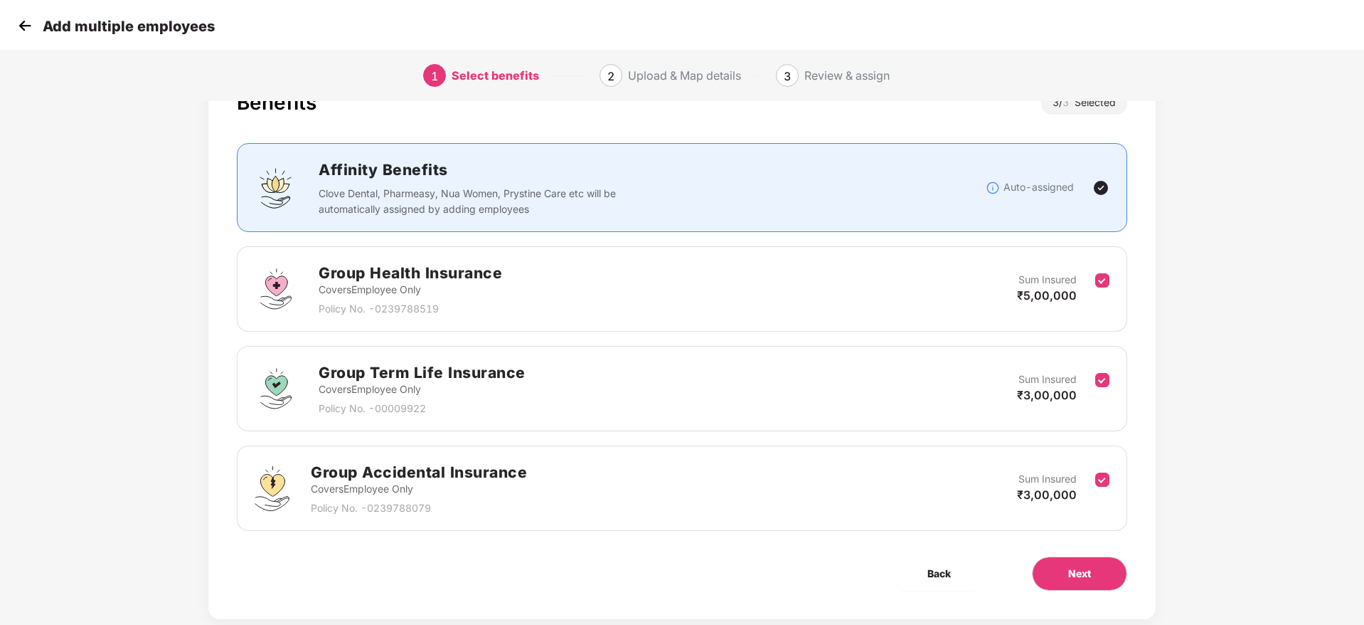
scroll to position [85, 0]
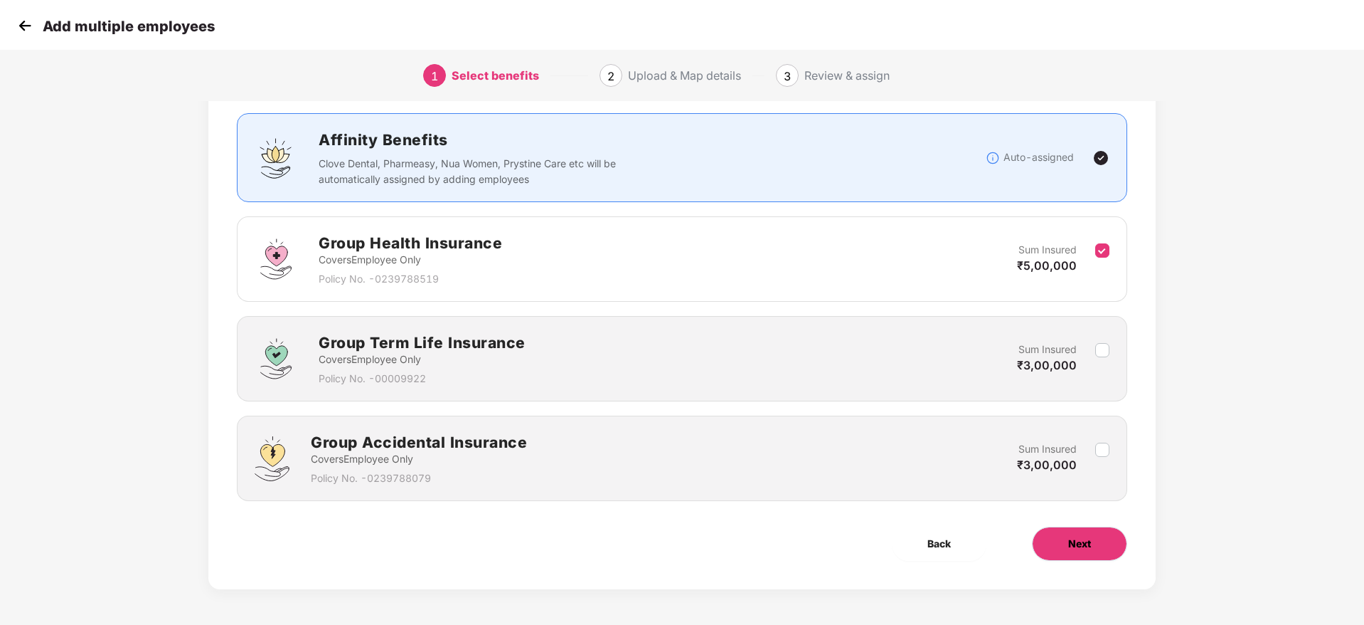
click at [1072, 537] on span "Next" at bounding box center [1079, 544] width 23 height 16
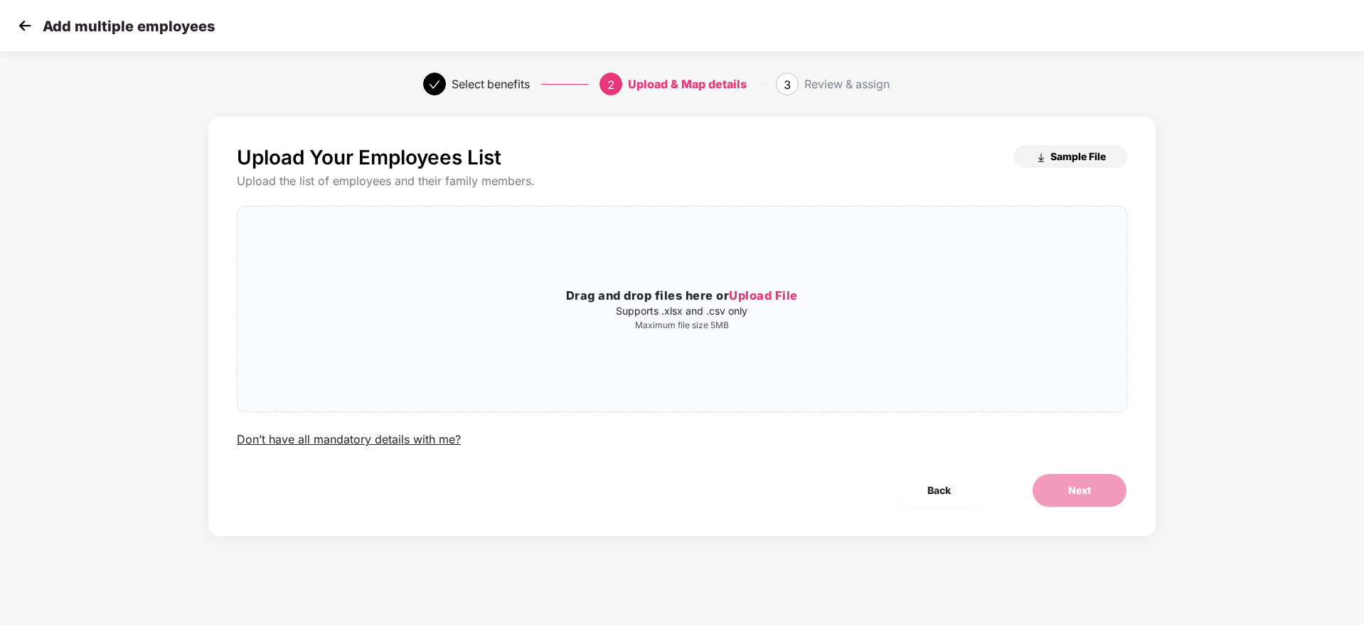
click at [1072, 167] on button "Sample File" at bounding box center [1070, 156] width 113 height 23
click at [28, 27] on img at bounding box center [24, 25] width 21 height 21
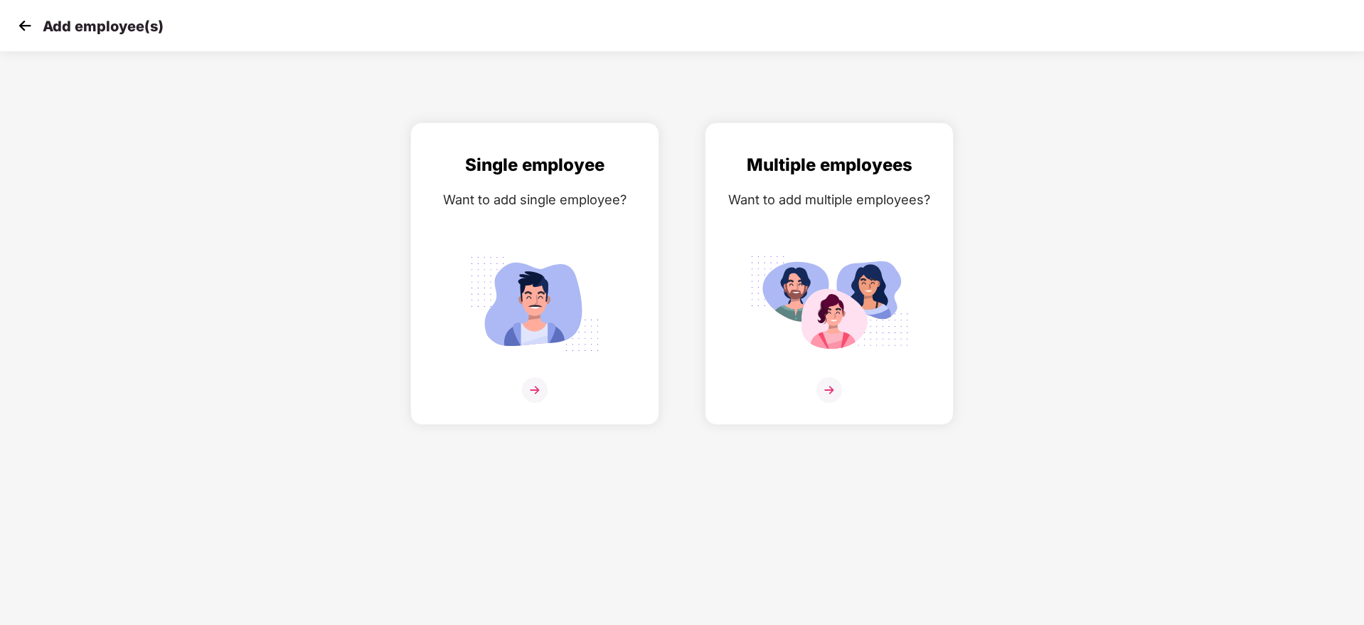
click at [28, 27] on img at bounding box center [24, 25] width 21 height 21
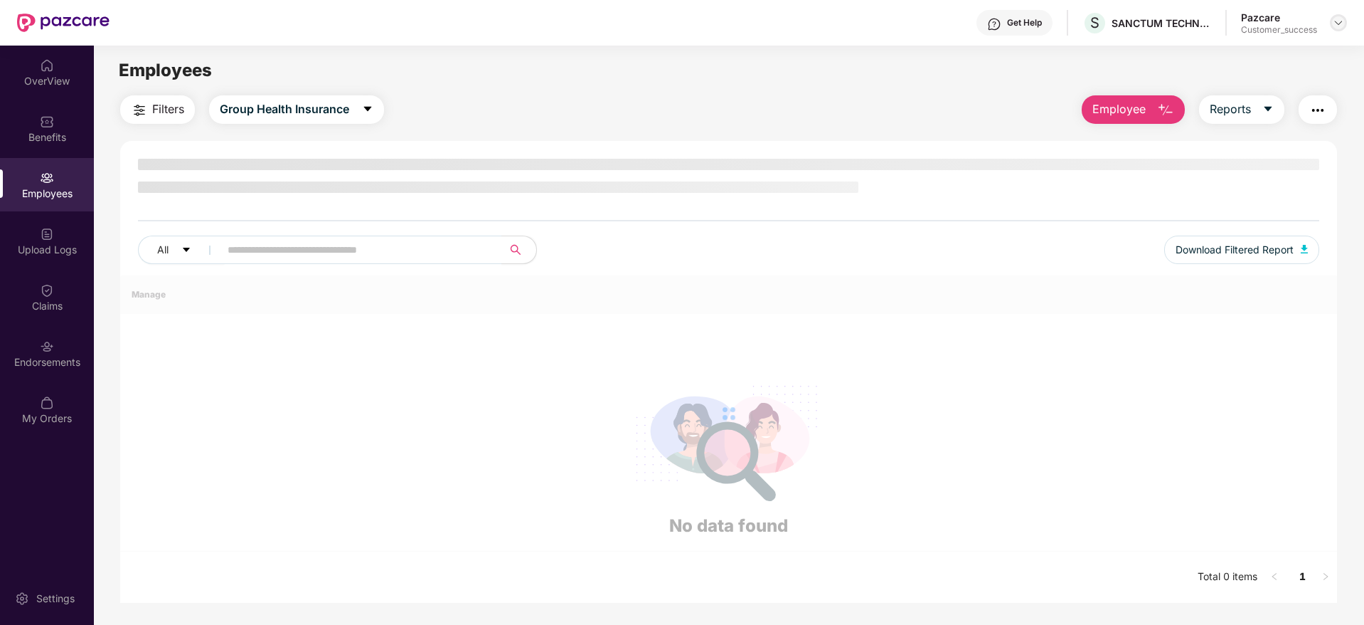
click at [1339, 25] on img at bounding box center [1338, 22] width 11 height 11
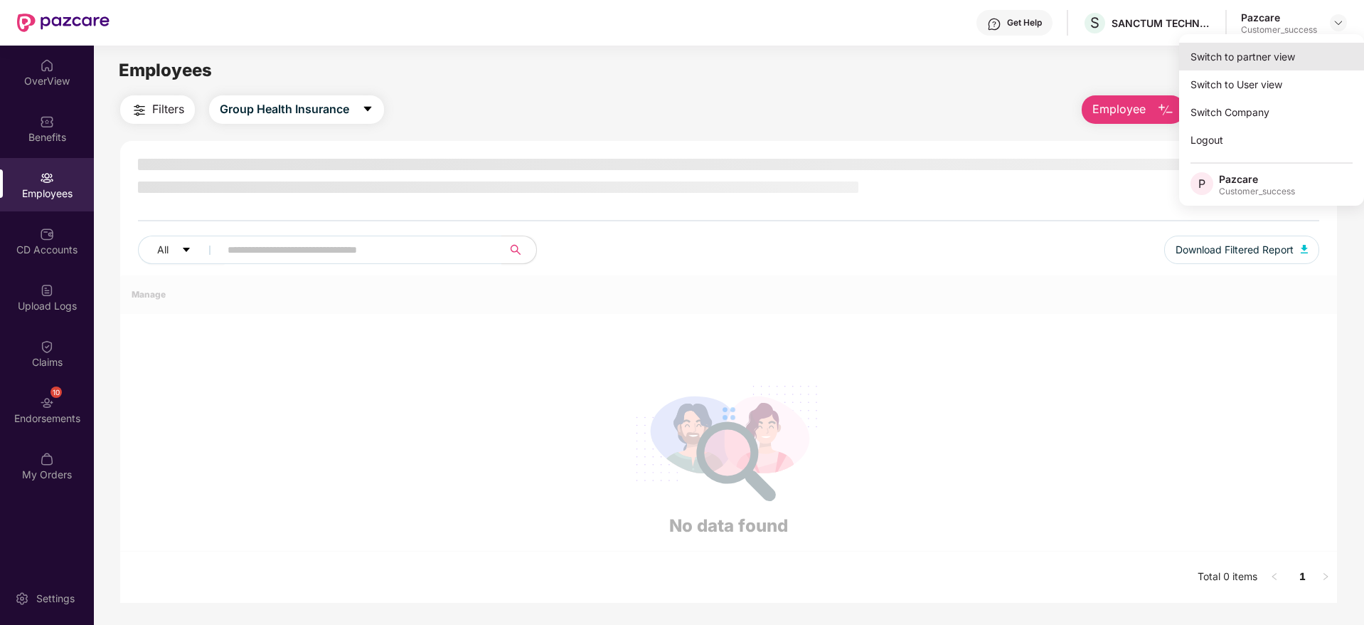
click at [1322, 46] on div "Switch to partner view" at bounding box center [1271, 57] width 185 height 28
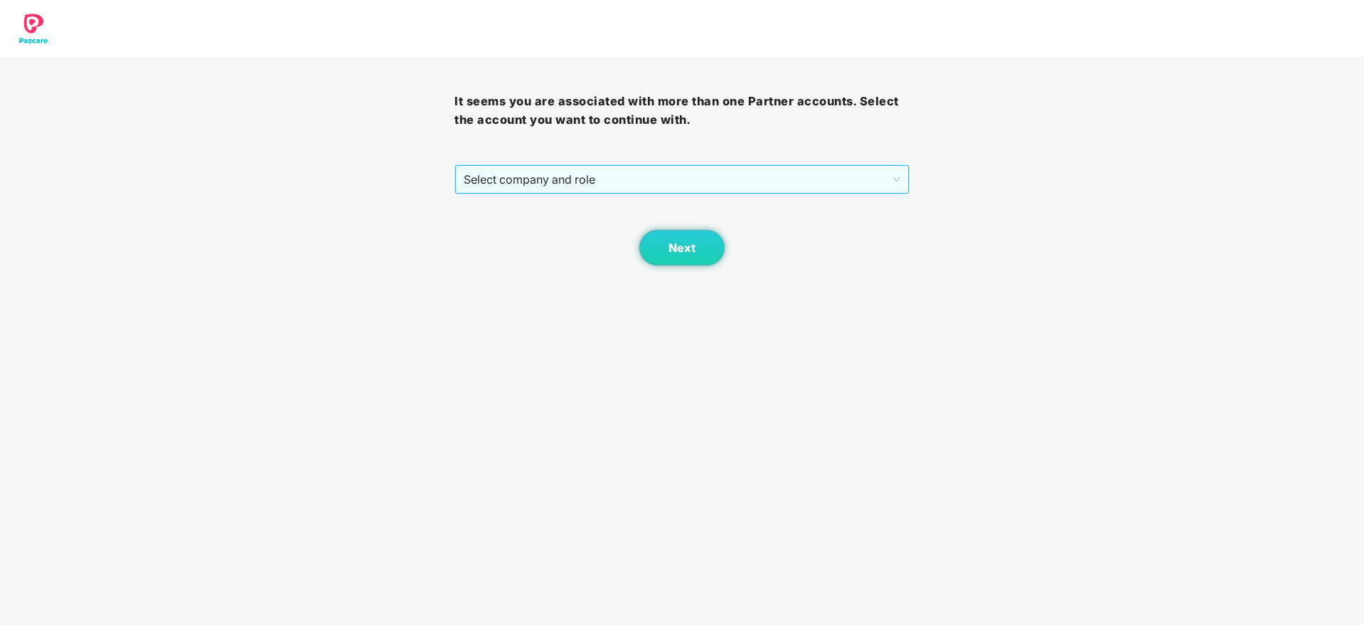
click at [679, 188] on span "Select company and role" at bounding box center [682, 179] width 436 height 27
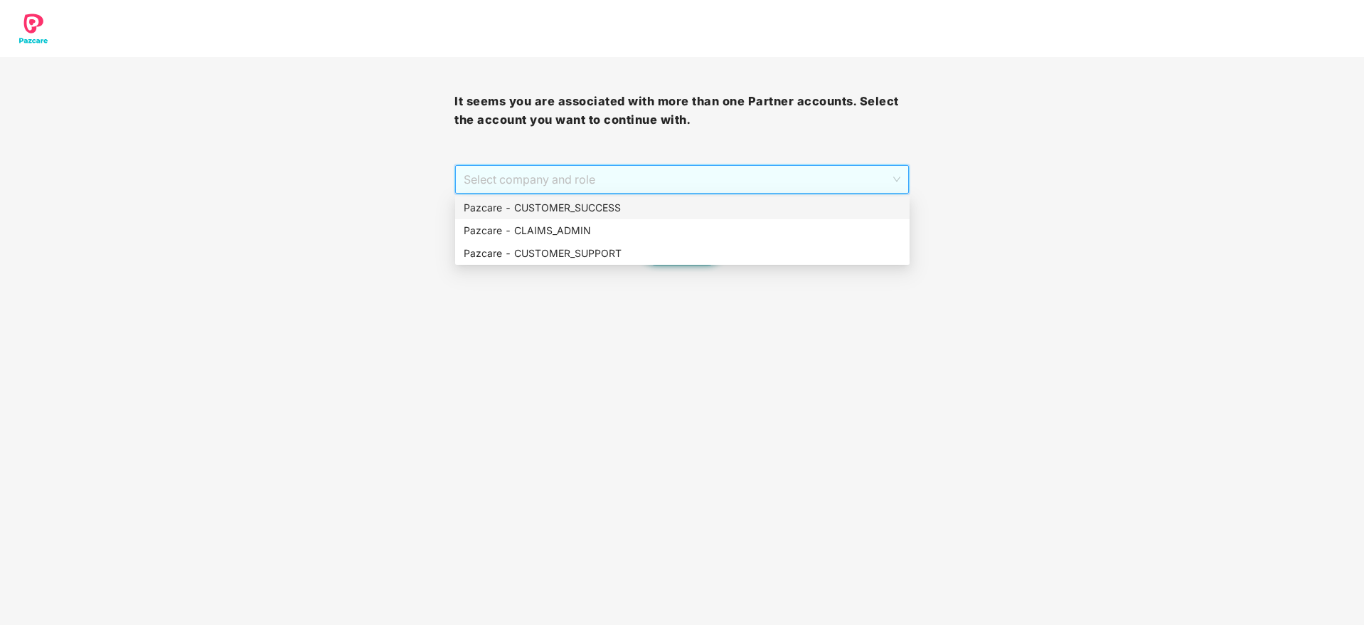
click at [677, 212] on div "Pazcare - CUSTOMER_SUCCESS" at bounding box center [682, 208] width 437 height 16
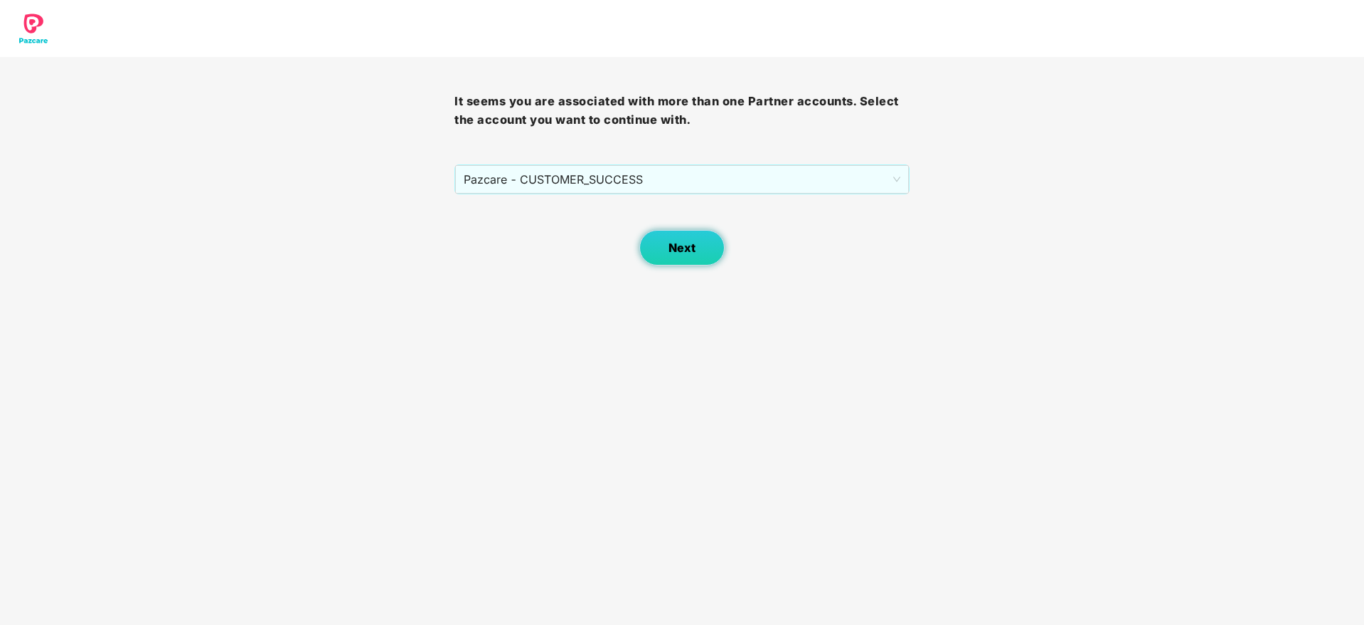
click at [681, 243] on span "Next" at bounding box center [682, 248] width 27 height 14
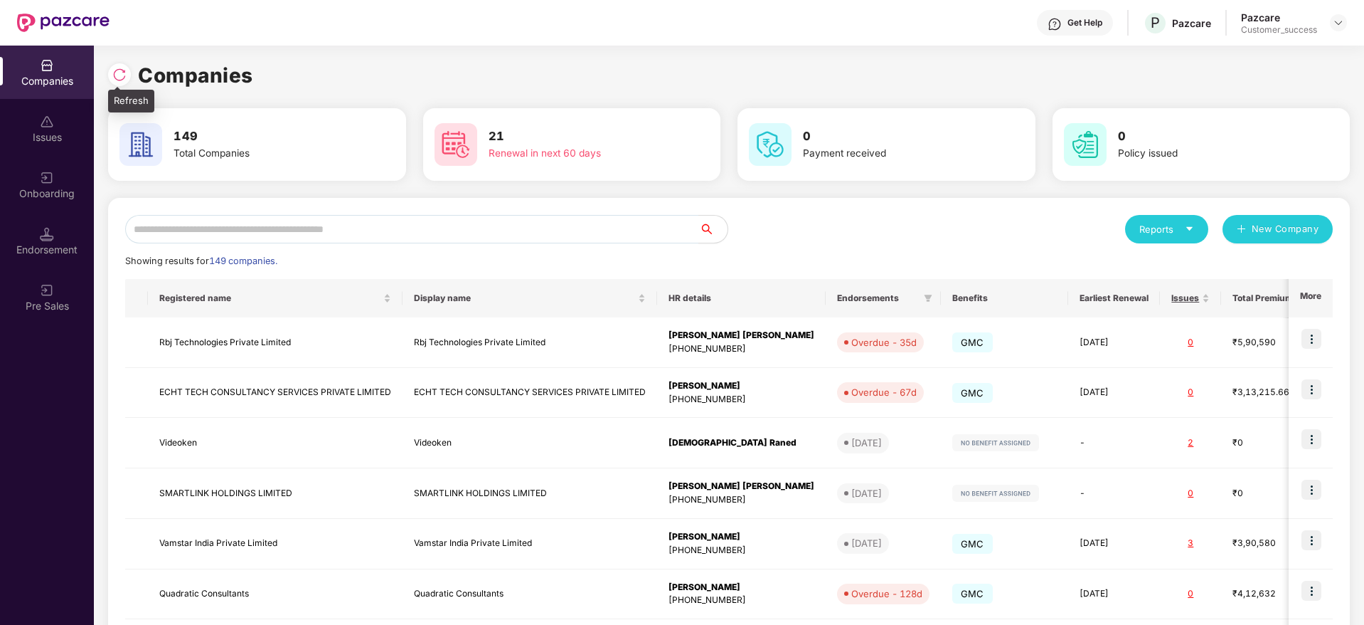
click at [119, 68] on img at bounding box center [119, 75] width 14 height 14
click at [410, 230] on input "text" at bounding box center [412, 229] width 574 height 28
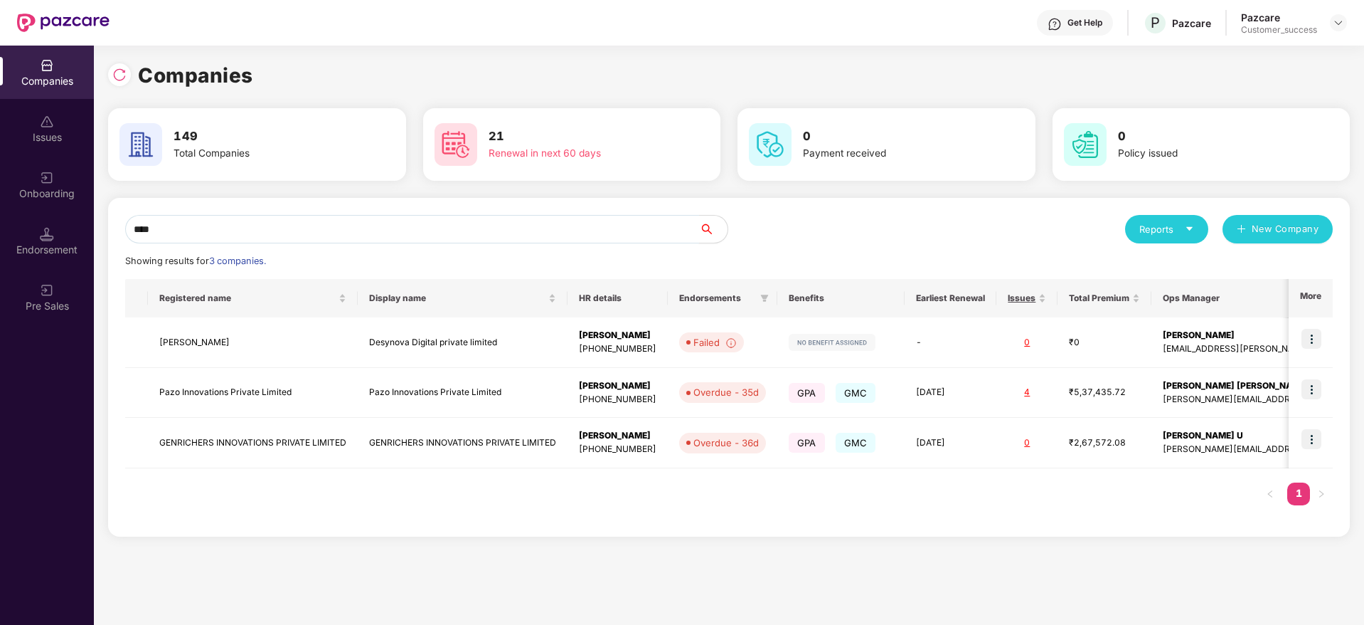
type input "****"
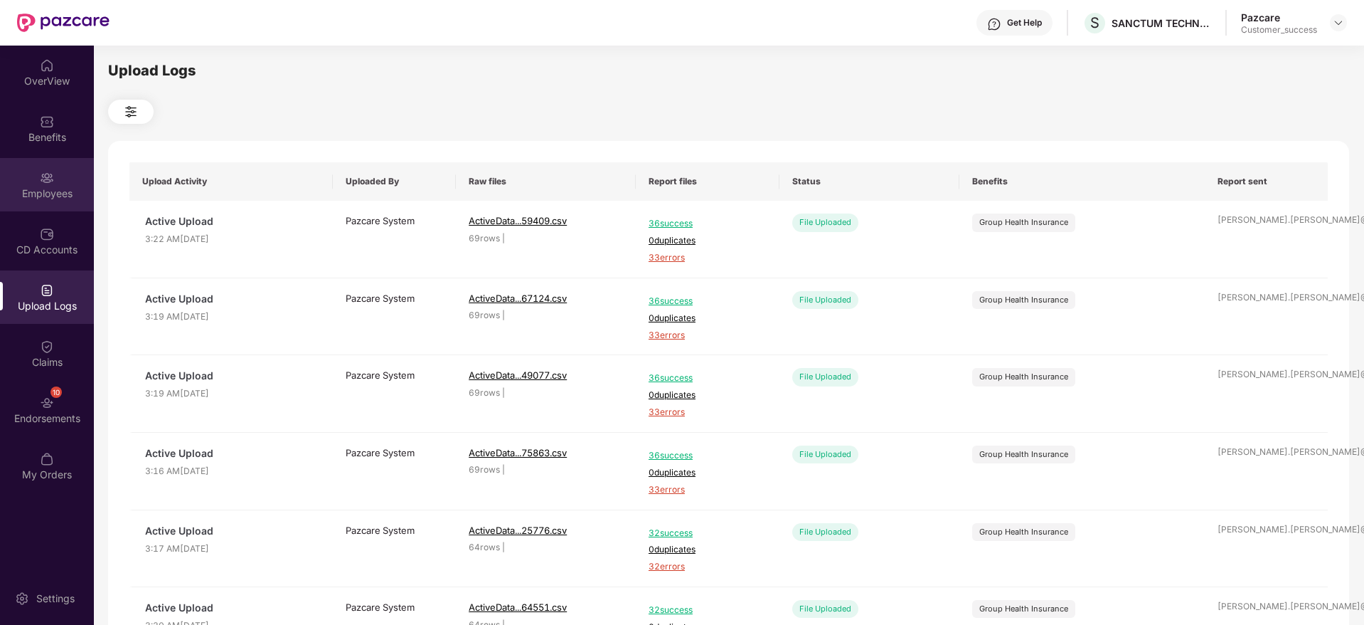
click at [34, 193] on div "Employees" at bounding box center [47, 193] width 94 height 14
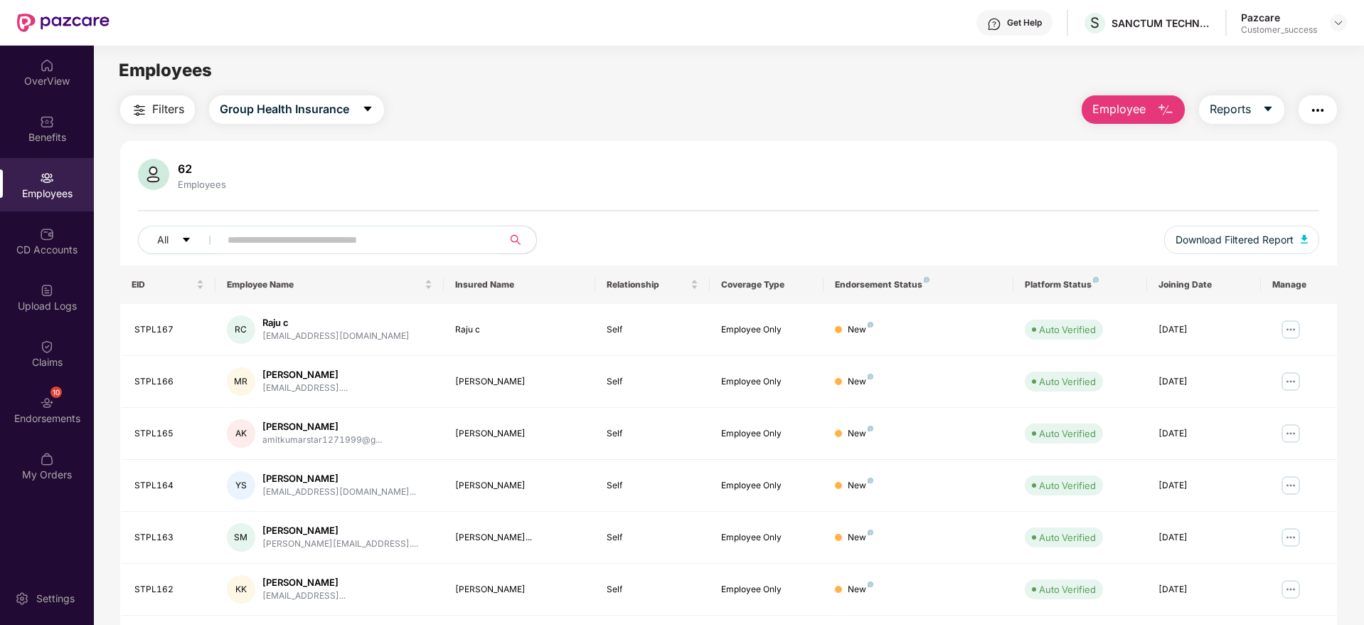
click at [161, 74] on span "Employees" at bounding box center [165, 70] width 93 height 21
click at [238, 68] on div "Employees" at bounding box center [729, 70] width 1270 height 27
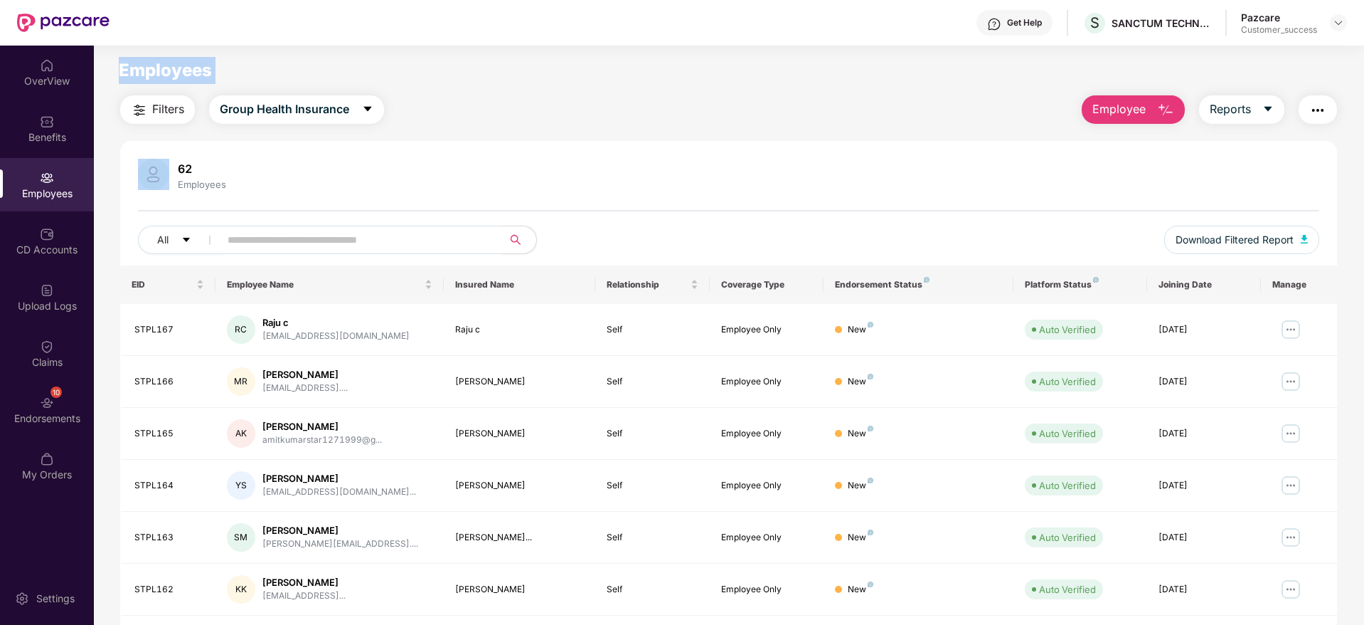
click at [238, 68] on div "Employees" at bounding box center [729, 70] width 1270 height 27
click at [412, 235] on input "text" at bounding box center [355, 239] width 255 height 21
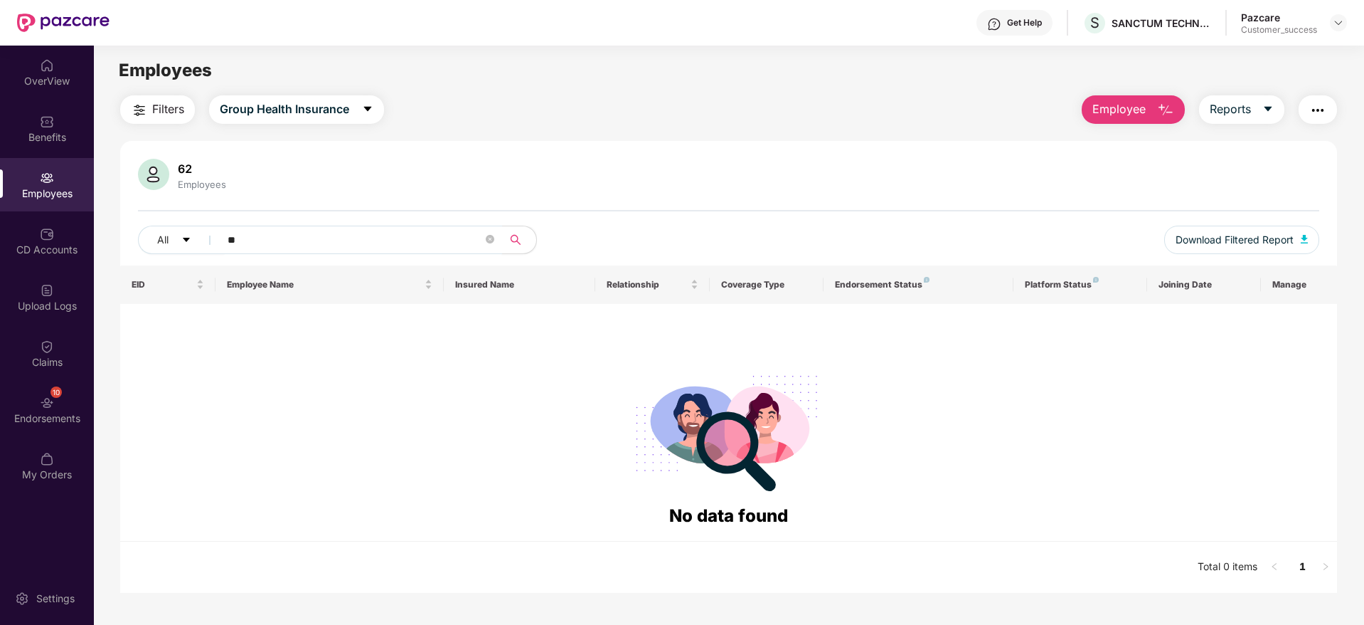
type input "*"
click at [320, 108] on span "Group Health Insurance" at bounding box center [284, 109] width 129 height 18
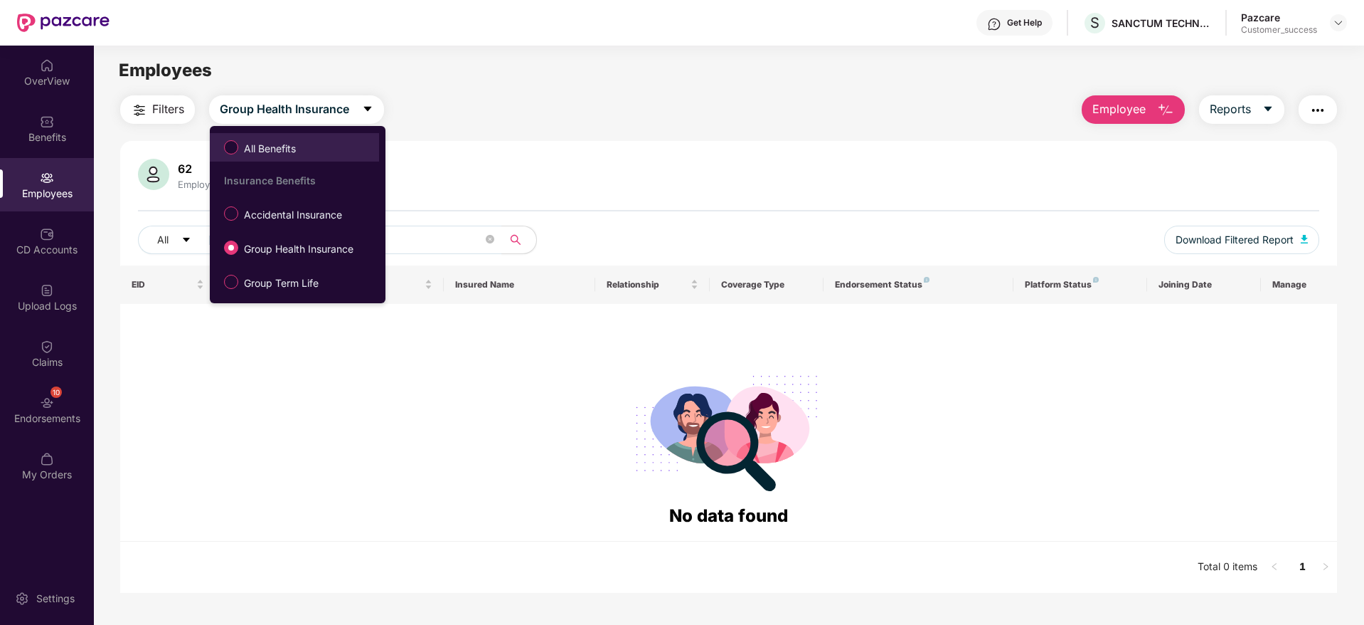
click at [309, 139] on label "All Benefits" at bounding box center [263, 147] width 92 height 24
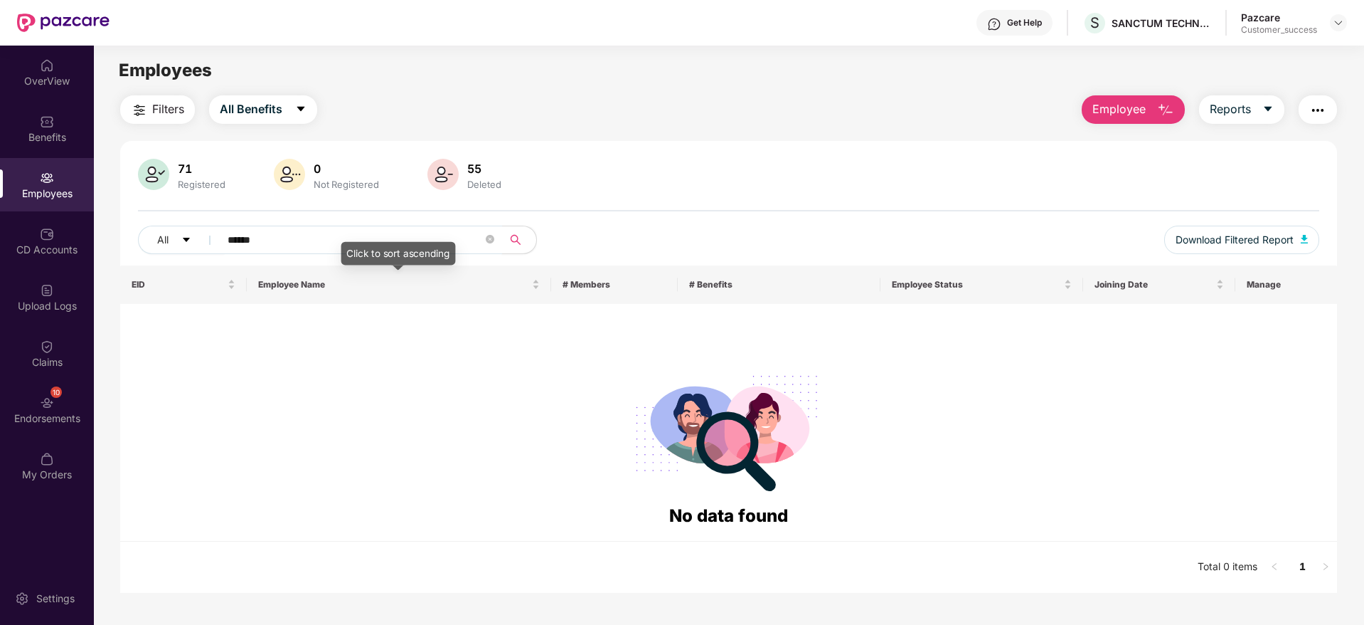
click at [280, 229] on input "******" at bounding box center [355, 239] width 255 height 21
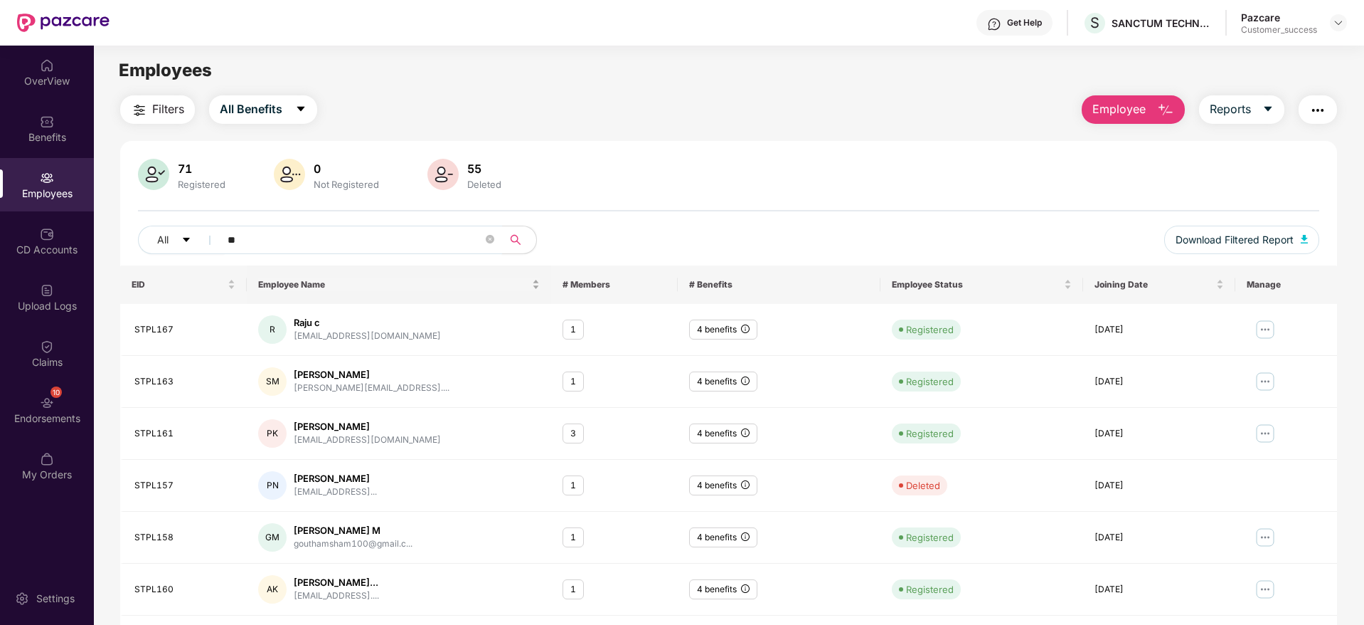
type input "*"
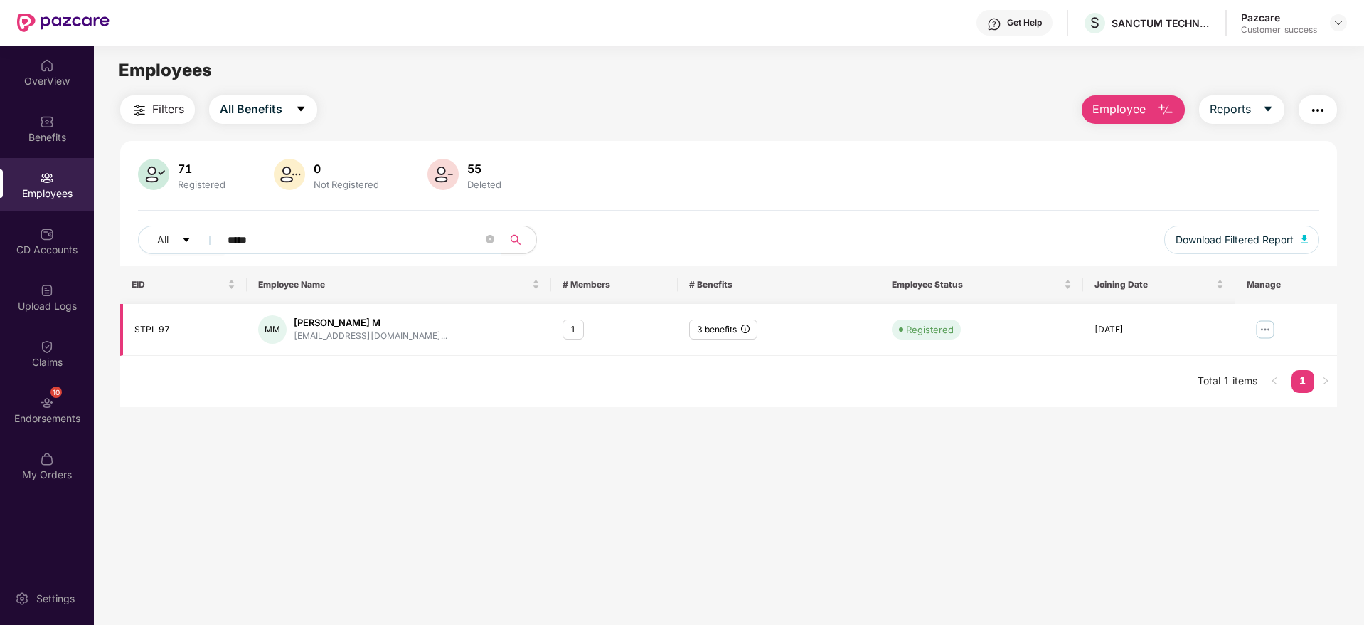
click at [150, 332] on div "STPL 97" at bounding box center [184, 330] width 101 height 14
copy div "STPL 97"
drag, startPoint x: 265, startPoint y: 245, endPoint x: 109, endPoint y: 271, distance: 158.6
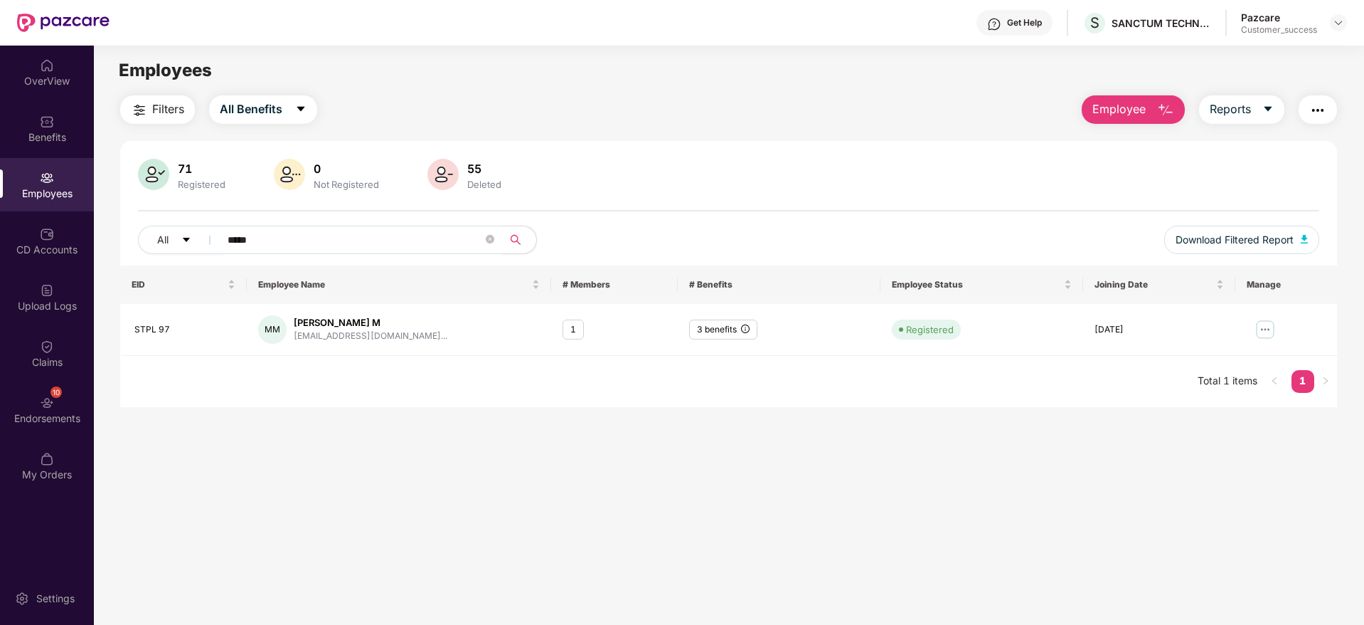
click at [109, 271] on div "Filters All Benefits Employee Reports 71 Registered 0 Not Registered 55 Deleted…" at bounding box center [729, 251] width 1270 height 312
paste input "**"
type input "*******"
click at [314, 108] on button "All Benefits" at bounding box center [263, 109] width 108 height 28
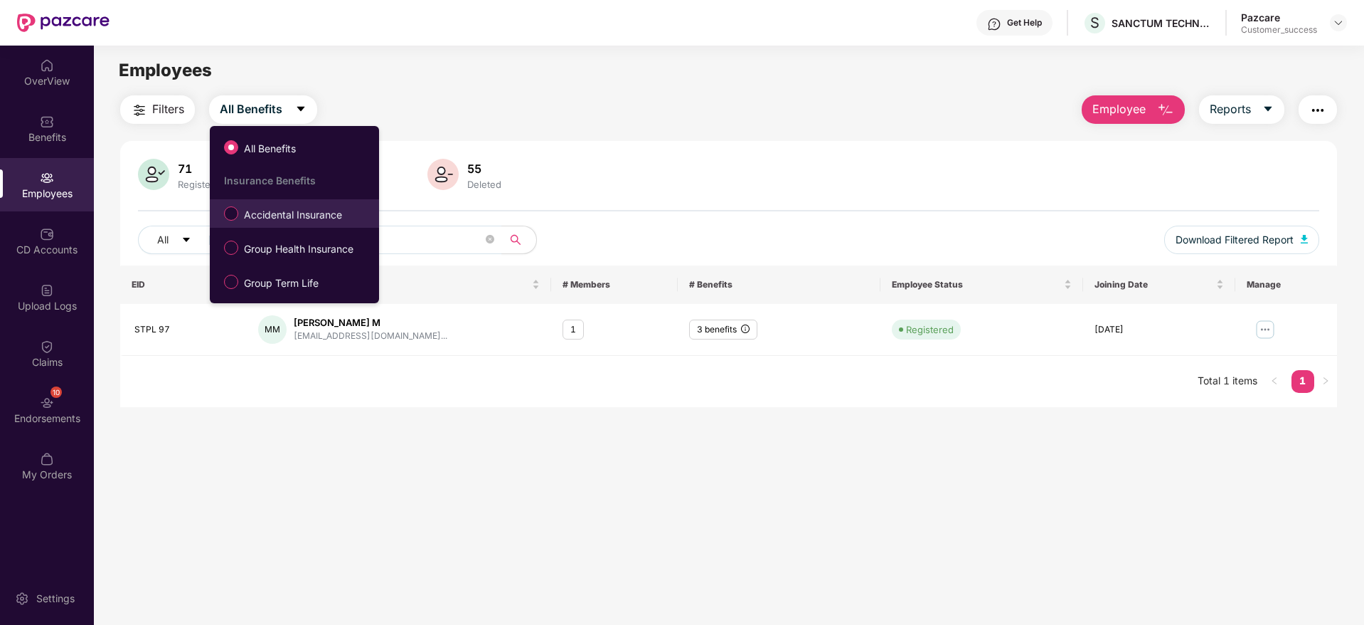
click at [299, 216] on span "Accidental Insurance" at bounding box center [293, 215] width 110 height 16
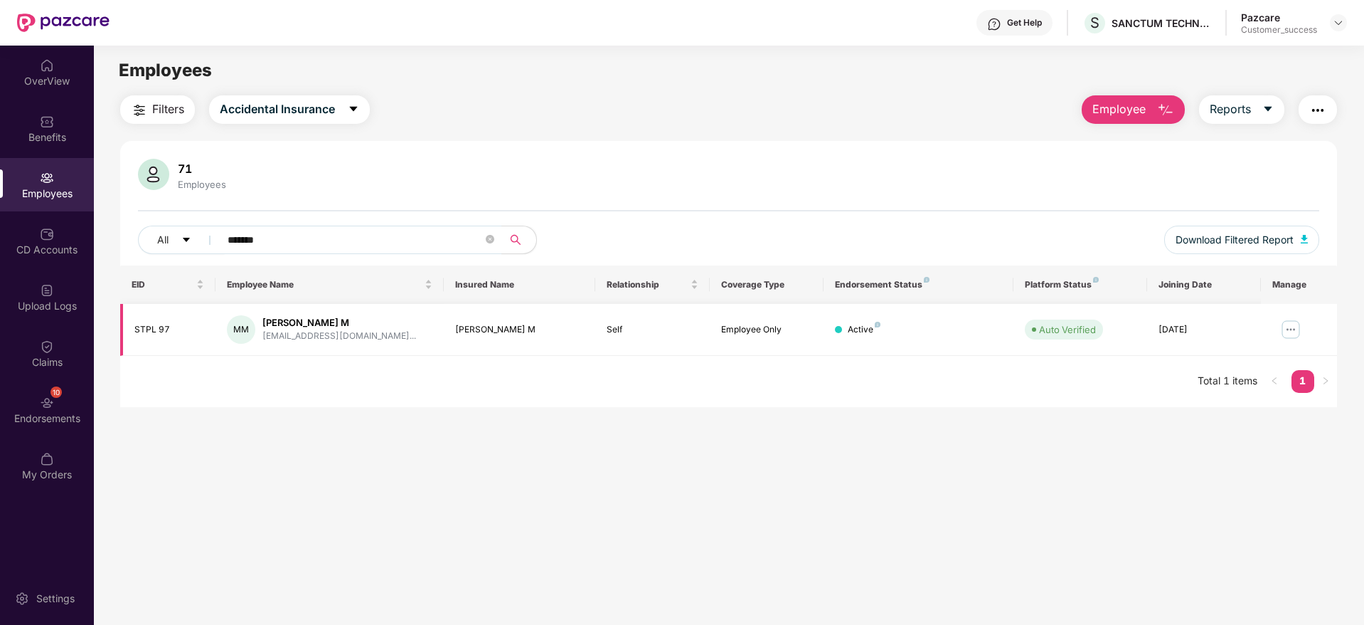
click at [299, 322] on div "[PERSON_NAME] M" at bounding box center [339, 323] width 154 height 14
copy div "[PERSON_NAME] M"
click at [171, 339] on td "STPL 97" at bounding box center [167, 330] width 95 height 52
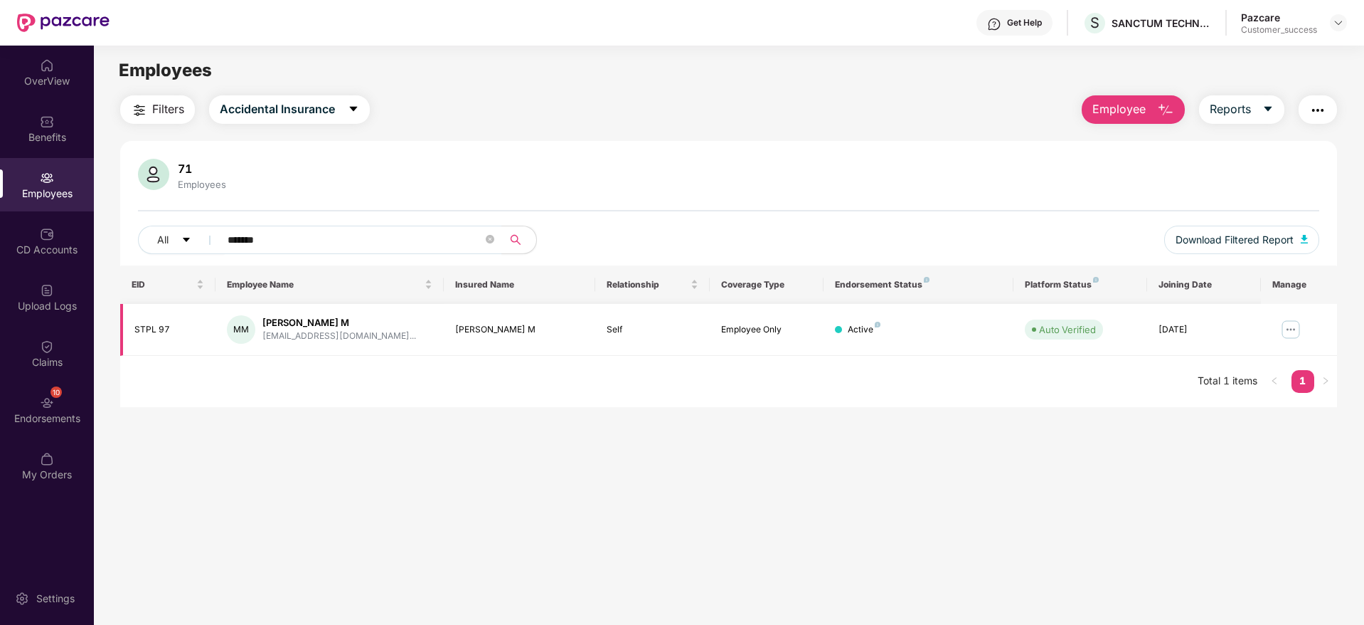
click at [169, 335] on div "STPL 97" at bounding box center [169, 330] width 70 height 14
copy div "STPL 97"
click at [1286, 324] on img at bounding box center [1291, 329] width 23 height 23
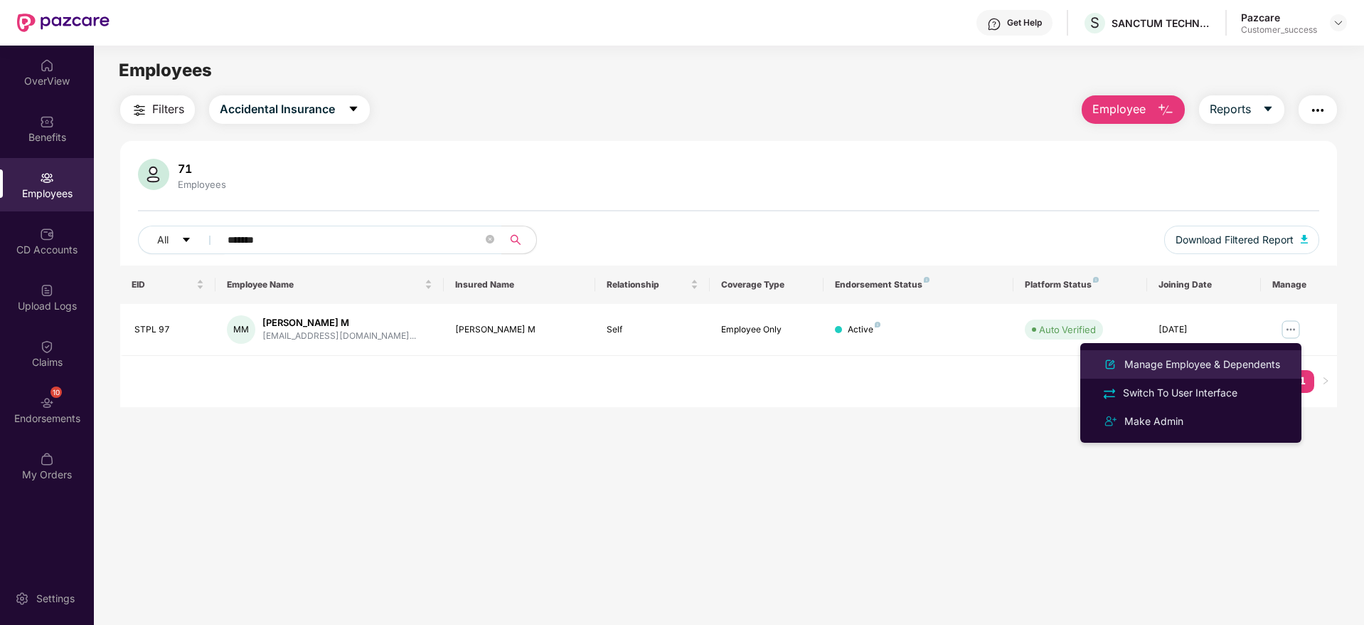
click at [1258, 357] on div "Manage Employee & Dependents" at bounding box center [1202, 364] width 161 height 16
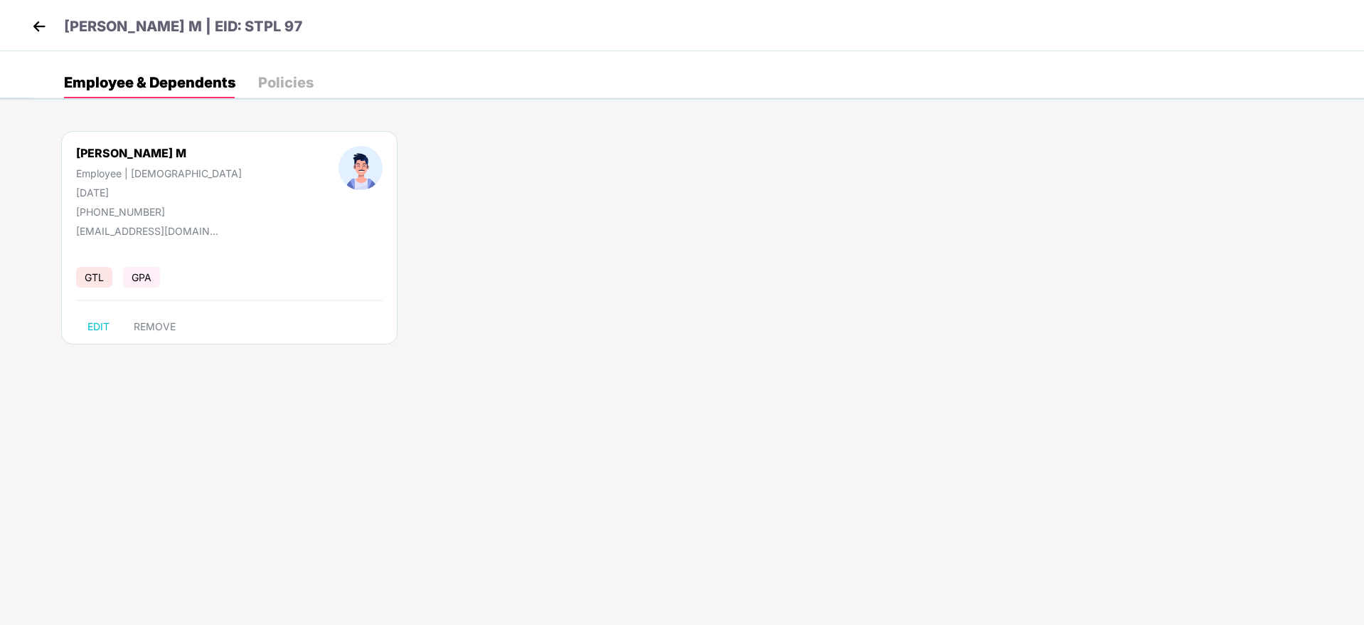
drag, startPoint x: 134, startPoint y: 196, endPoint x: 68, endPoint y: 191, distance: 65.6
click at [68, 191] on div "[PERSON_NAME] M Employee | [DEMOGRAPHIC_DATA] [DATE] [PHONE_NUMBER]" at bounding box center [159, 182] width 262 height 72
copy div "[DATE]"
click at [160, 225] on div "[EMAIL_ADDRESS][DOMAIN_NAME]" at bounding box center [147, 231] width 142 height 12
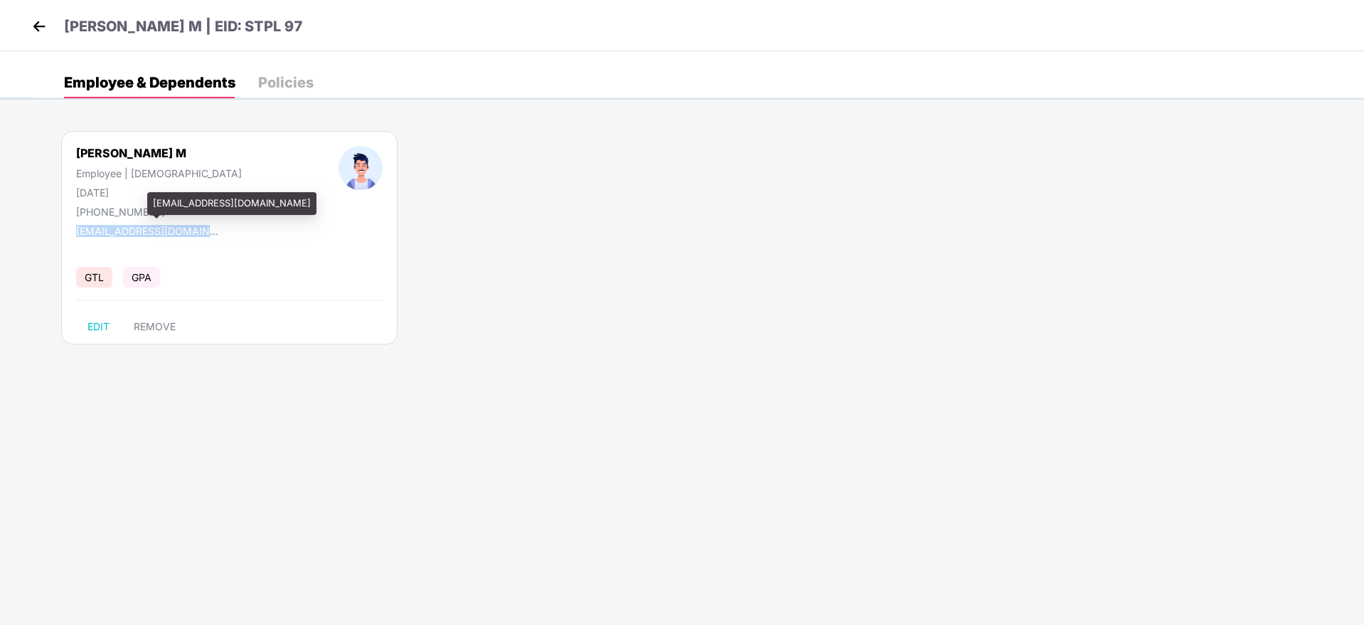
click at [160, 225] on div "[EMAIL_ADDRESS][DOMAIN_NAME]" at bounding box center [147, 231] width 142 height 12
copy div "[EMAIL_ADDRESS][DOMAIN_NAME]"
click at [124, 206] on div "[PHONE_NUMBER]" at bounding box center [159, 212] width 166 height 12
click at [124, 206] on div "+919019793138" at bounding box center [159, 212] width 166 height 12
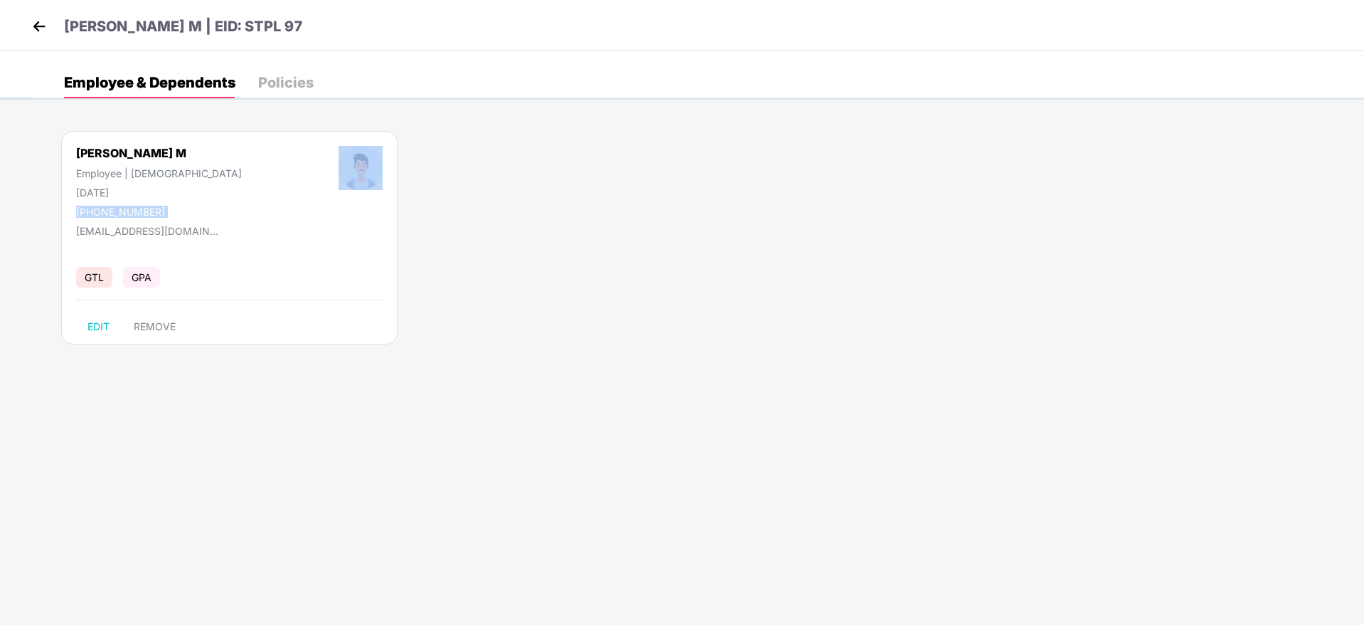
click at [124, 206] on div "+919019793138" at bounding box center [159, 212] width 166 height 12
copy div "+919019793138"
click at [25, 23] on div "Manjunath M | EID: STPL 97" at bounding box center [682, 25] width 1364 height 51
click at [33, 27] on img at bounding box center [38, 26] width 21 height 21
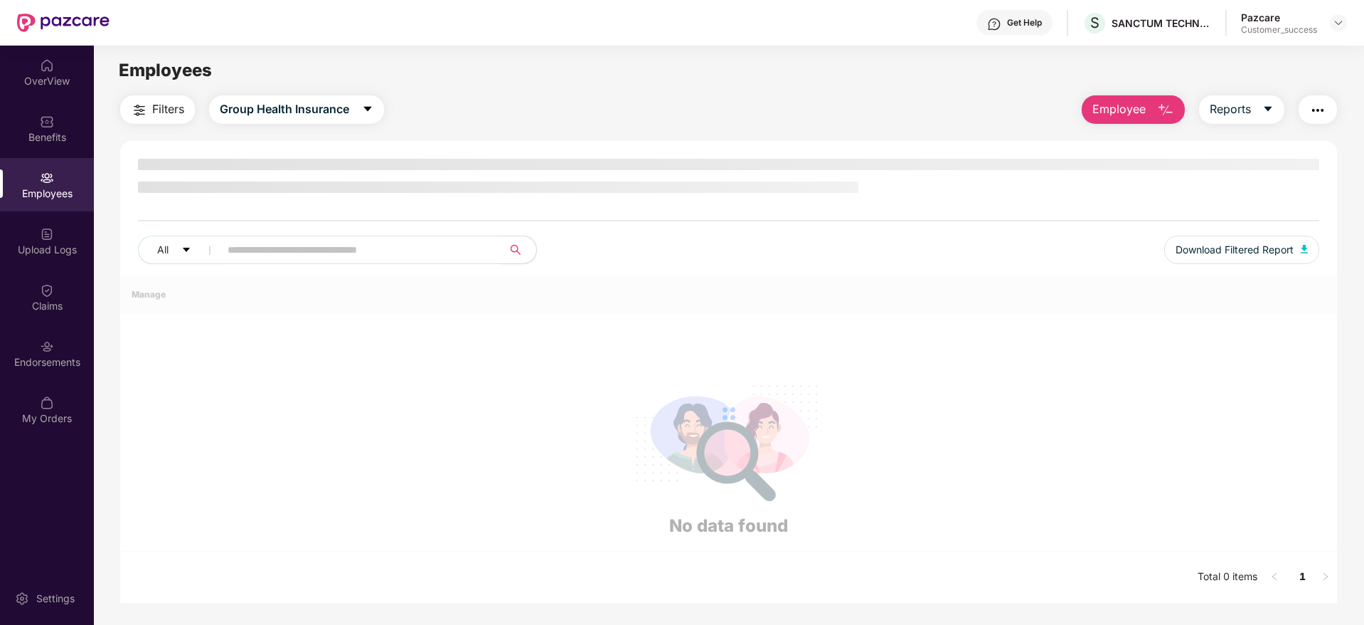
click at [1165, 109] on img "button" at bounding box center [1165, 110] width 17 height 17
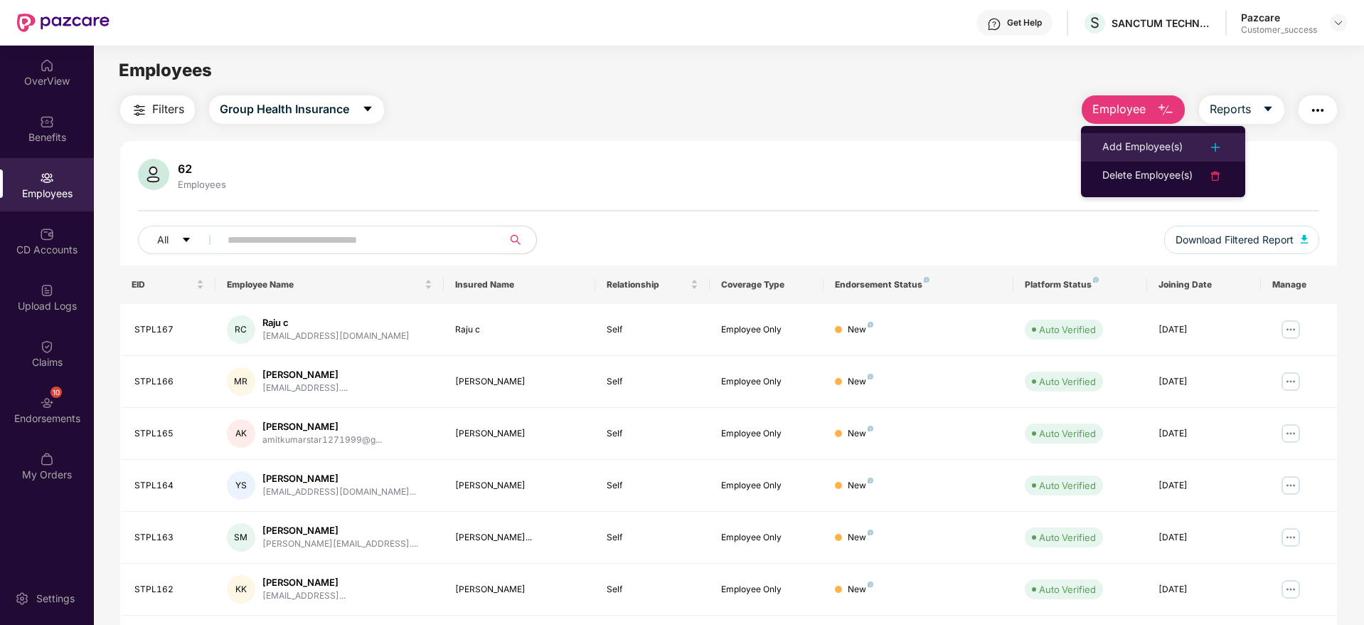
click at [1157, 139] on div "Add Employee(s)" at bounding box center [1143, 147] width 80 height 17
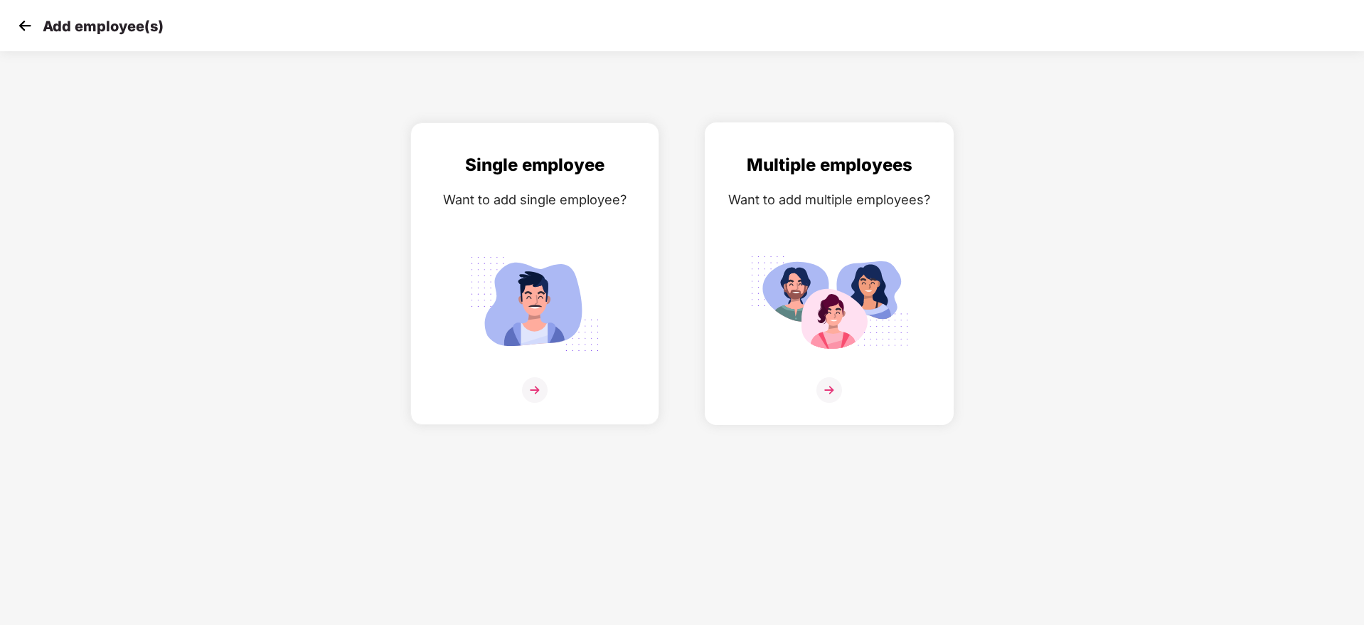
click at [792, 249] on img at bounding box center [829, 303] width 159 height 111
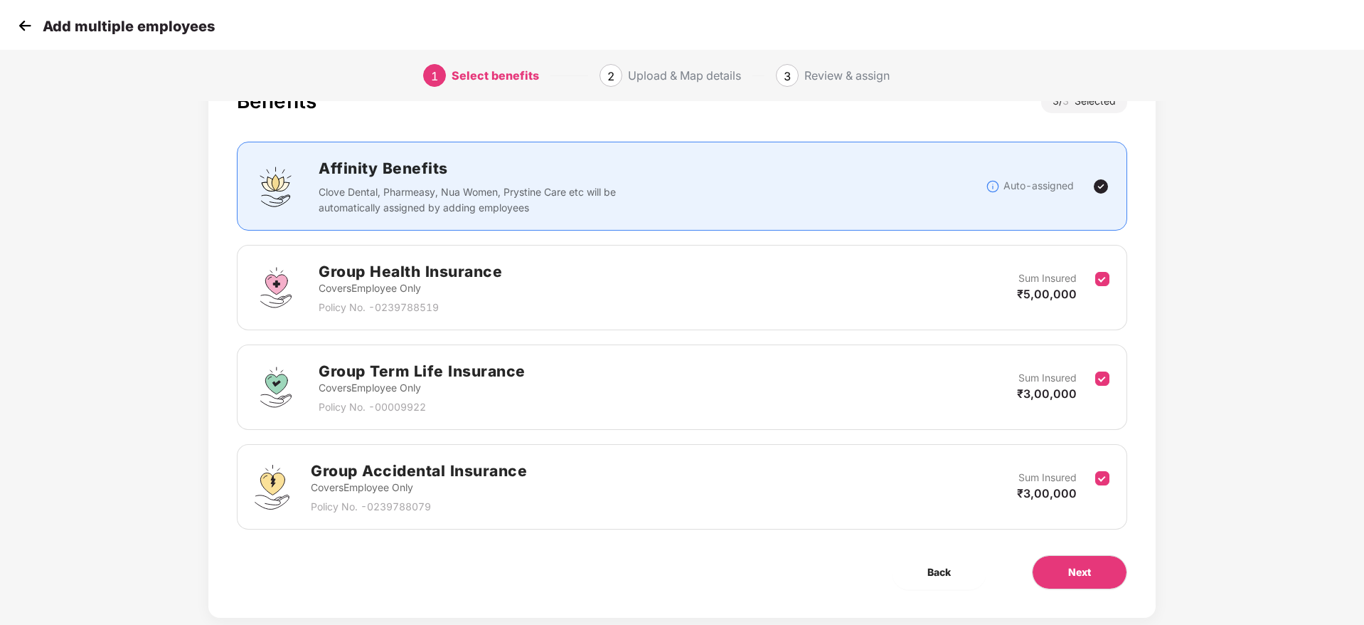
scroll to position [85, 0]
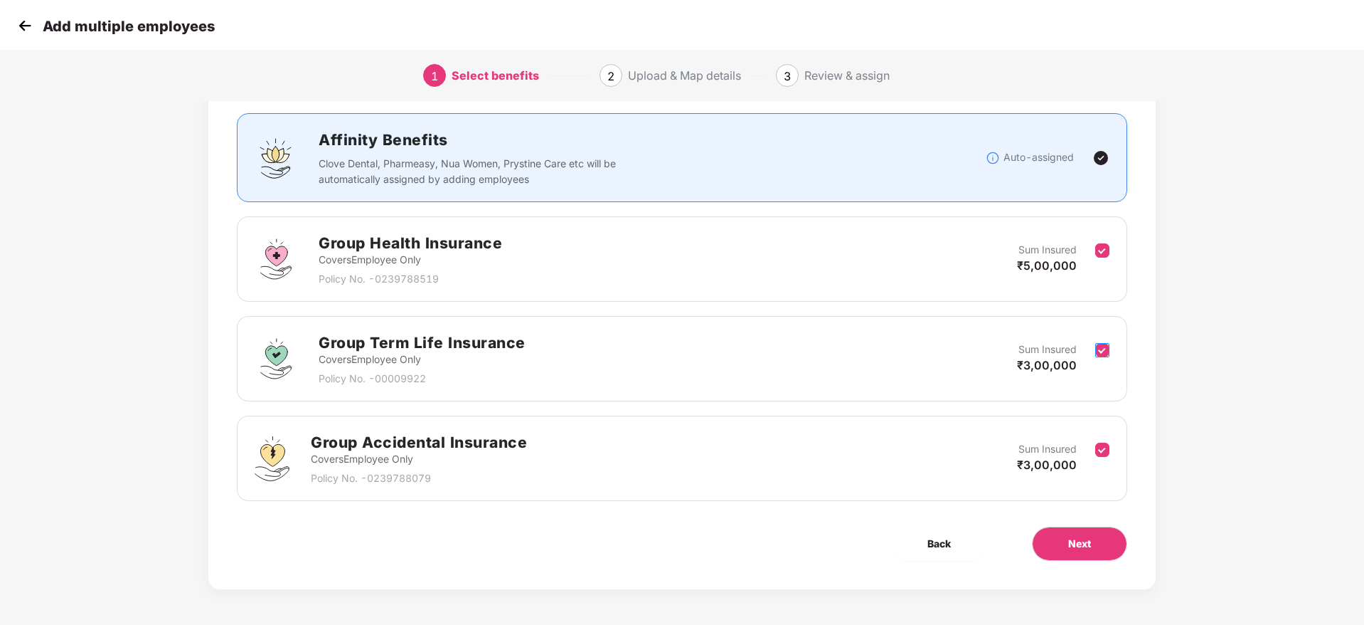
click at [1096, 357] on label at bounding box center [1102, 358] width 14 height 35
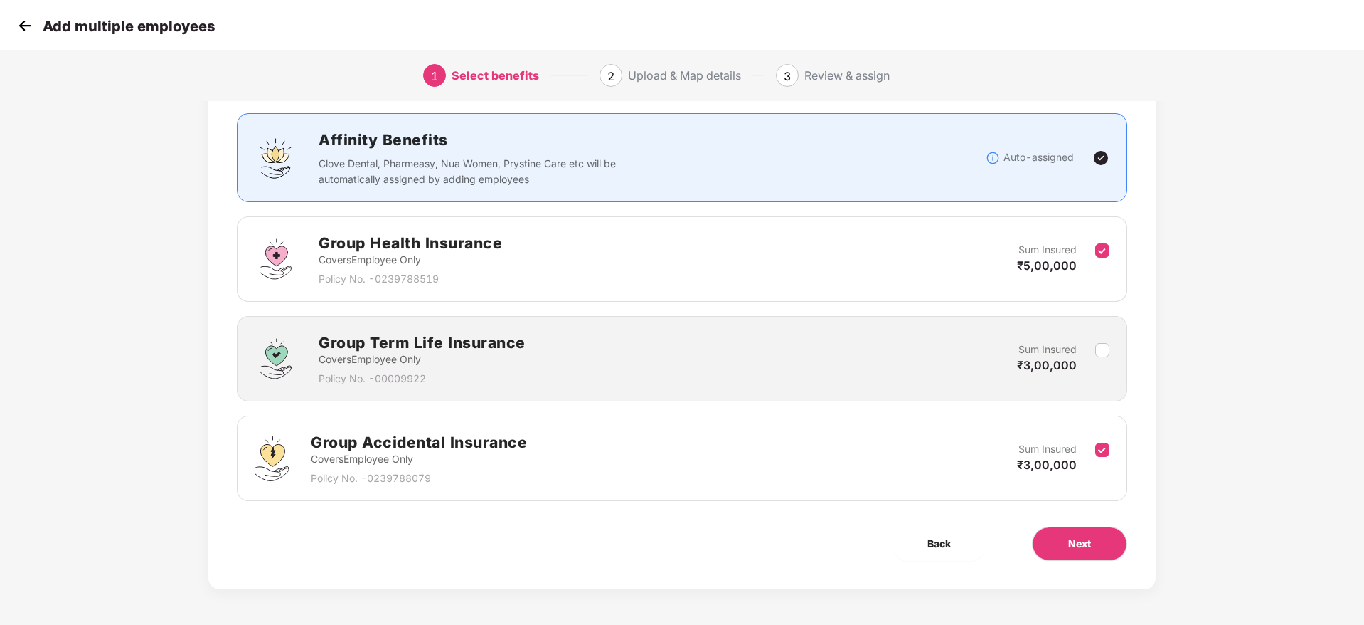
click at [1110, 450] on div "Group Accidental Insurance Covers Employee Only Policy No. - 0239788079 Sum Ins…" at bounding box center [682, 457] width 891 height 85
click at [1113, 455] on div "Group Accidental Insurance Covers Employee Only Policy No. - 0239788079 Sum Ins…" at bounding box center [682, 457] width 891 height 85
click at [1112, 429] on div "Group Accidental Insurance Covers Employee Only Policy No. - 0239788079 Sum Ins…" at bounding box center [682, 457] width 891 height 85
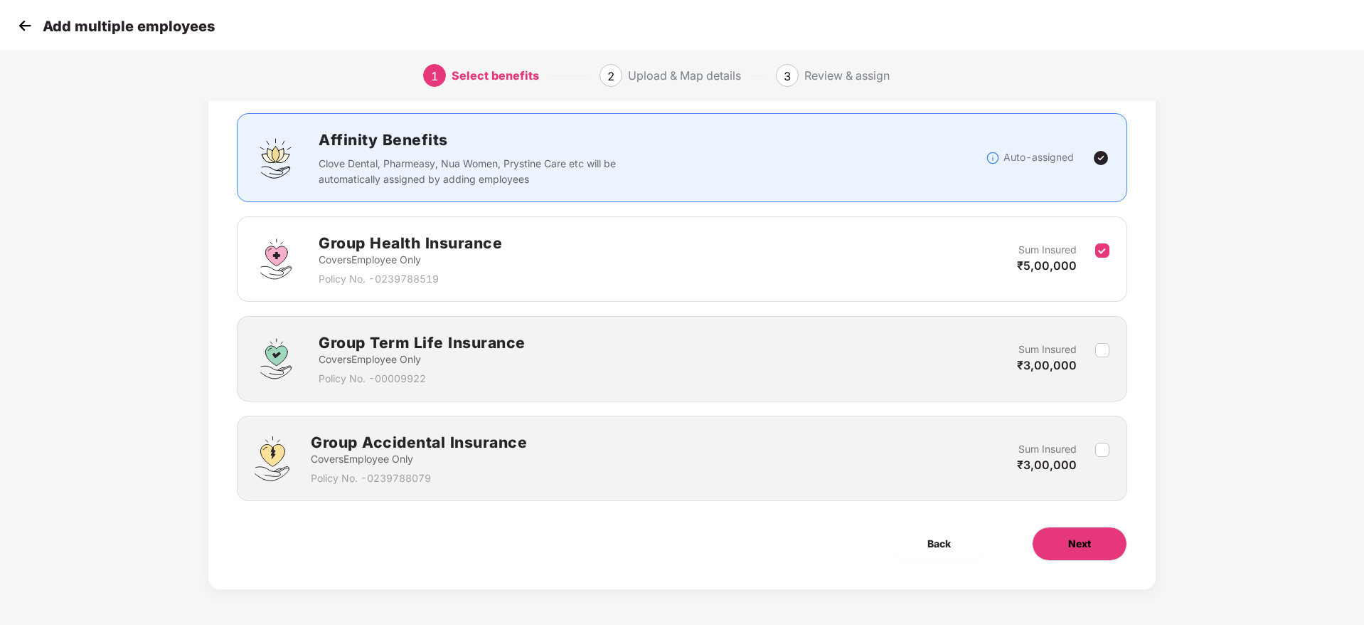
click at [1079, 539] on span "Next" at bounding box center [1079, 544] width 23 height 16
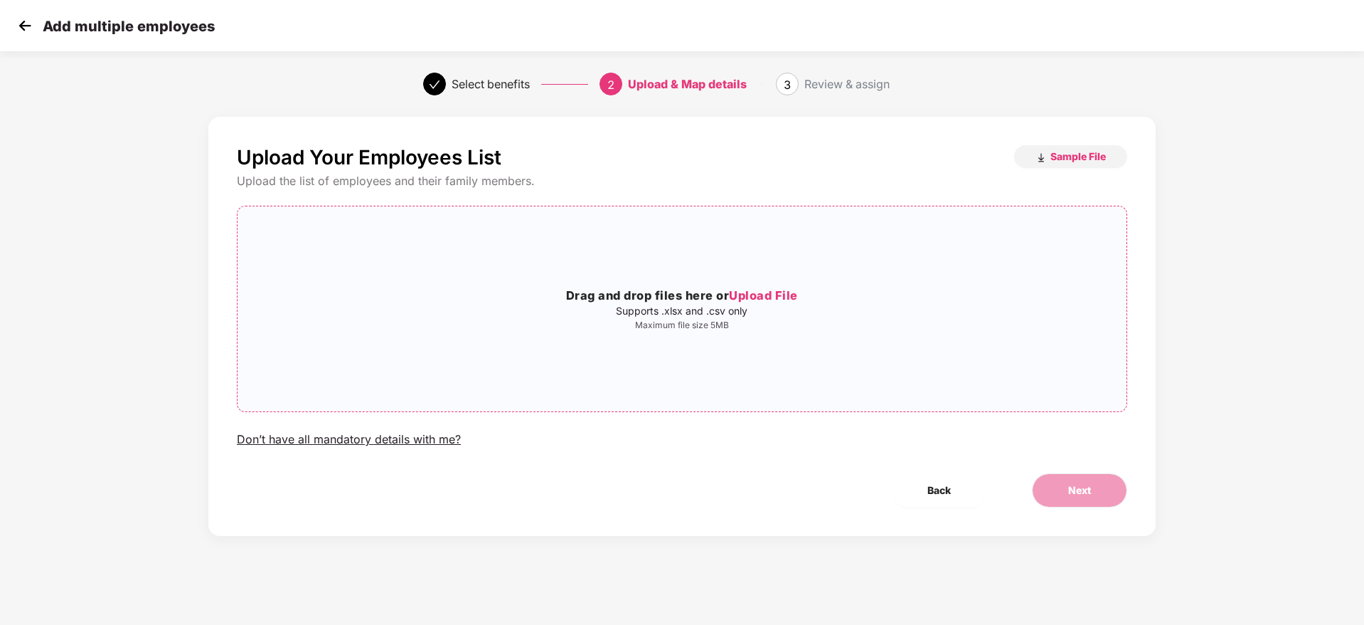
click at [669, 348] on div "Drag and drop files here or Upload File Supports .xlsx and .csv only Maximum fi…" at bounding box center [682, 309] width 889 height 182
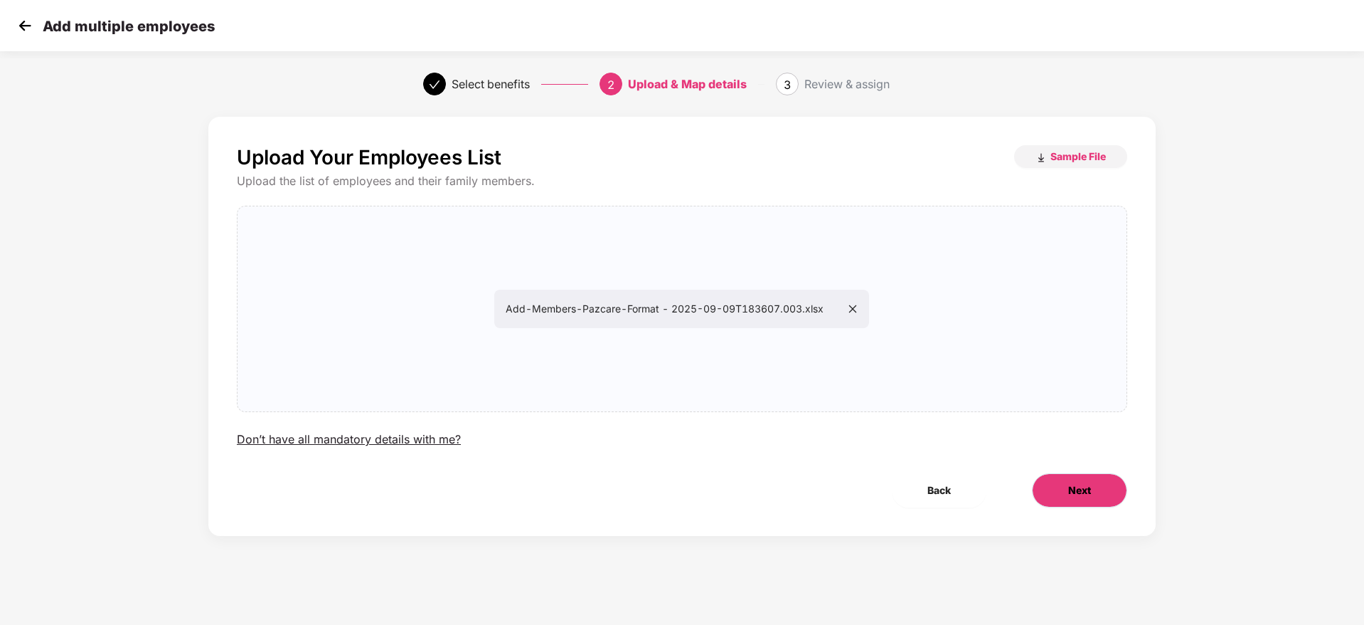
click at [1044, 482] on button "Next" at bounding box center [1079, 490] width 95 height 34
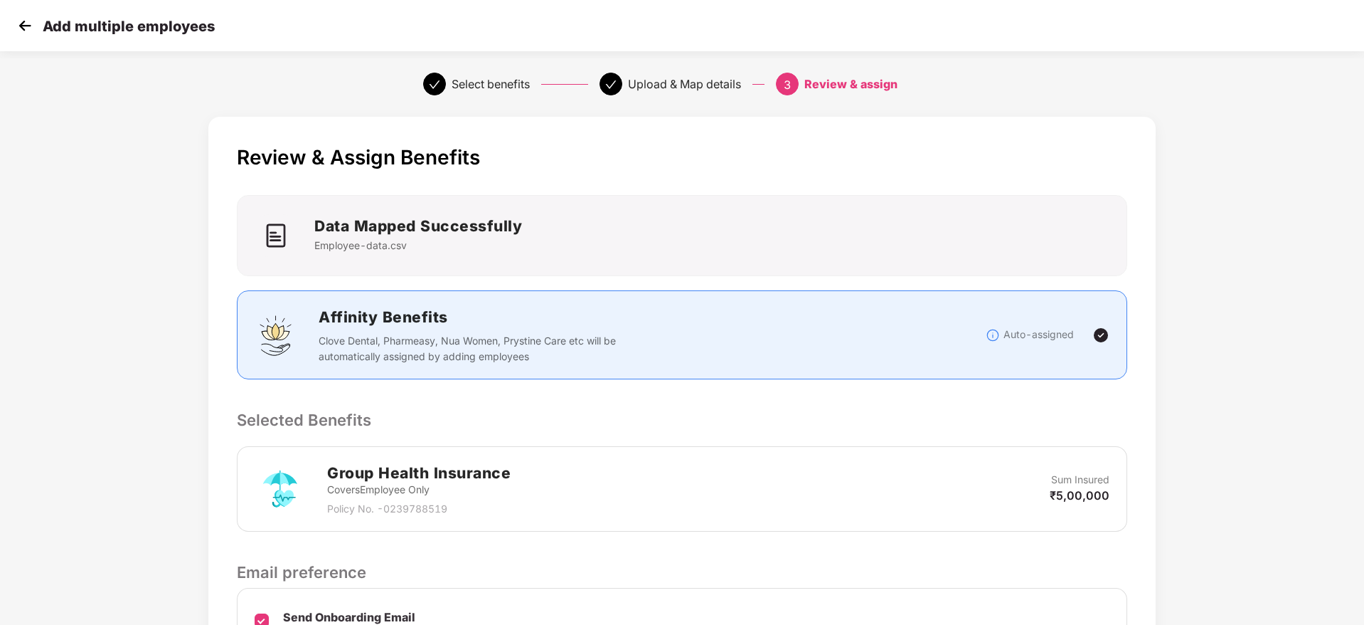
scroll to position [169, 0]
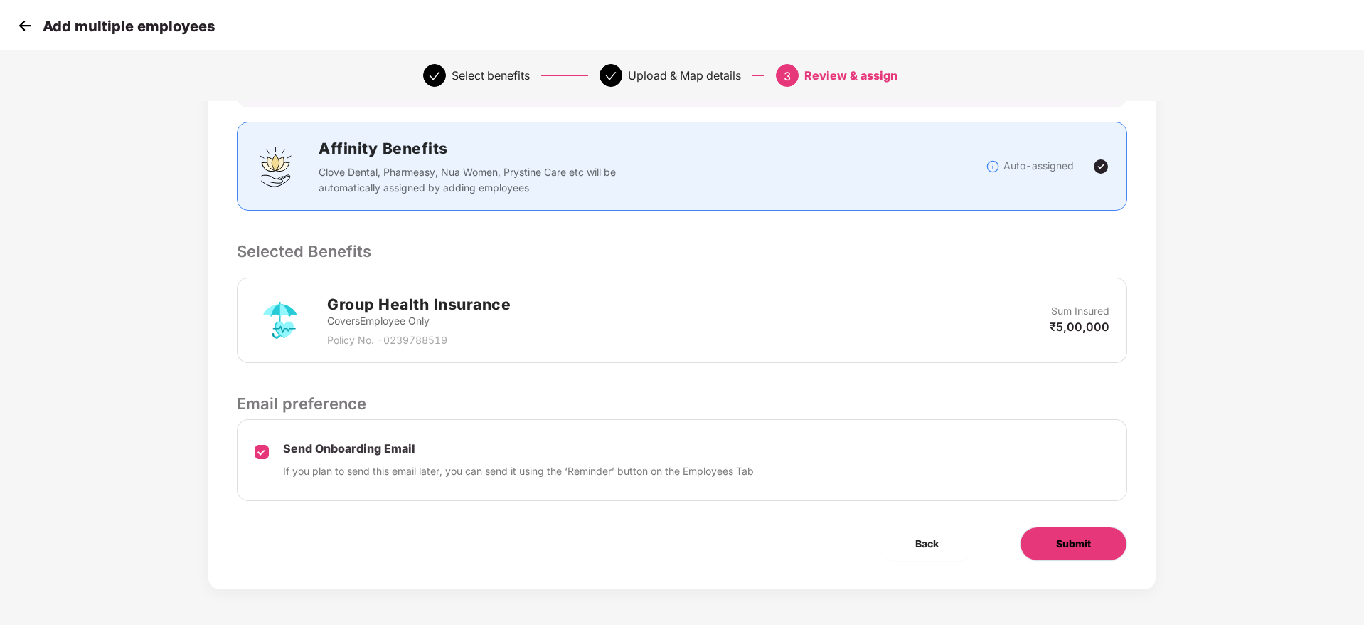
click at [1071, 534] on button "Submit" at bounding box center [1073, 543] width 107 height 34
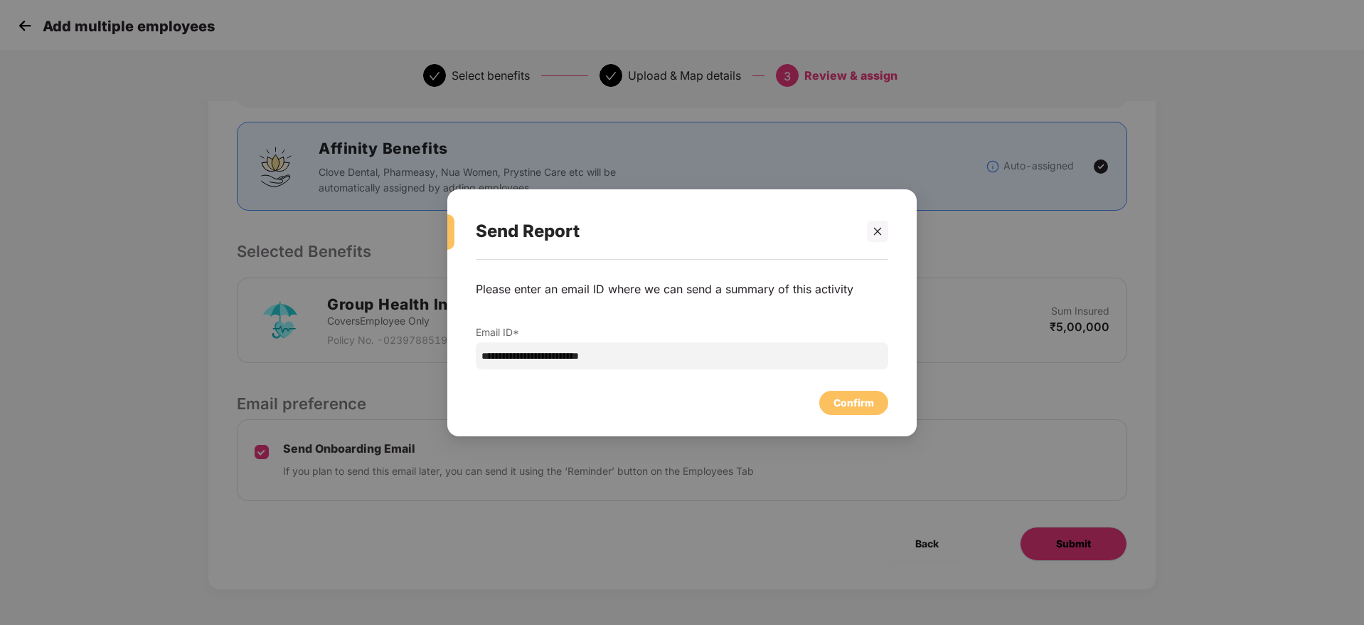
scroll to position [0, 0]
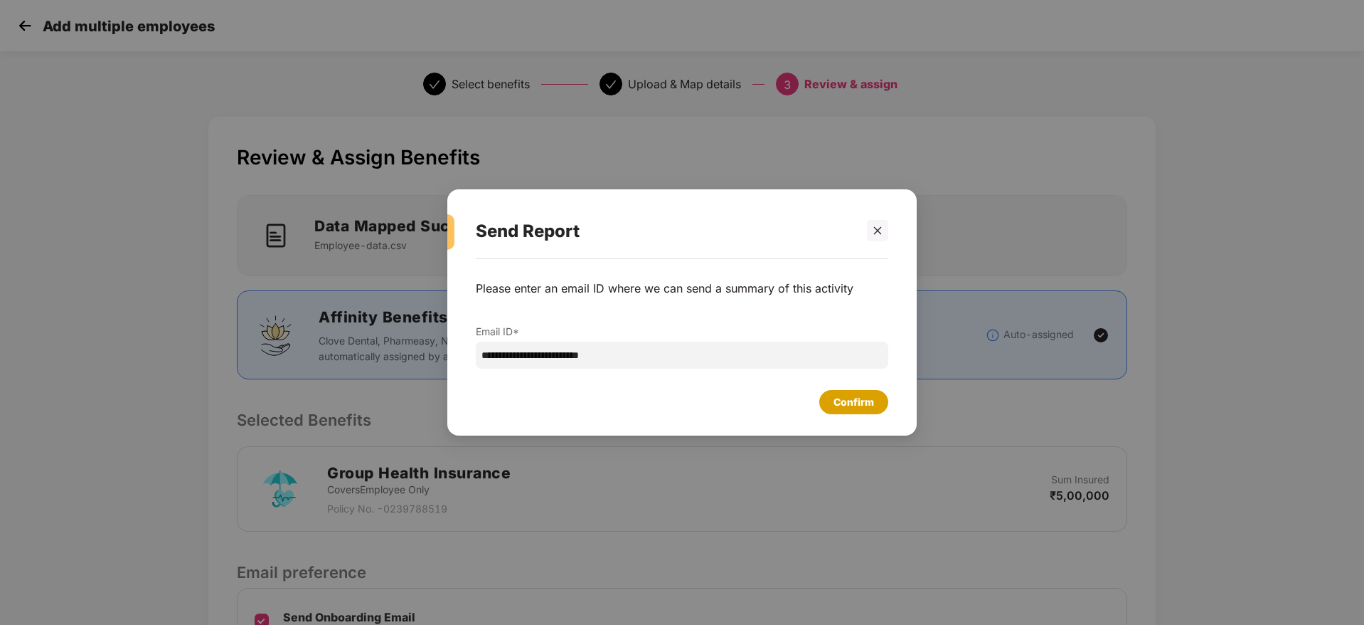
click at [875, 405] on div "Confirm" at bounding box center [853, 402] width 69 height 24
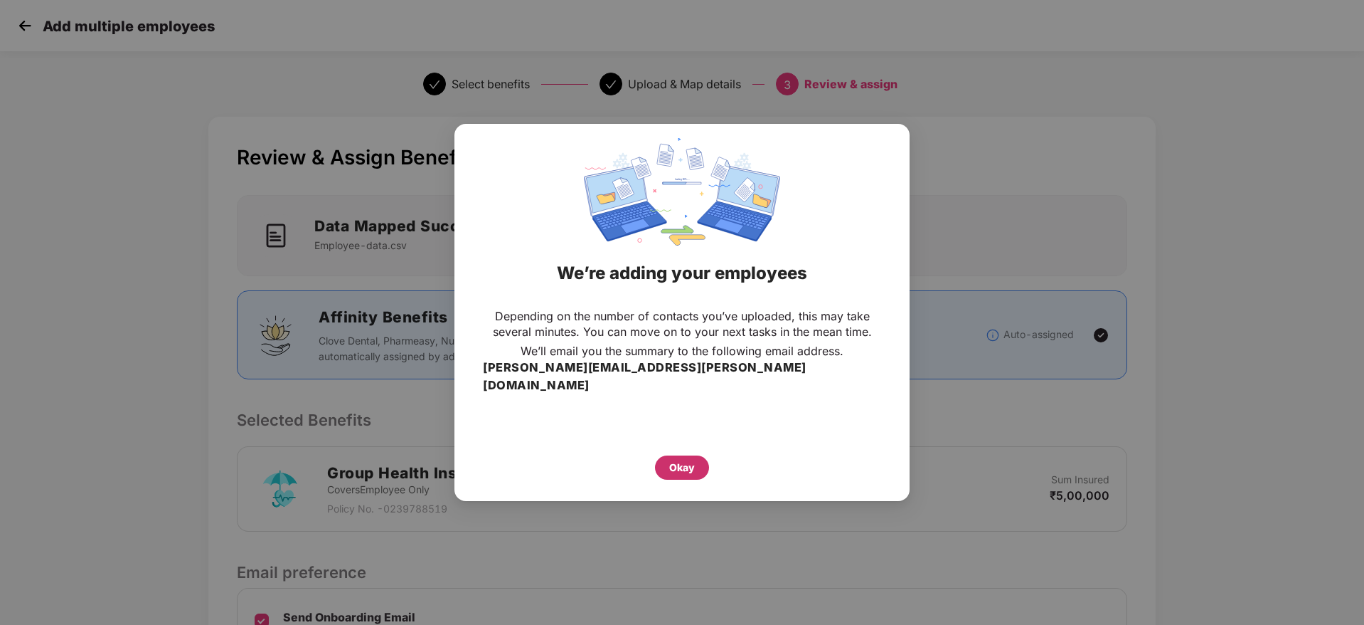
click at [683, 460] on div "Okay" at bounding box center [682, 468] width 26 height 16
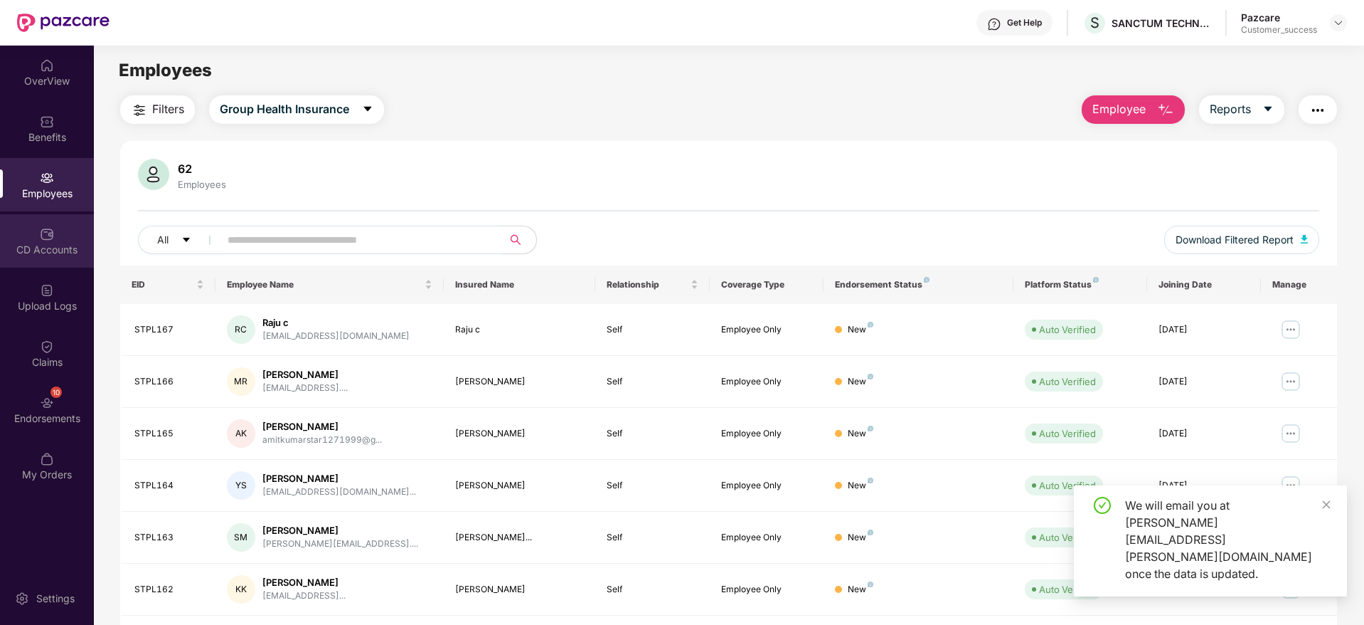
click at [36, 238] on div "CD Accounts" at bounding box center [47, 240] width 94 height 53
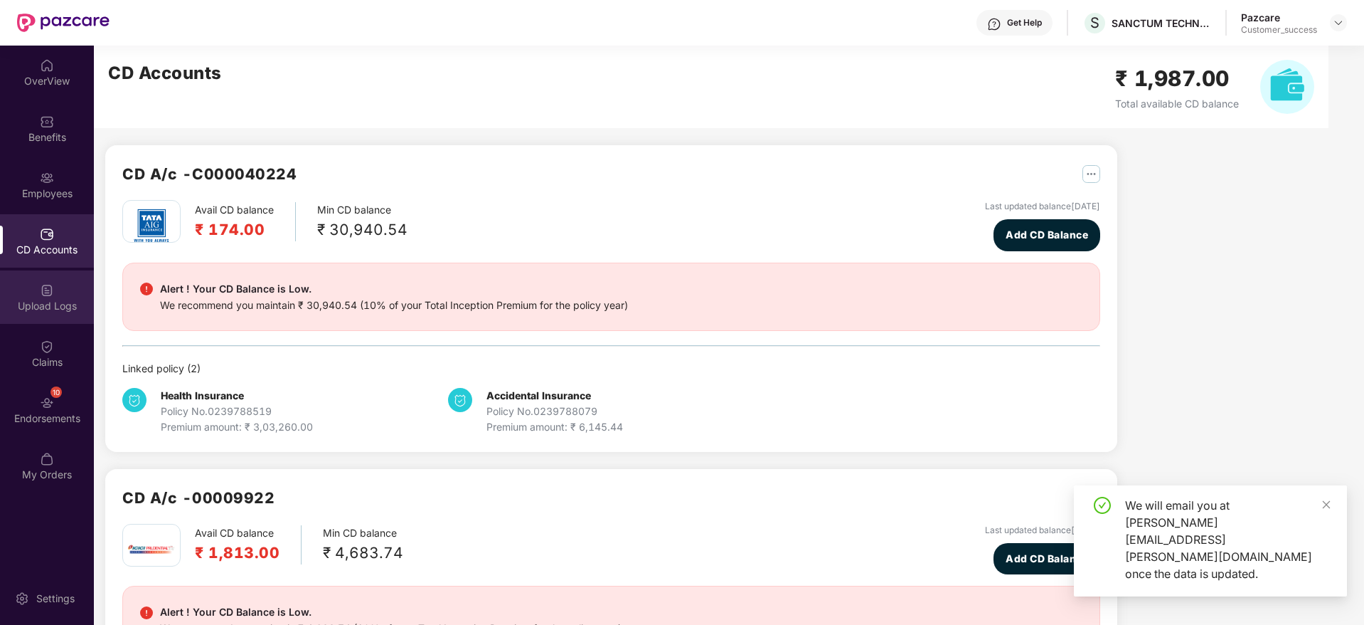
click at [57, 311] on div "Upload Logs" at bounding box center [47, 306] width 94 height 14
